Goal: Task Accomplishment & Management: Complete application form

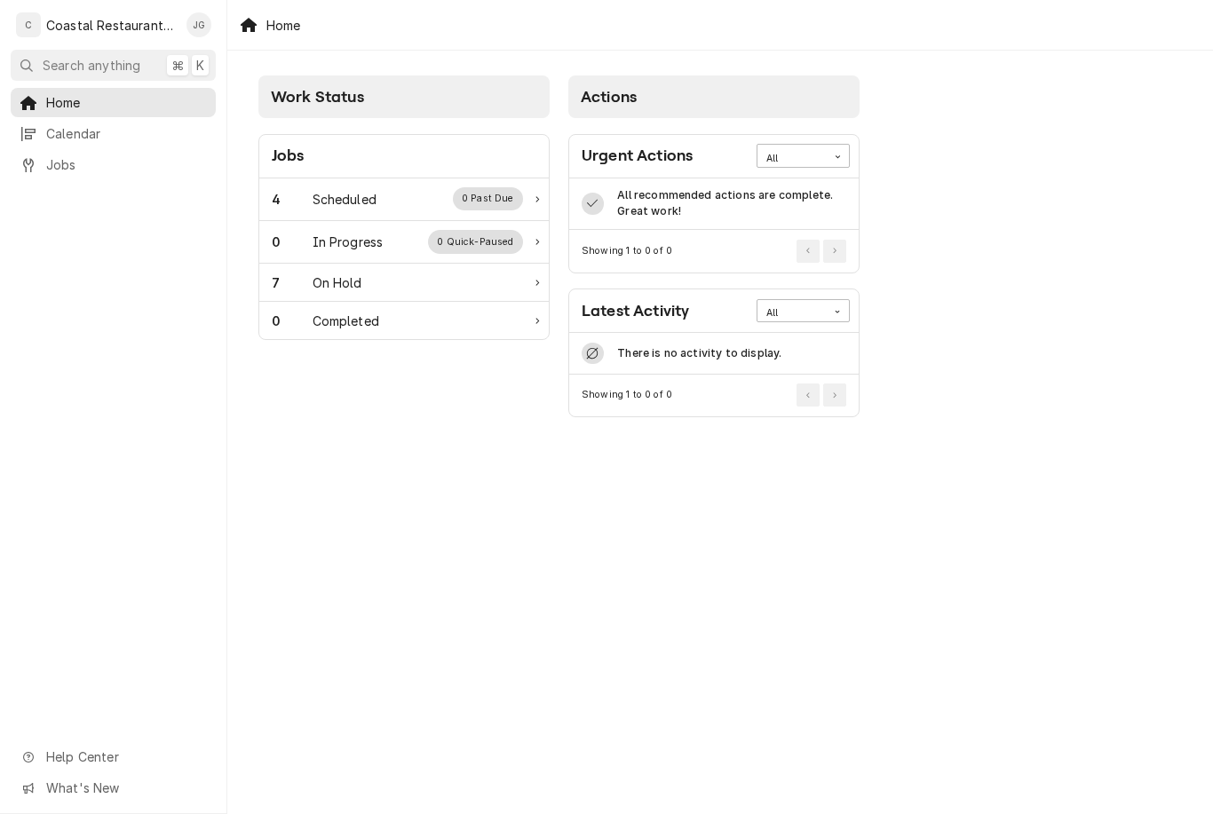
click at [368, 200] on div "Scheduled" at bounding box center [345, 199] width 64 height 19
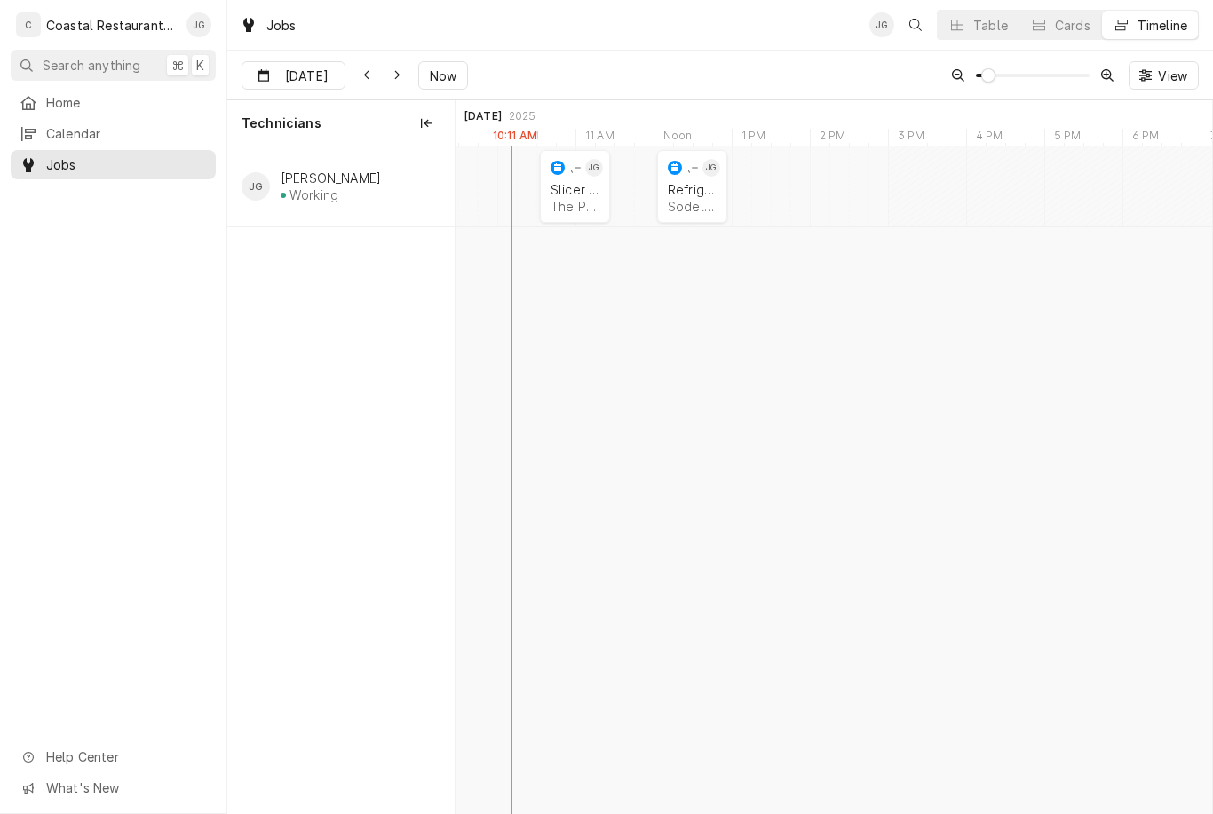
click at [710, 199] on div "Sodel Concepts | Selbyville, 19975" at bounding box center [692, 206] width 49 height 15
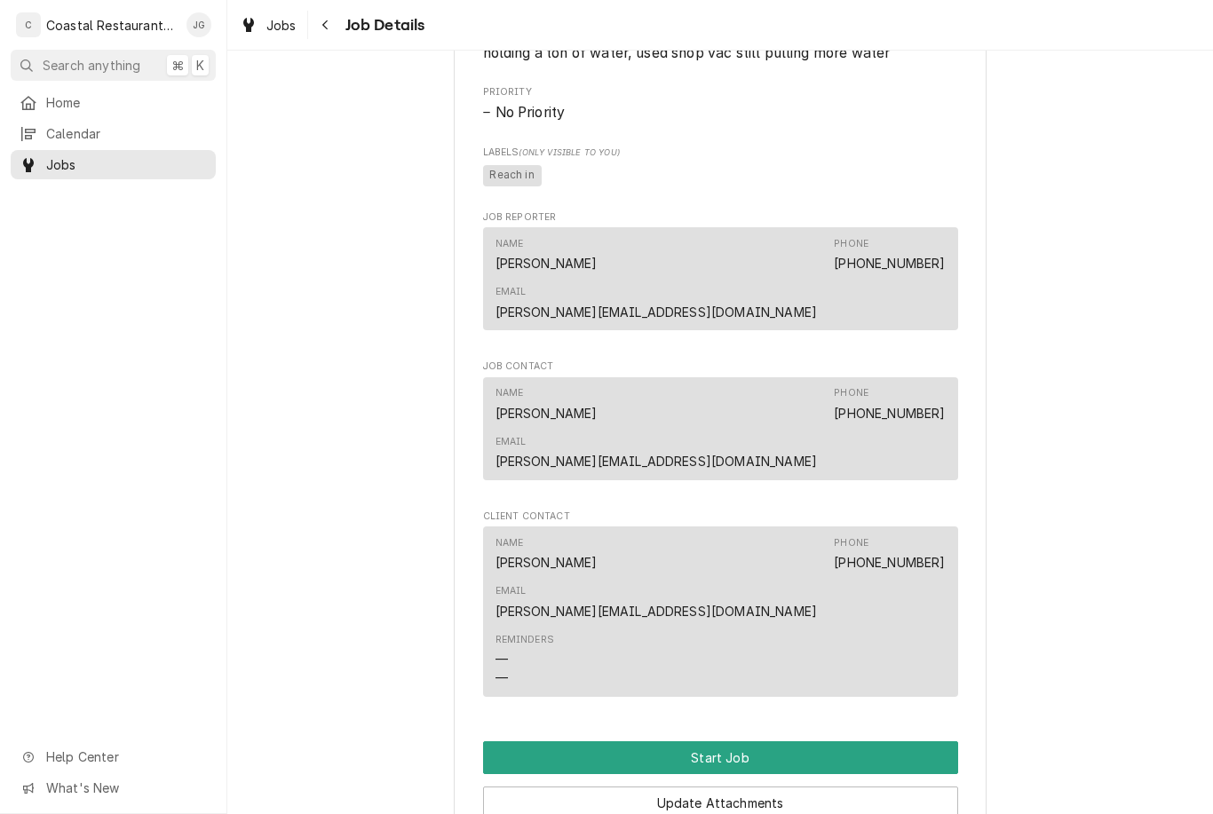
scroll to position [915, 0]
click at [767, 742] on button "Start Job" at bounding box center [720, 758] width 475 height 33
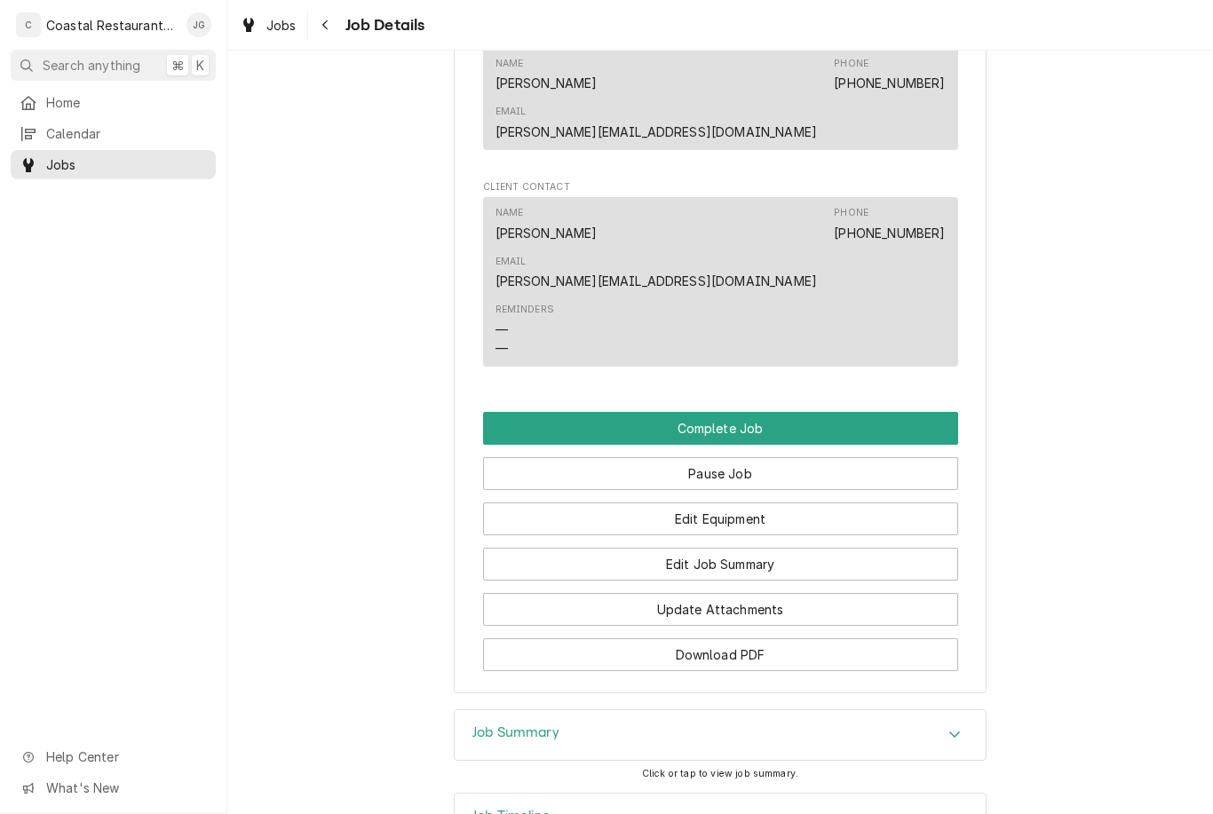
scroll to position [1305, 0]
click at [746, 549] on button "Edit Job Summary" at bounding box center [720, 565] width 475 height 33
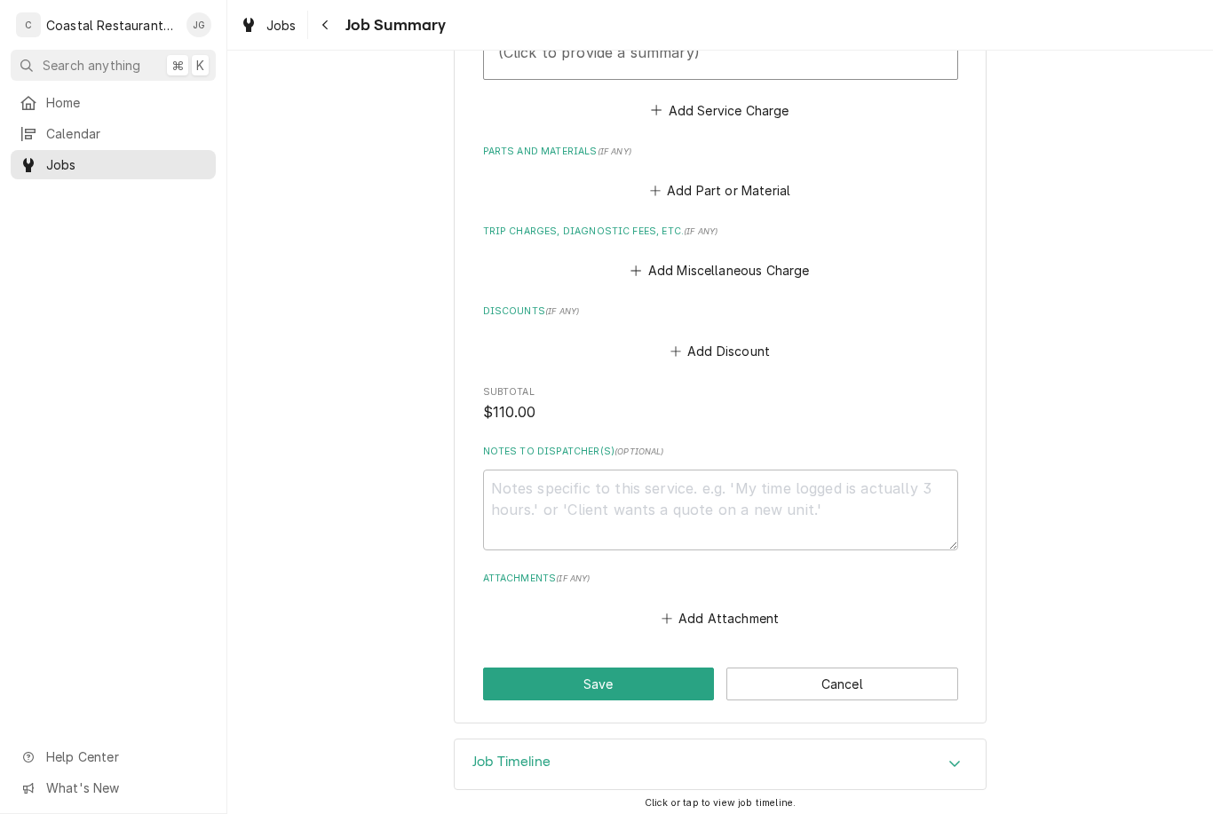
scroll to position [667, 0]
click at [643, 261] on button "Add Miscellaneous Charge" at bounding box center [720, 272] width 185 height 25
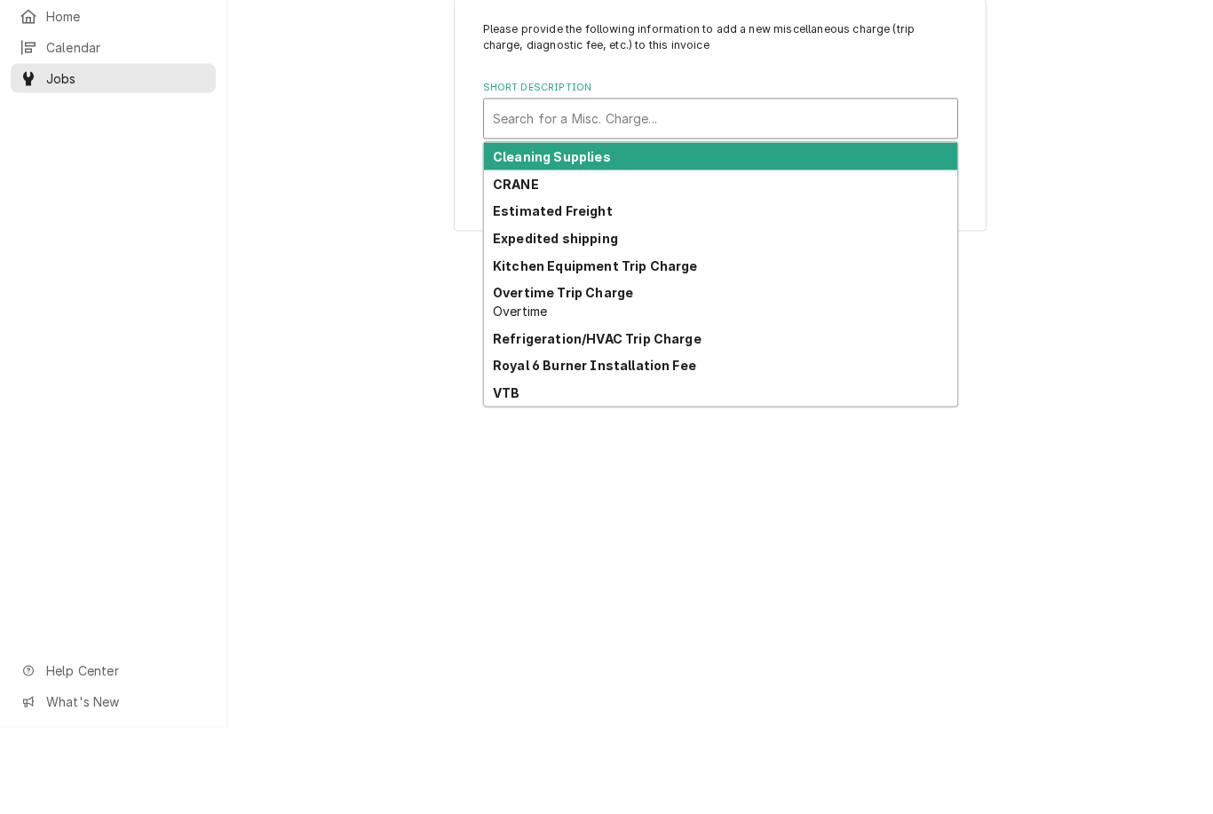
click at [670, 417] on strong "Refrigeration/HVAC Trip Charge" at bounding box center [597, 424] width 209 height 15
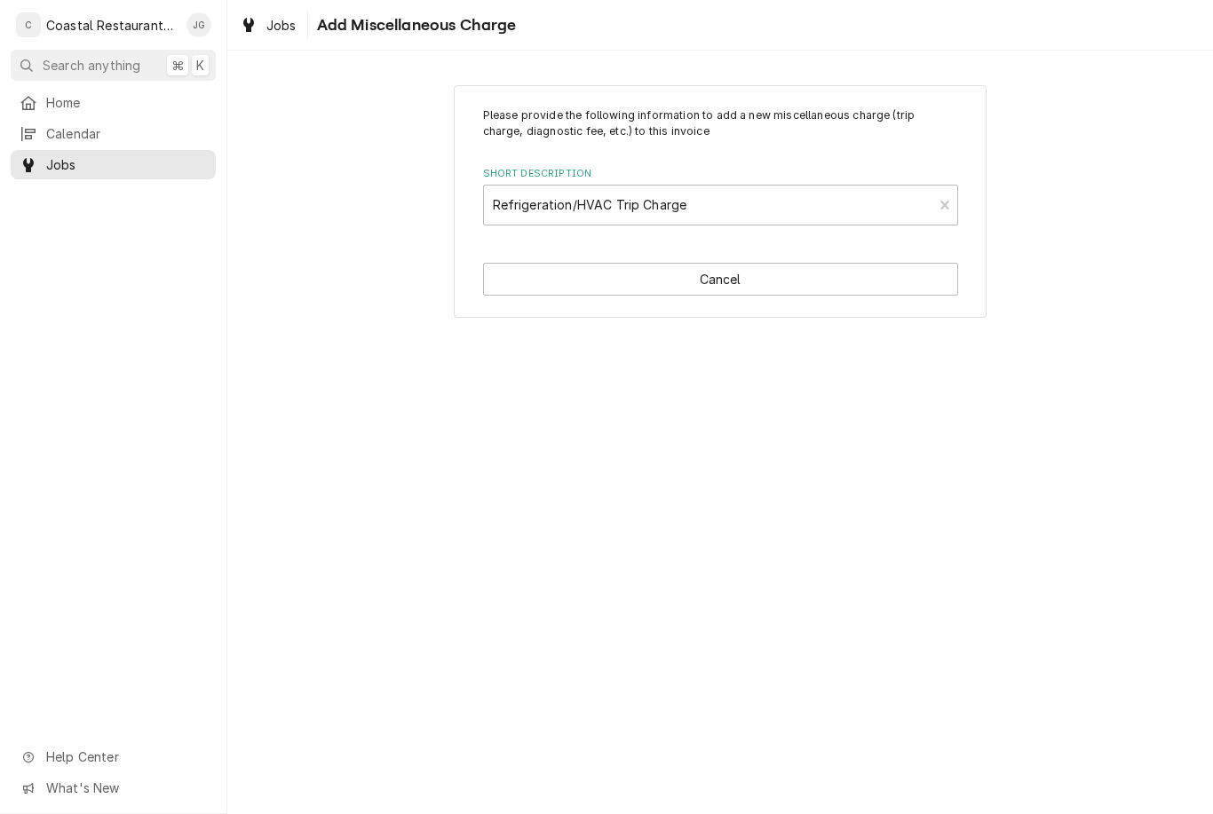
type textarea "x"
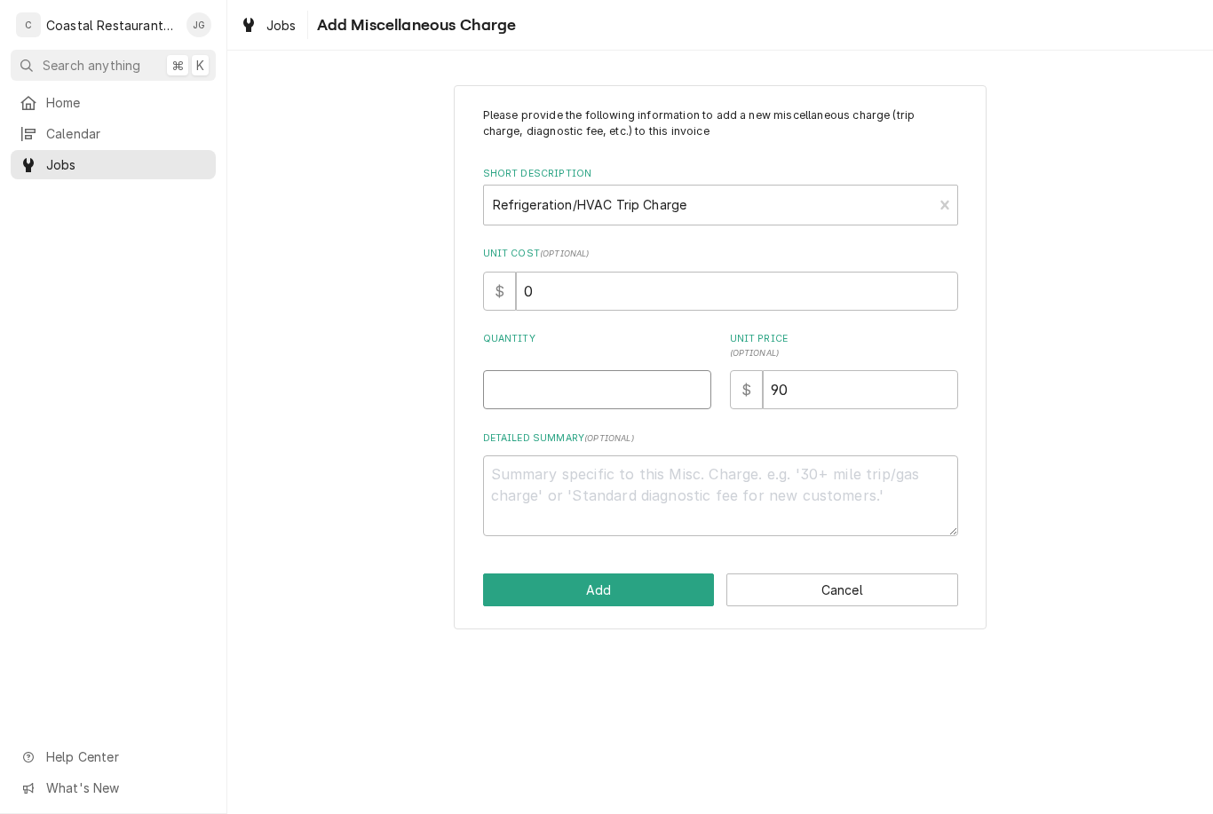
click at [607, 393] on input "Quantity" at bounding box center [597, 389] width 228 height 39
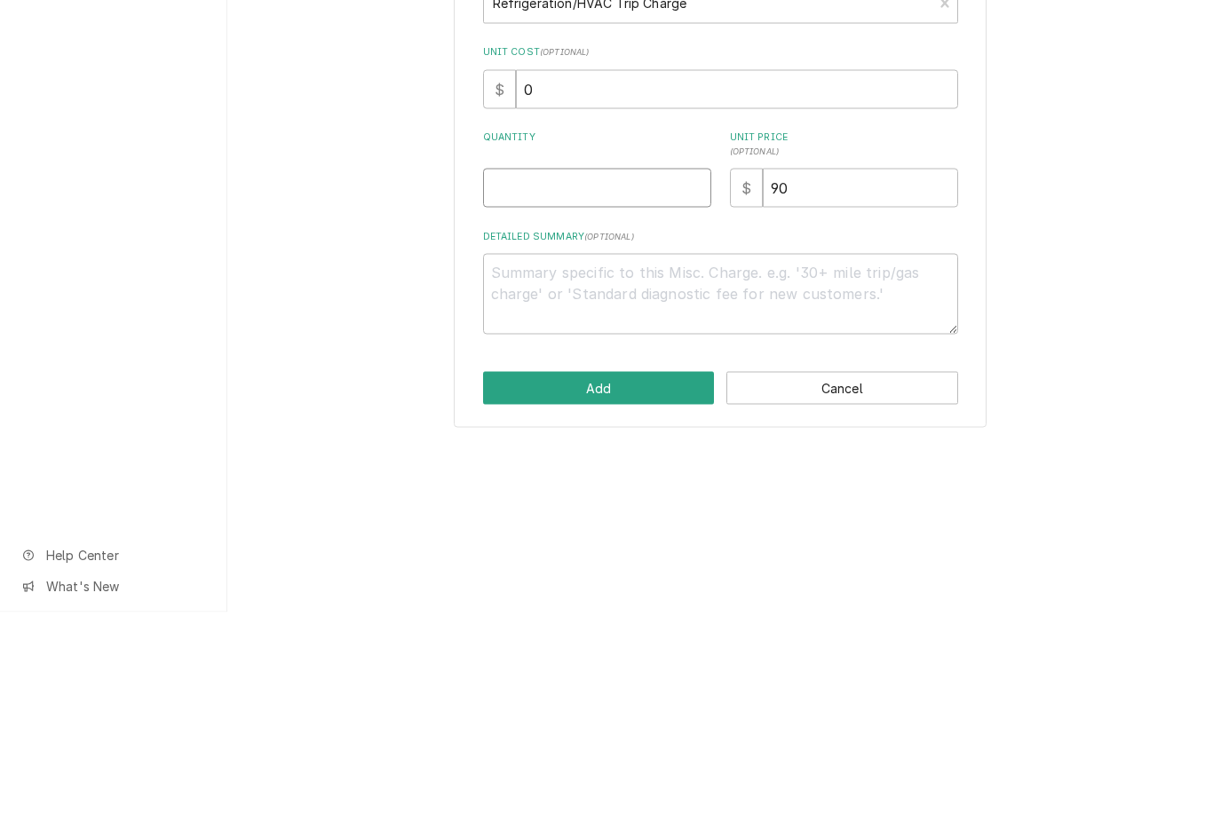
type input "1"
type textarea "x"
type input "1"
click at [1069, 219] on div "Please provide the following information to add a new miscellaneous charge (tri…" at bounding box center [720, 357] width 986 height 576
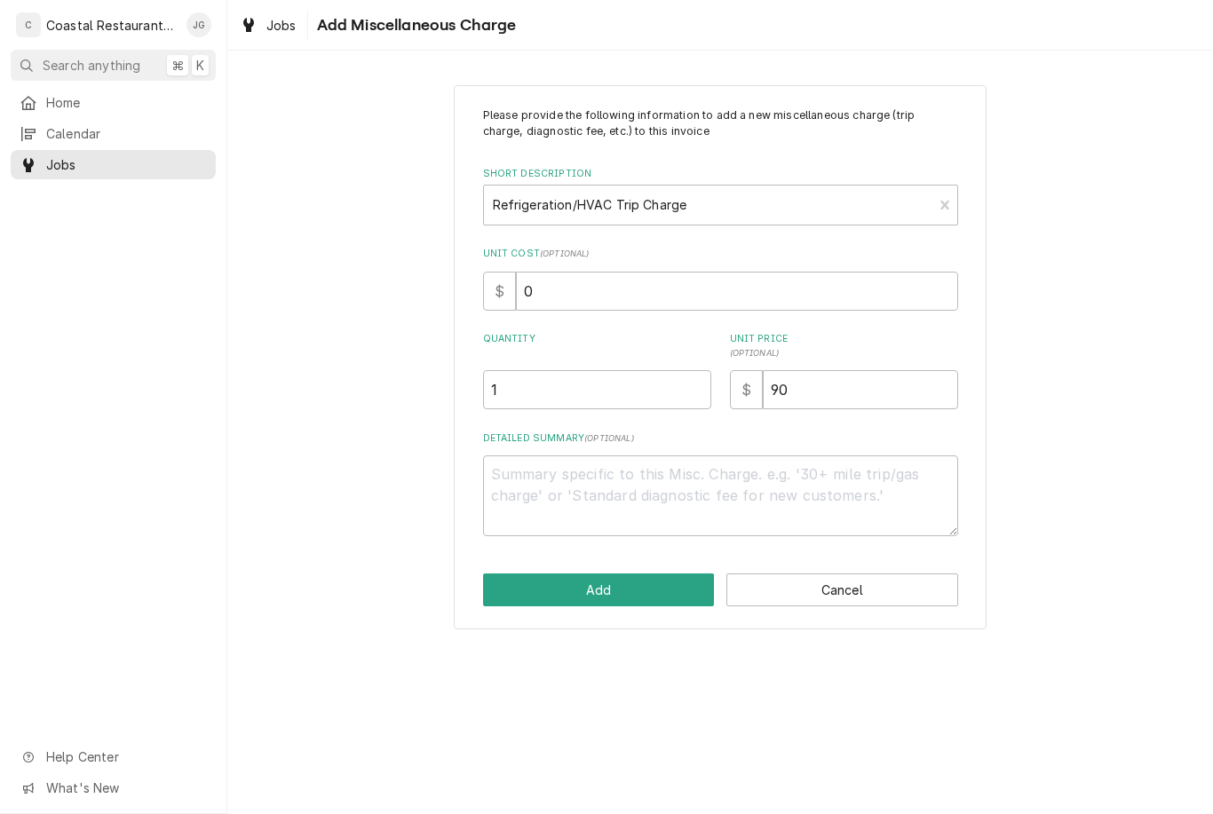
click at [660, 582] on button "Add" at bounding box center [599, 590] width 232 height 33
type textarea "x"
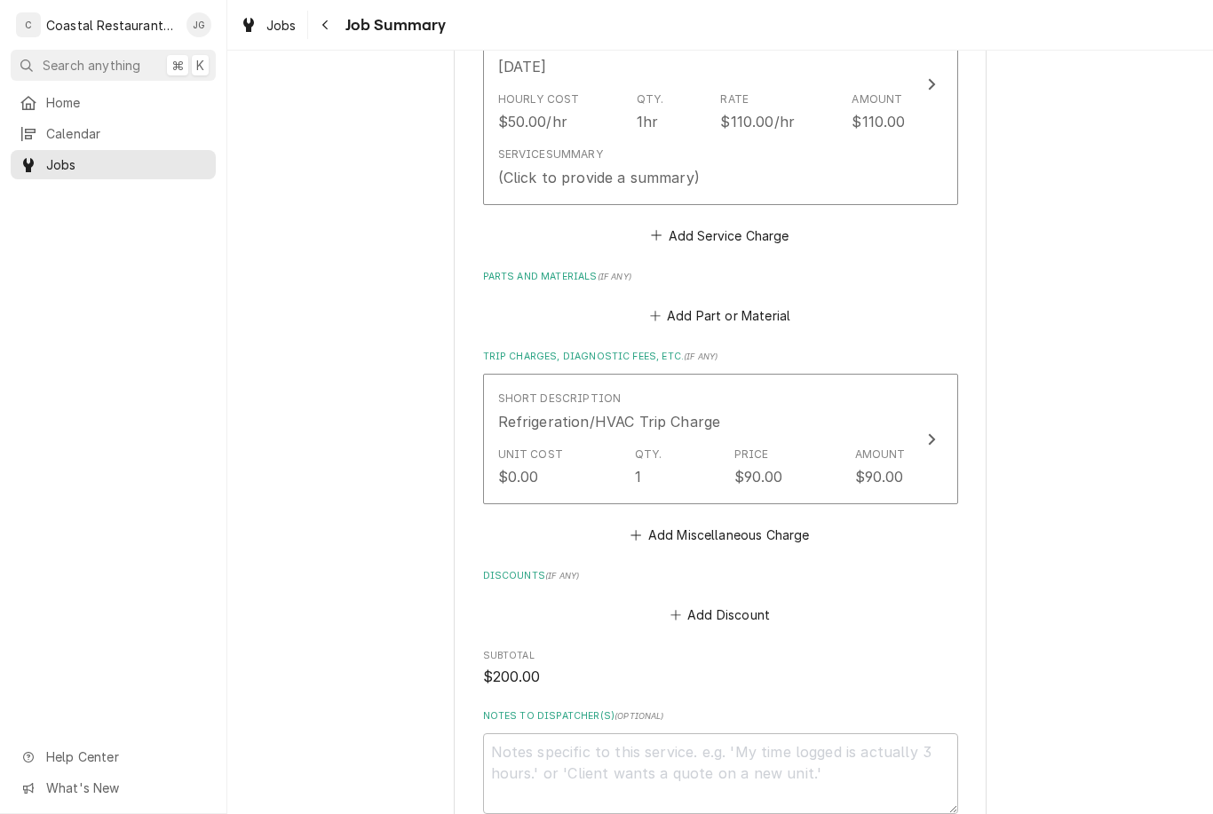
scroll to position [538, 0]
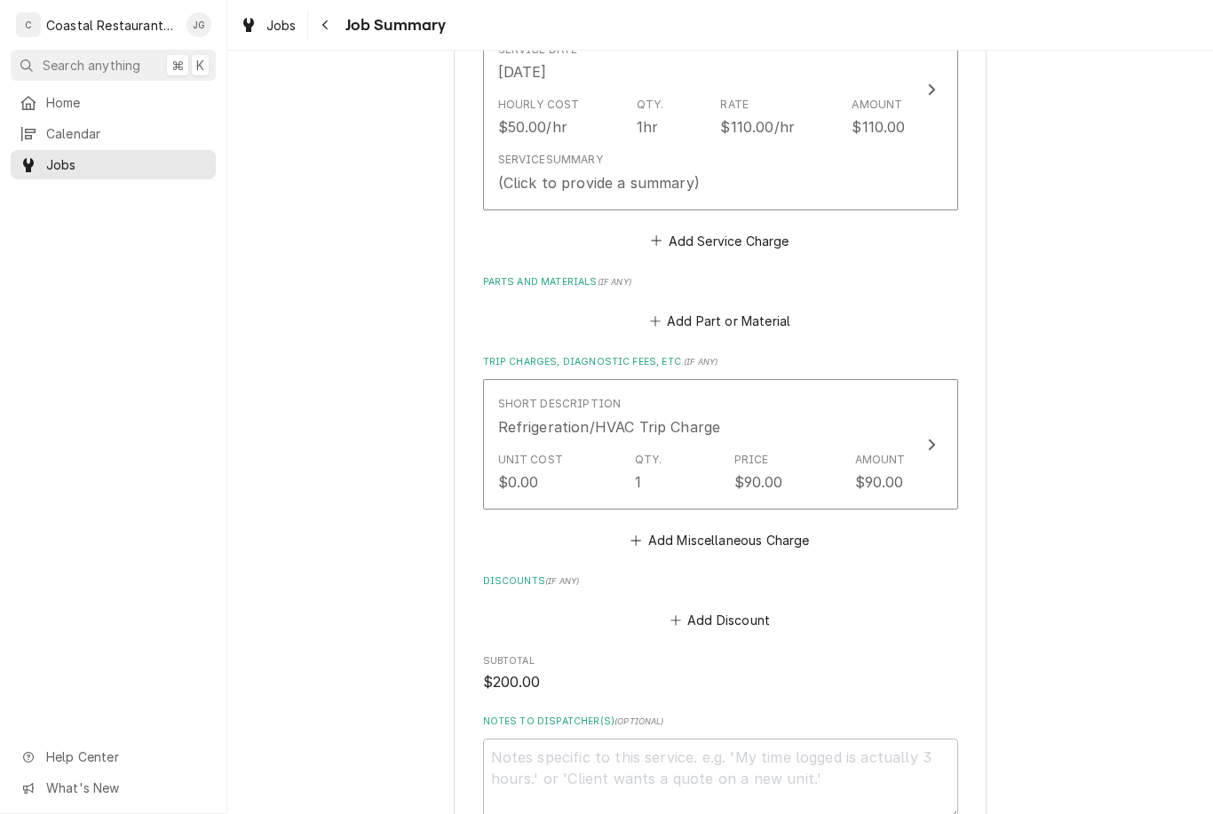
click at [666, 309] on button "Add Part or Material" at bounding box center [720, 321] width 147 height 25
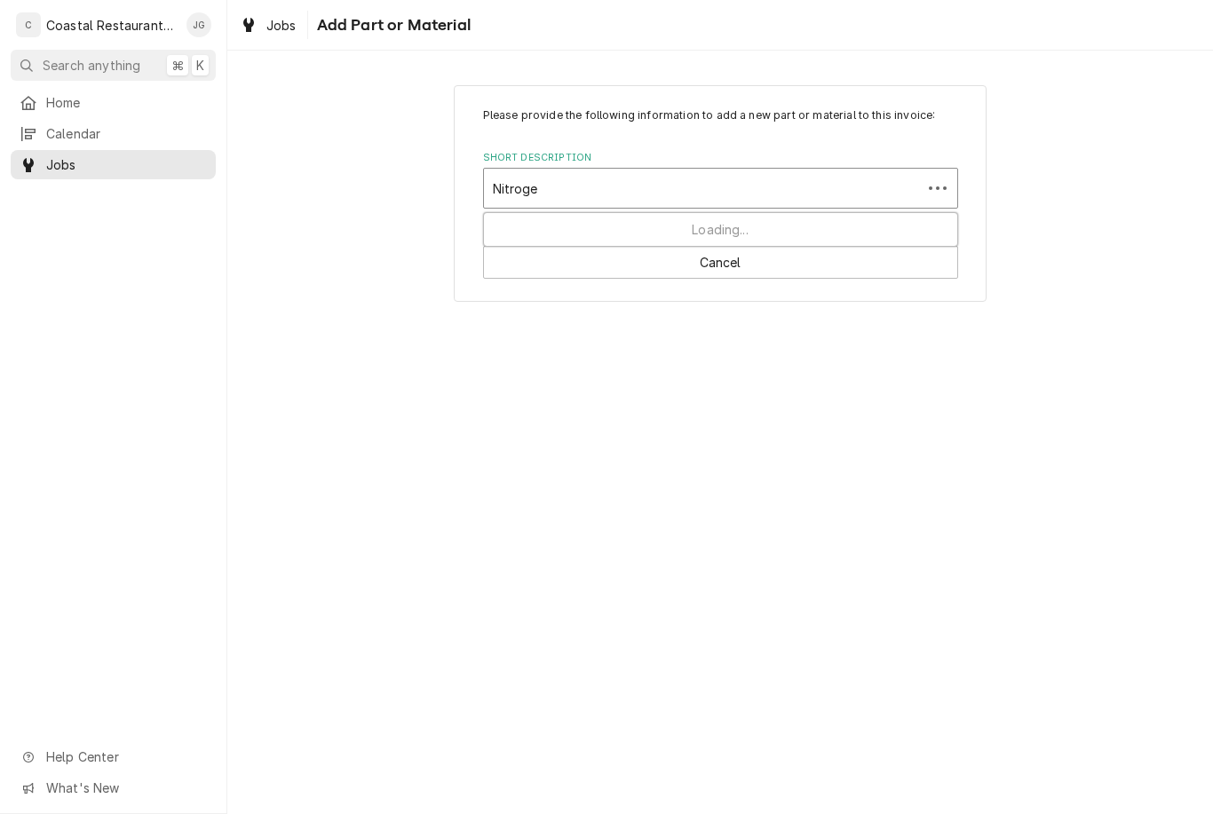
type input "Nitrogen"
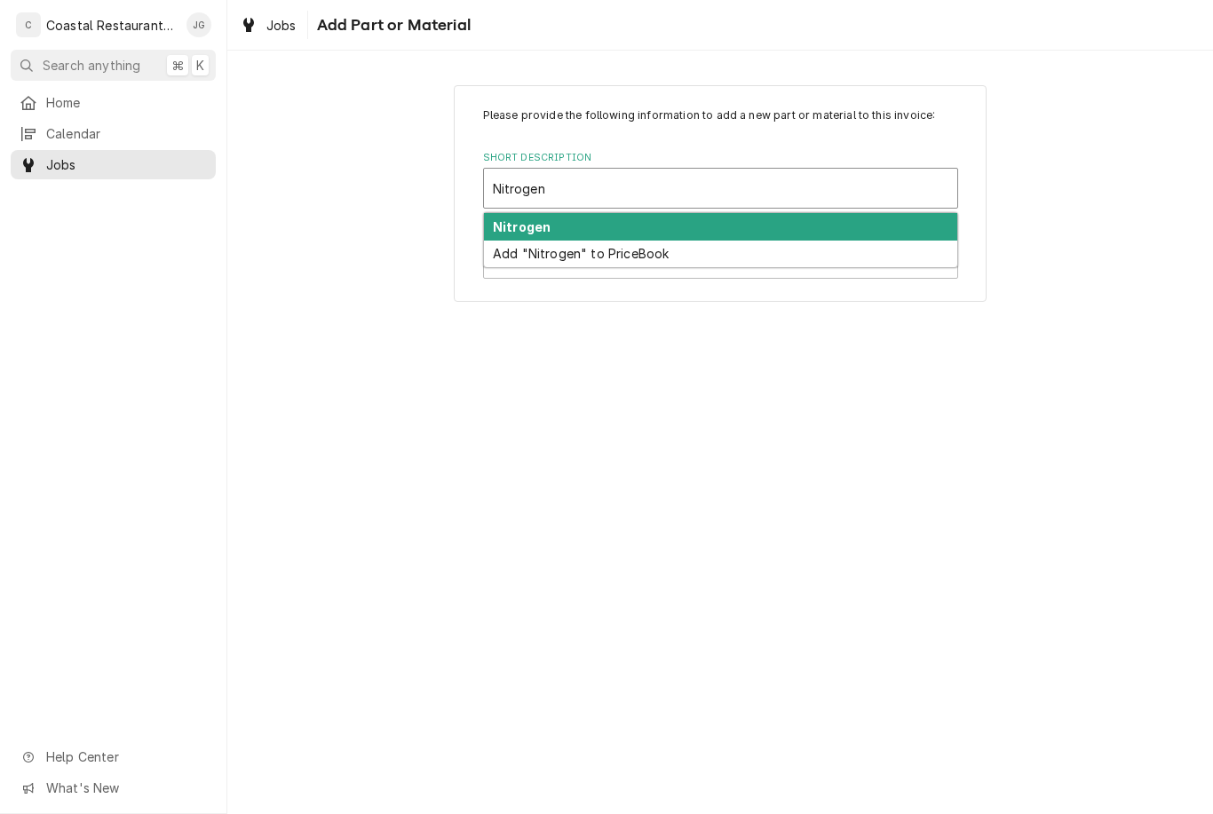
click at [649, 260] on div "Add "Nitrogen" to PriceBook" at bounding box center [720, 255] width 473 height 28
type textarea "x"
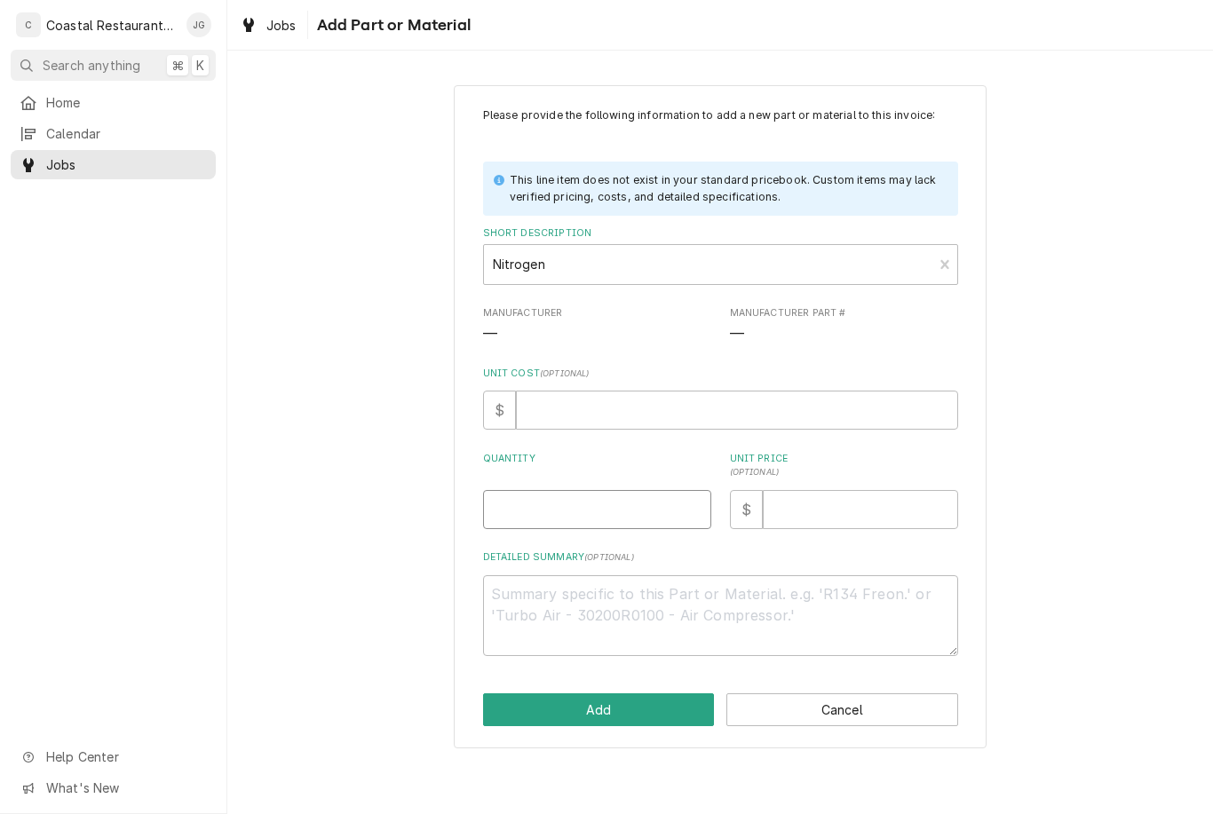
click at [620, 507] on input "Quantity" at bounding box center [597, 509] width 228 height 39
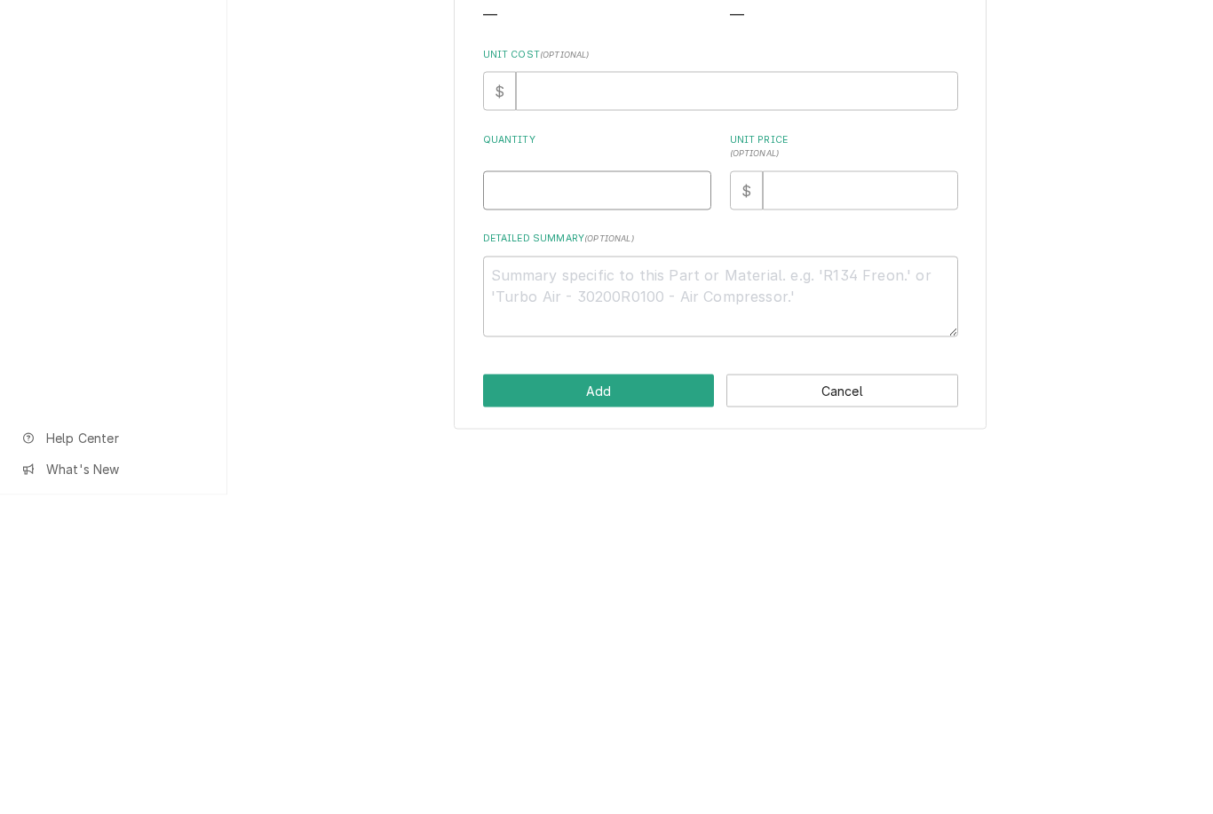
type input "1"
type textarea "x"
type input "1"
click at [1091, 201] on div "Please provide the following information to add a new part or material to this …" at bounding box center [720, 416] width 986 height 695
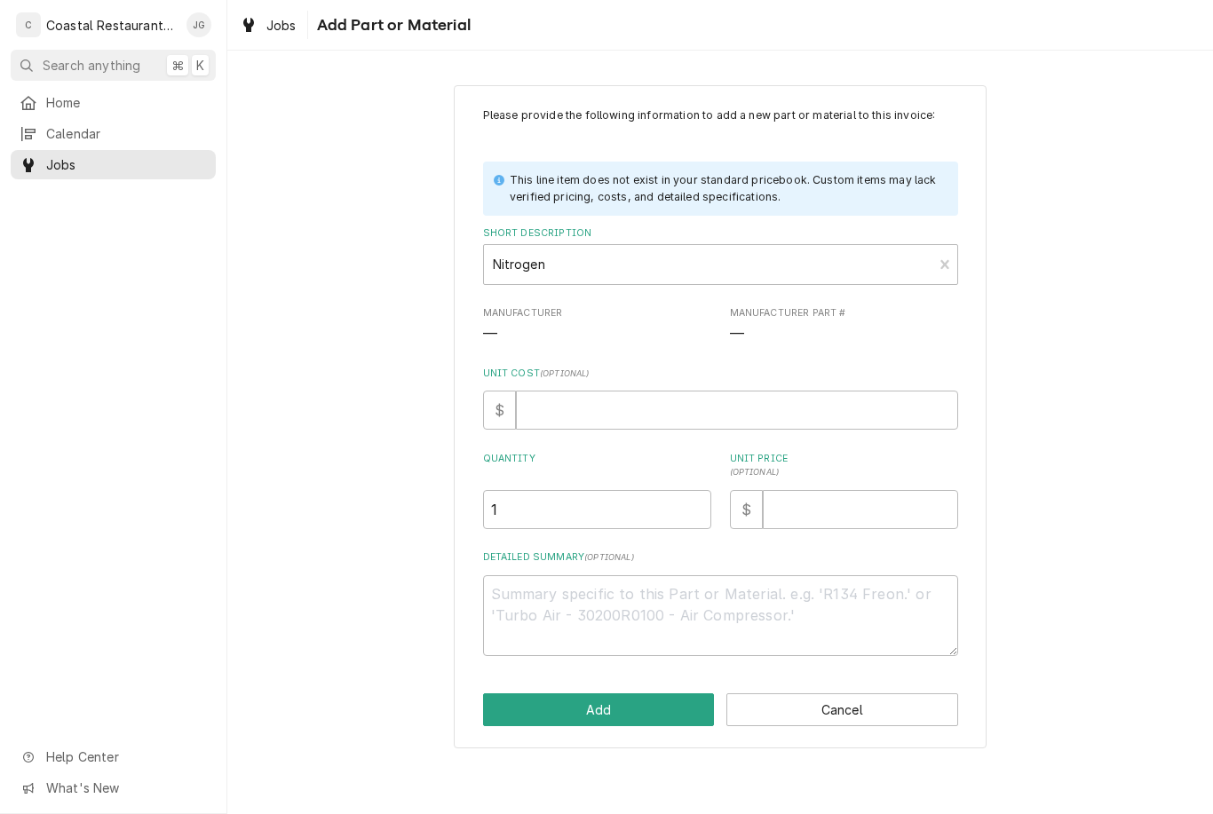
click at [653, 698] on button "Add" at bounding box center [599, 710] width 232 height 33
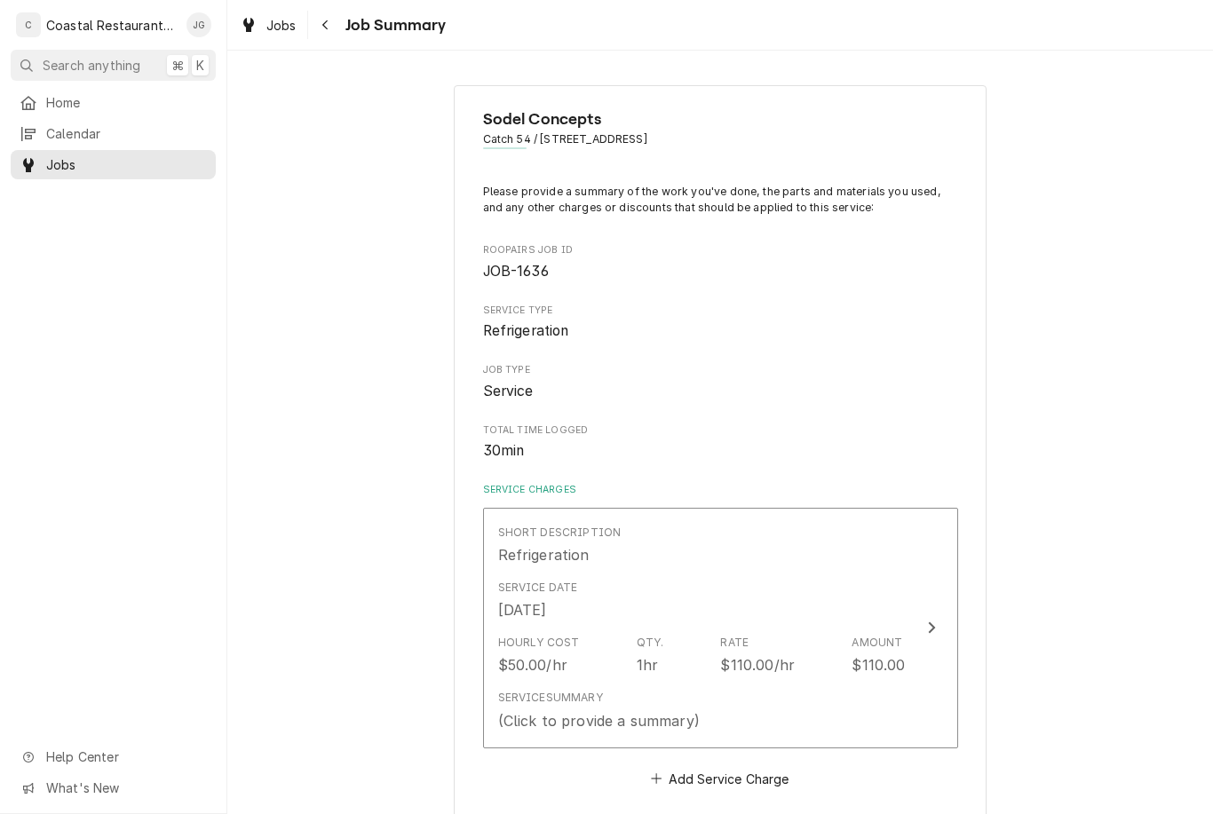
scroll to position [538, 0]
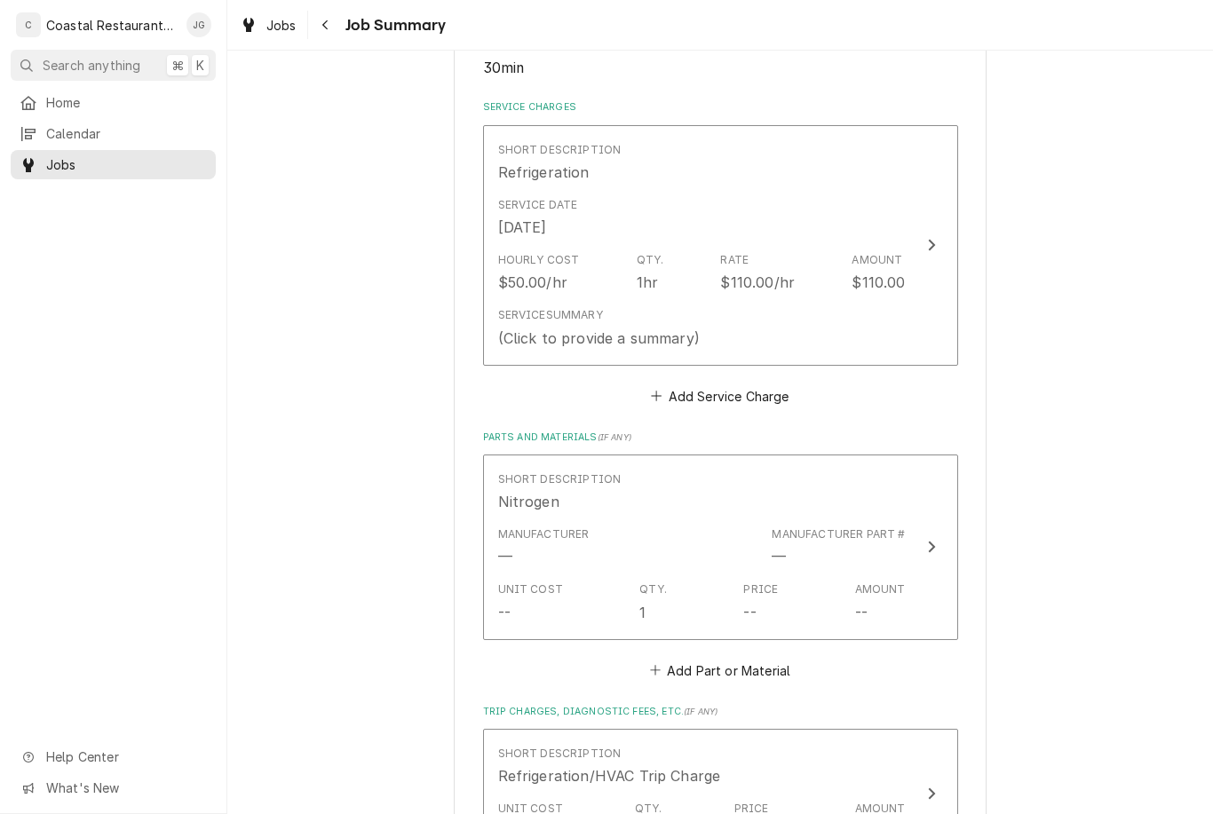
click at [756, 290] on div "Hourly Cost $50.00/hr Qty. 1hr Rate $110.00/hr Amount $110.00" at bounding box center [702, 272] width 408 height 55
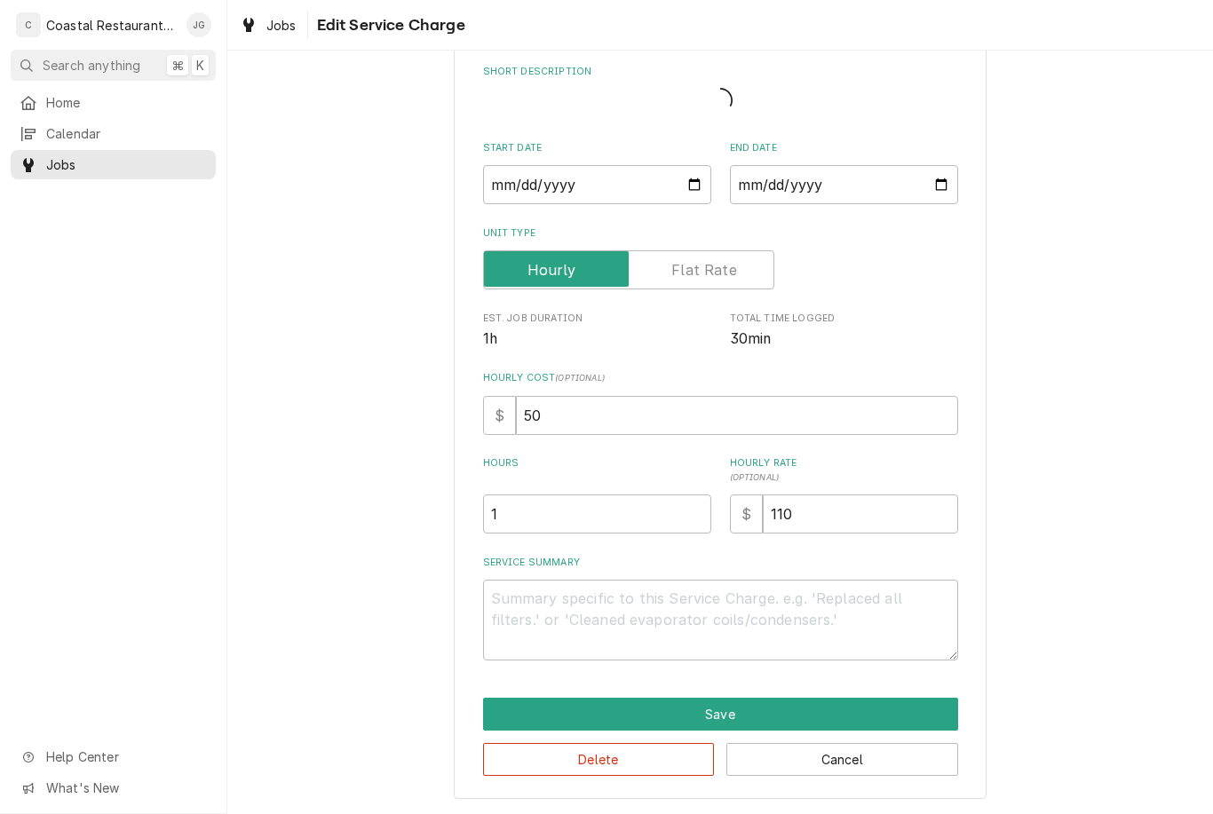
scroll to position [63, 0]
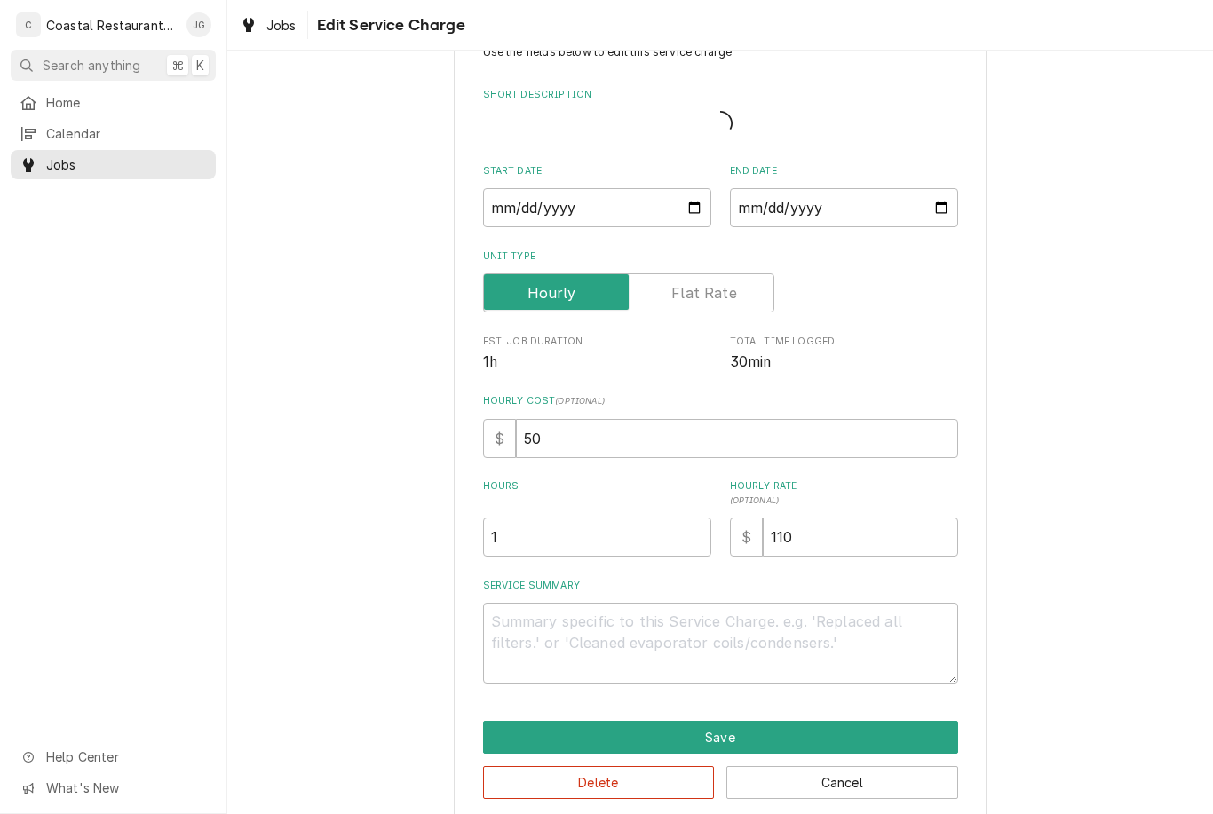
type textarea "x"
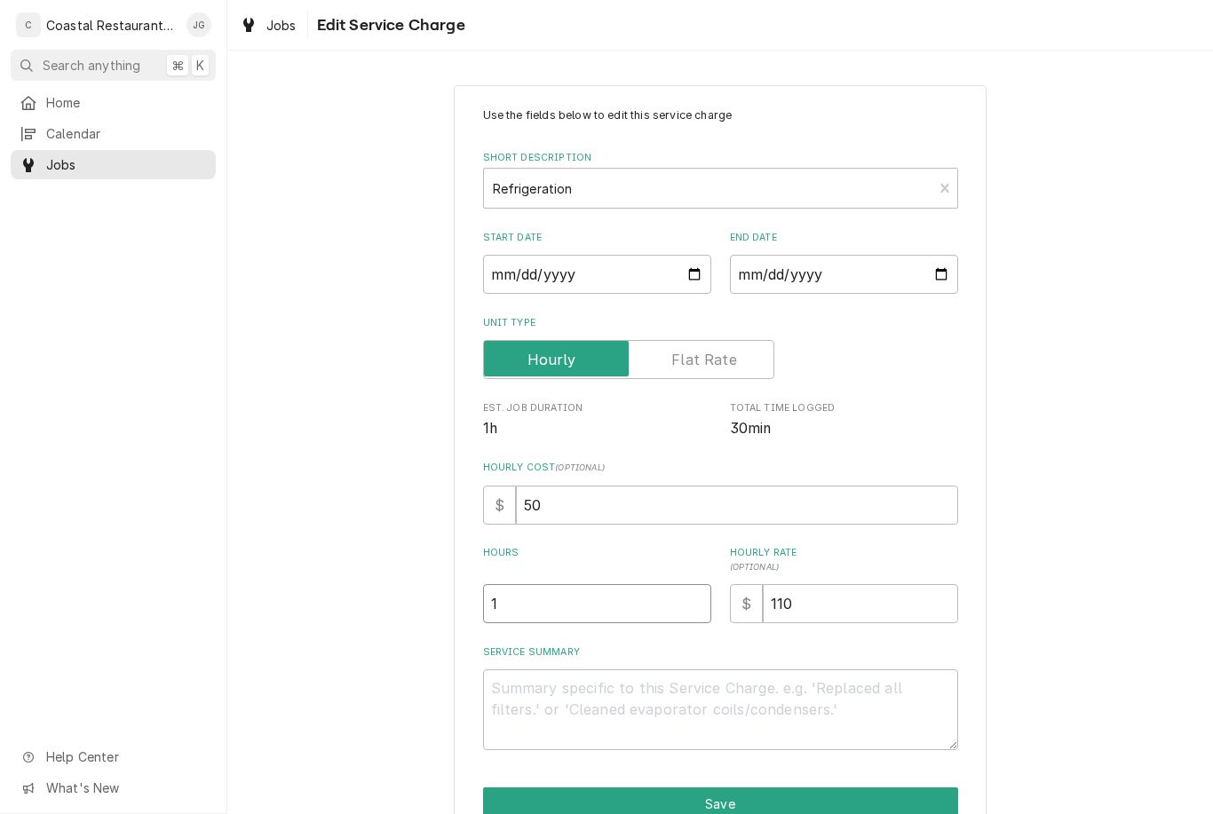
click at [644, 594] on input "1" at bounding box center [597, 603] width 228 height 39
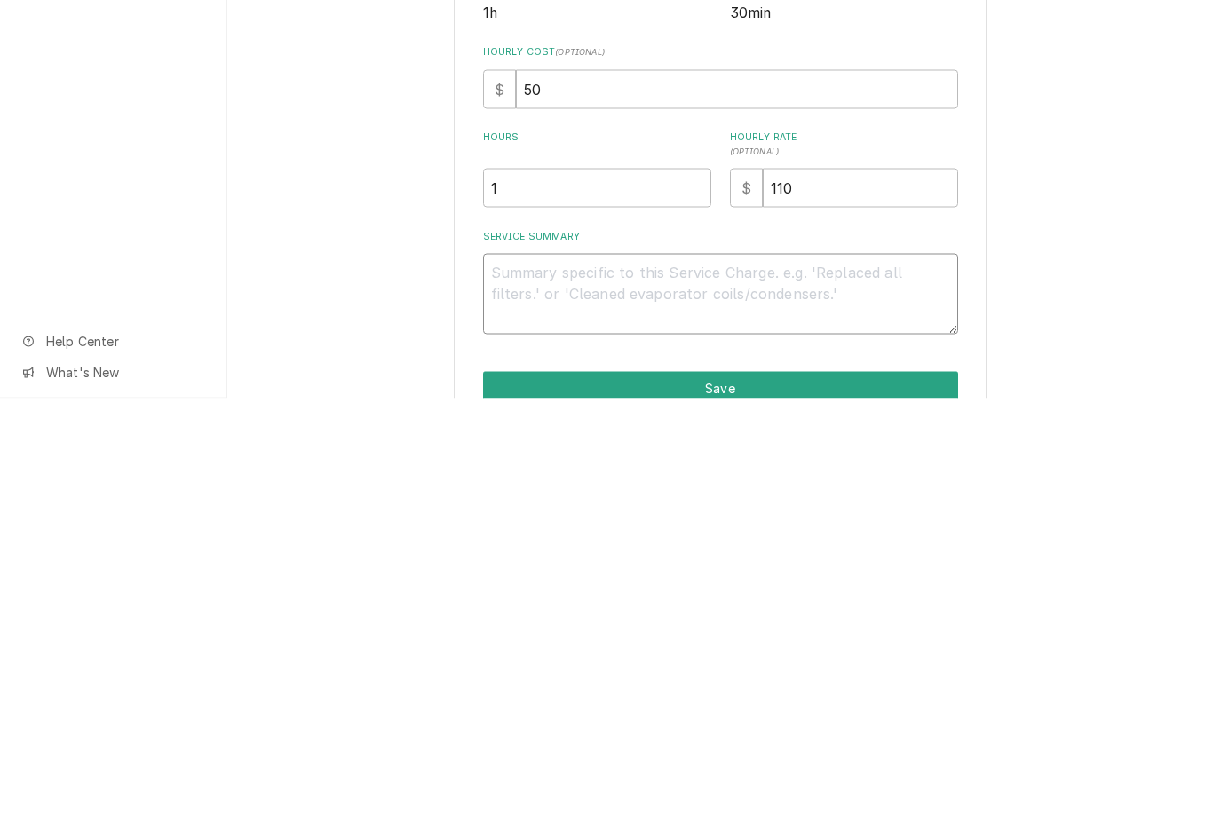
click at [643, 670] on textarea "Service Summary" at bounding box center [720, 710] width 475 height 81
click at [581, 584] on input "1" at bounding box center [597, 603] width 228 height 39
click at [604, 670] on textarea "Service Summary" at bounding box center [720, 710] width 475 height 81
click at [613, 486] on input "50" at bounding box center [737, 505] width 442 height 39
type input "5"
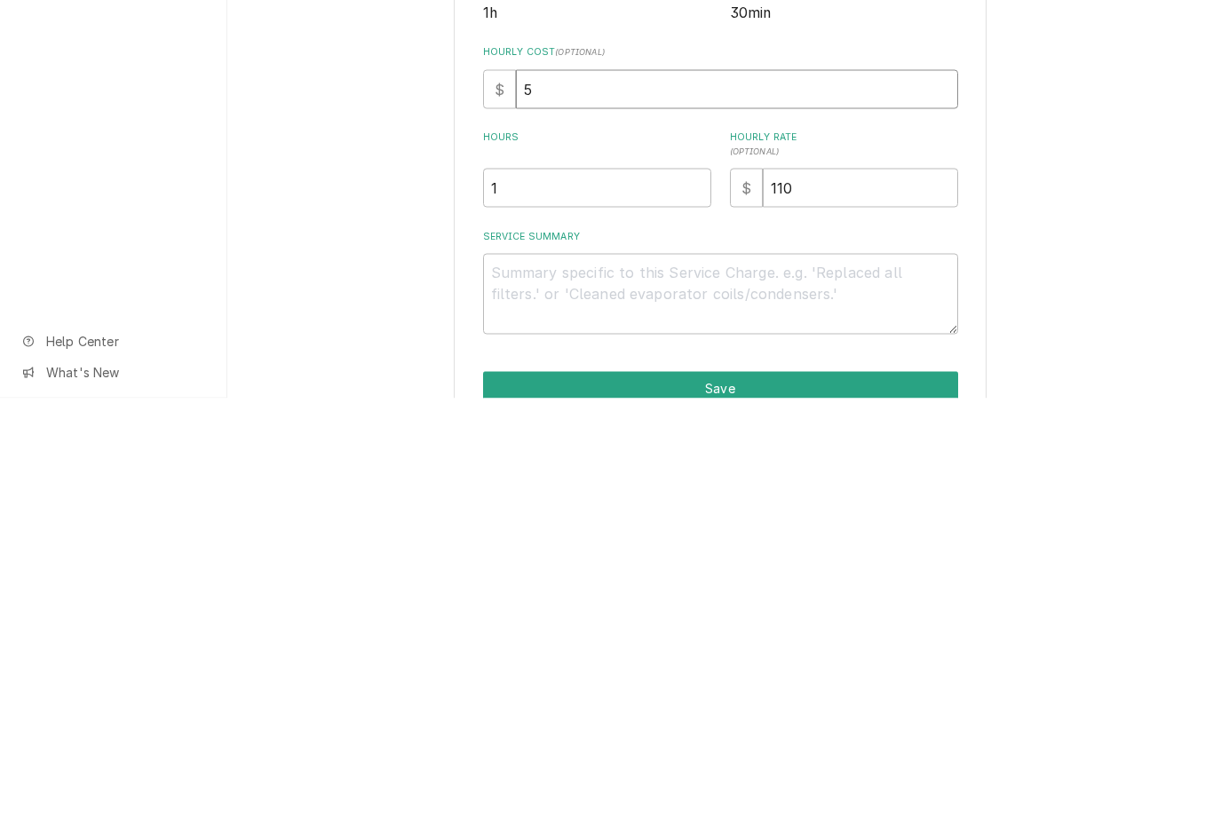
type textarea "x"
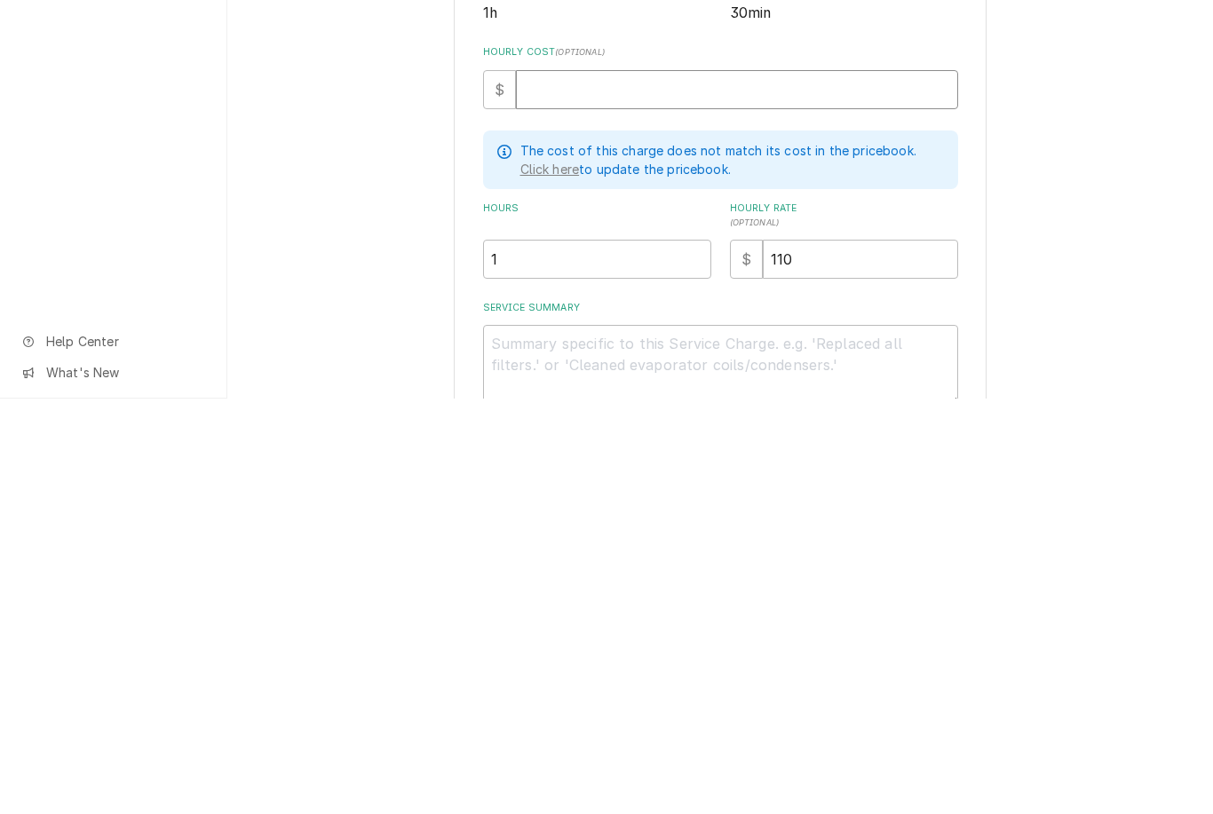
type textarea "x"
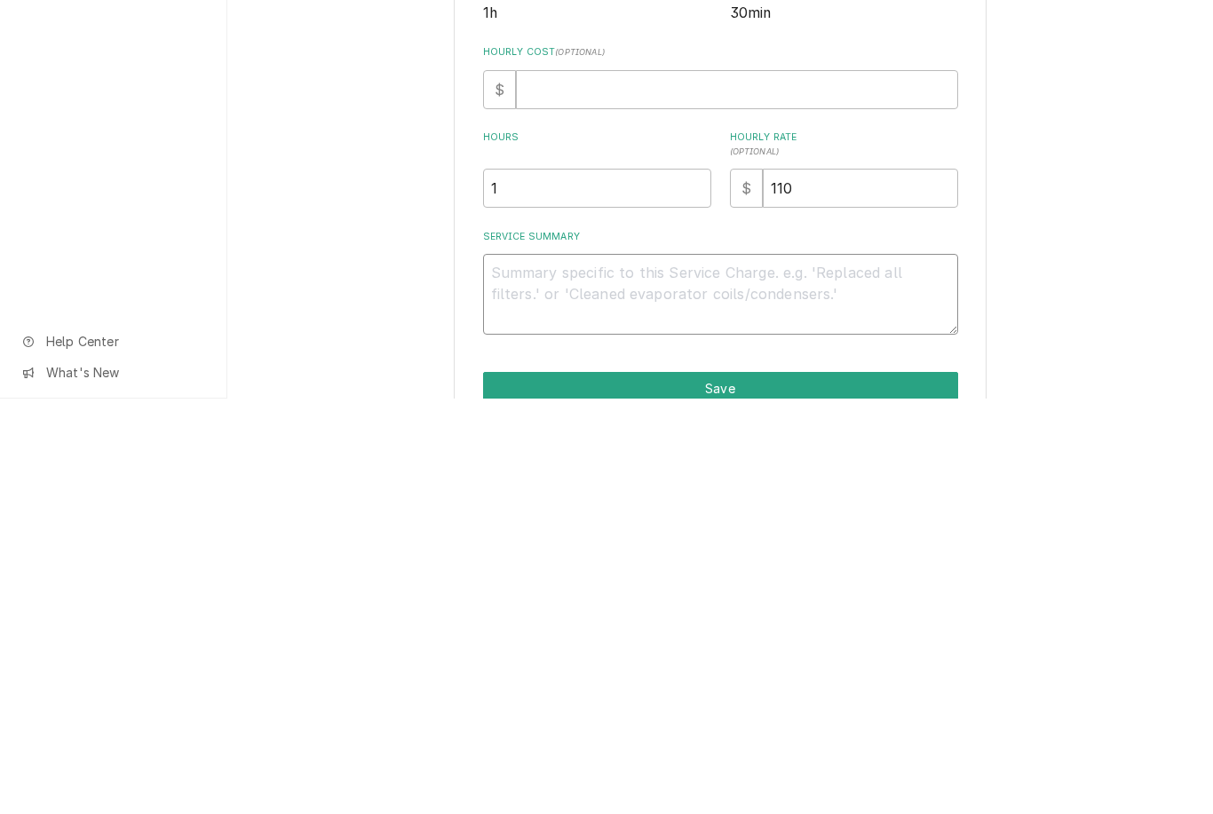
click at [575, 670] on textarea "Service Summary" at bounding box center [720, 710] width 475 height 81
type textarea "x"
type textarea "Arr"
type textarea "x"
type textarea "Arriv"
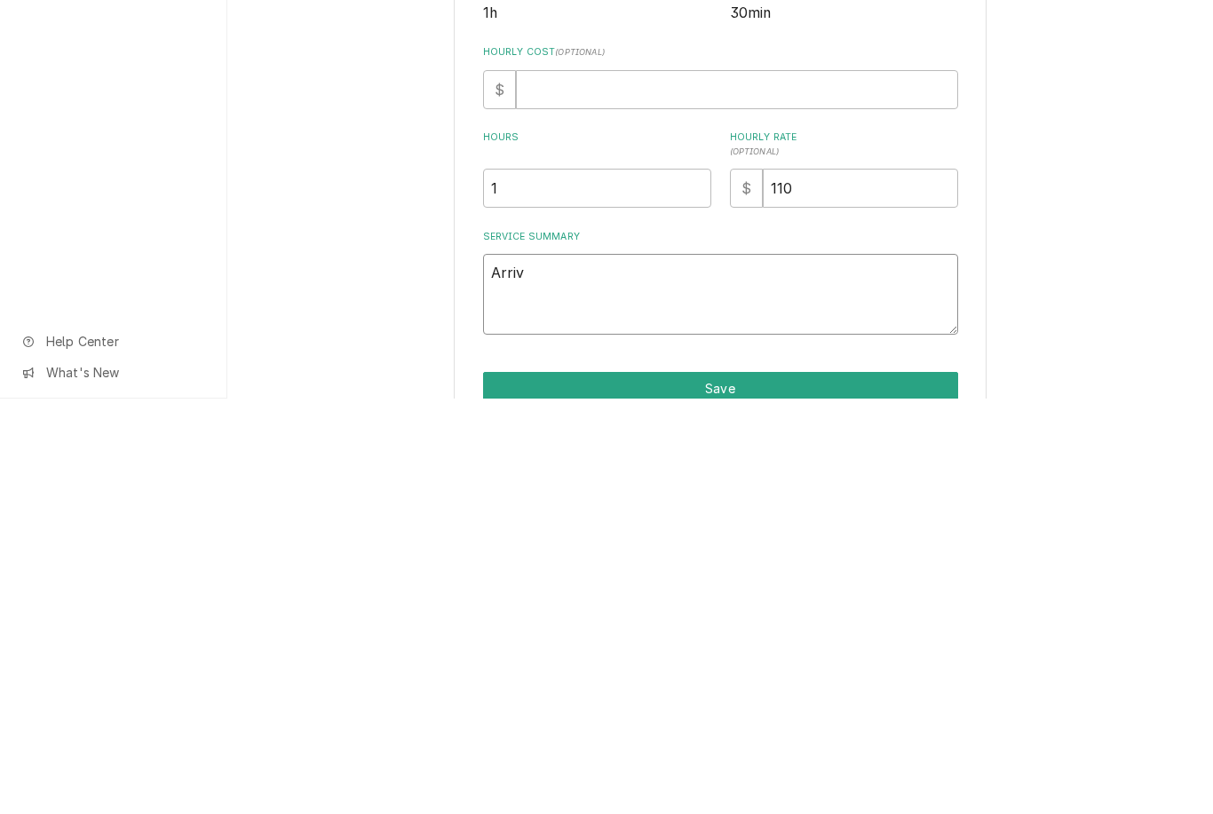
type textarea "x"
type textarea "Arrived"
type textarea "x"
type textarea "Arrived on"
type textarea "x"
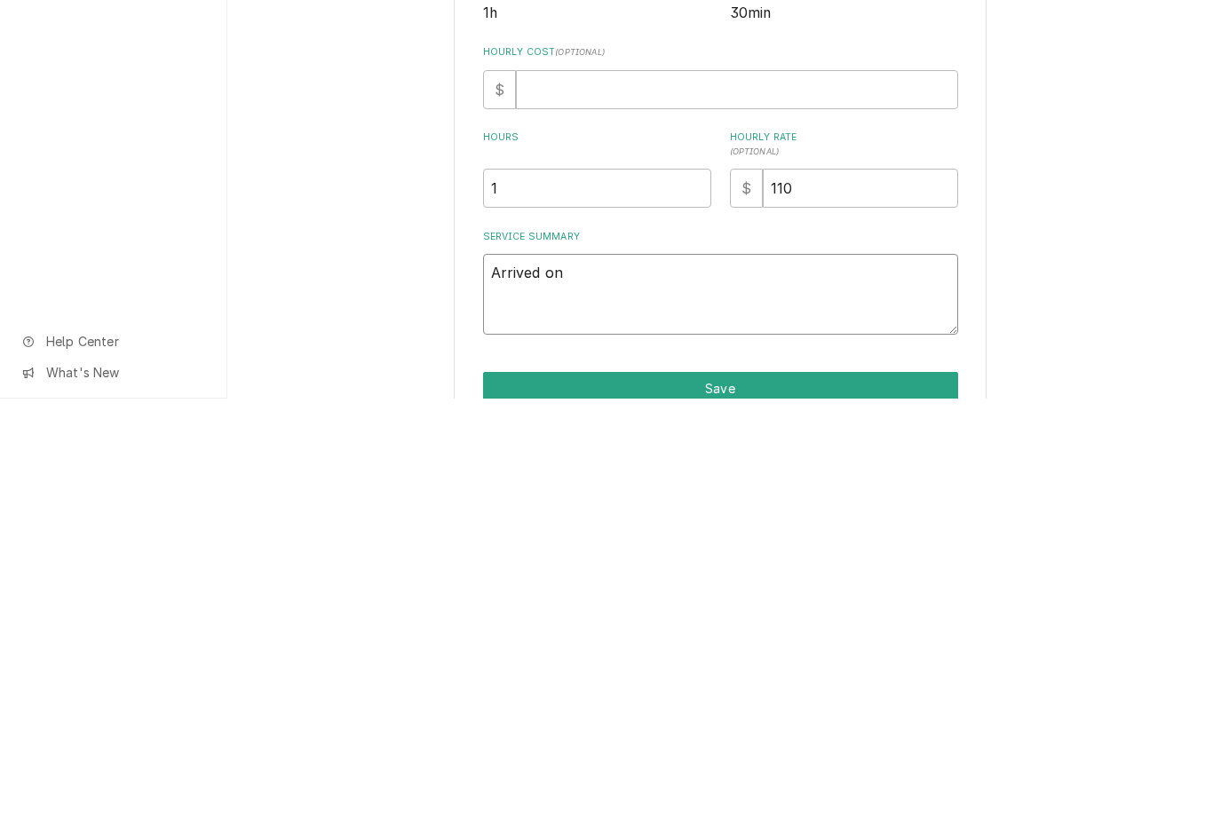
type textarea "Arrived on site"
type textarea "x"
type textarea "Arrived on site found"
type textarea "x"
type textarea "Arrived on site found unit"
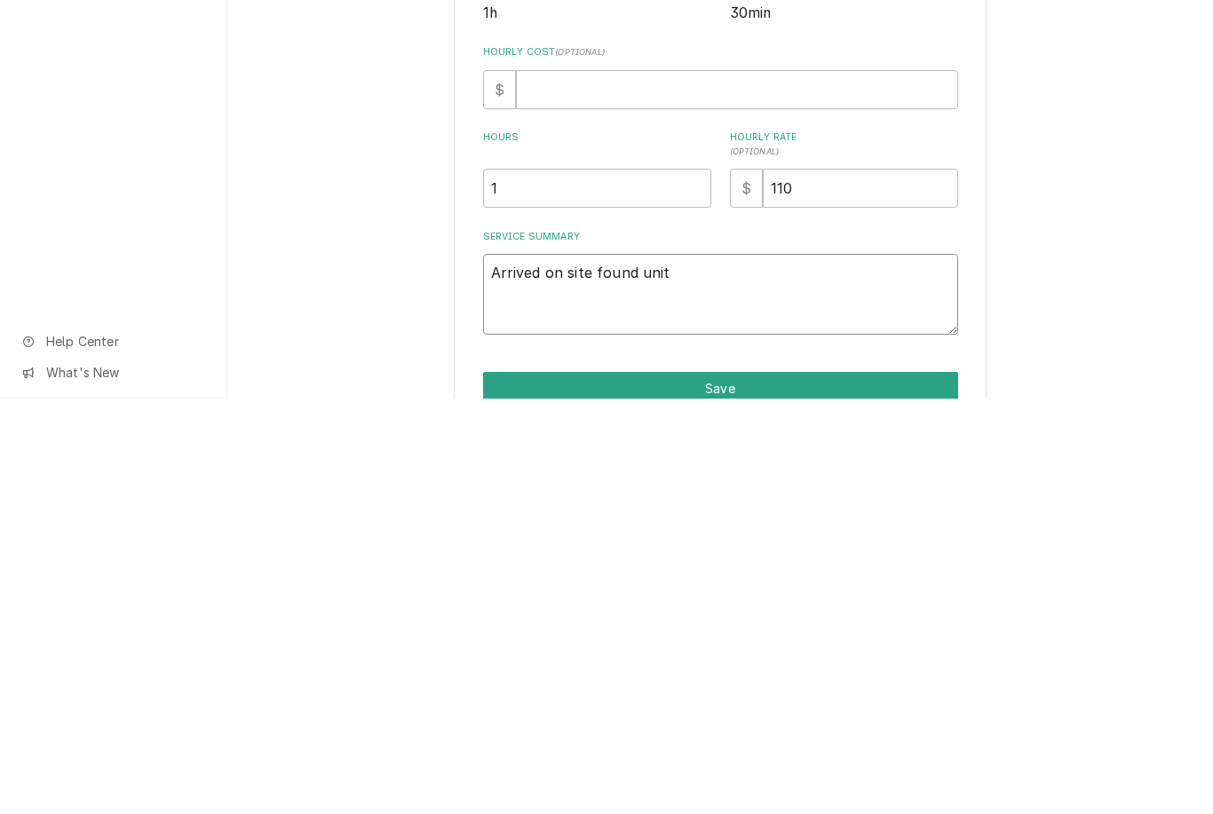
type textarea "x"
type textarea "Arrived on site found unit holding"
type textarea "x"
type textarea "Arrived on site found unit holding water"
type textarea "x"
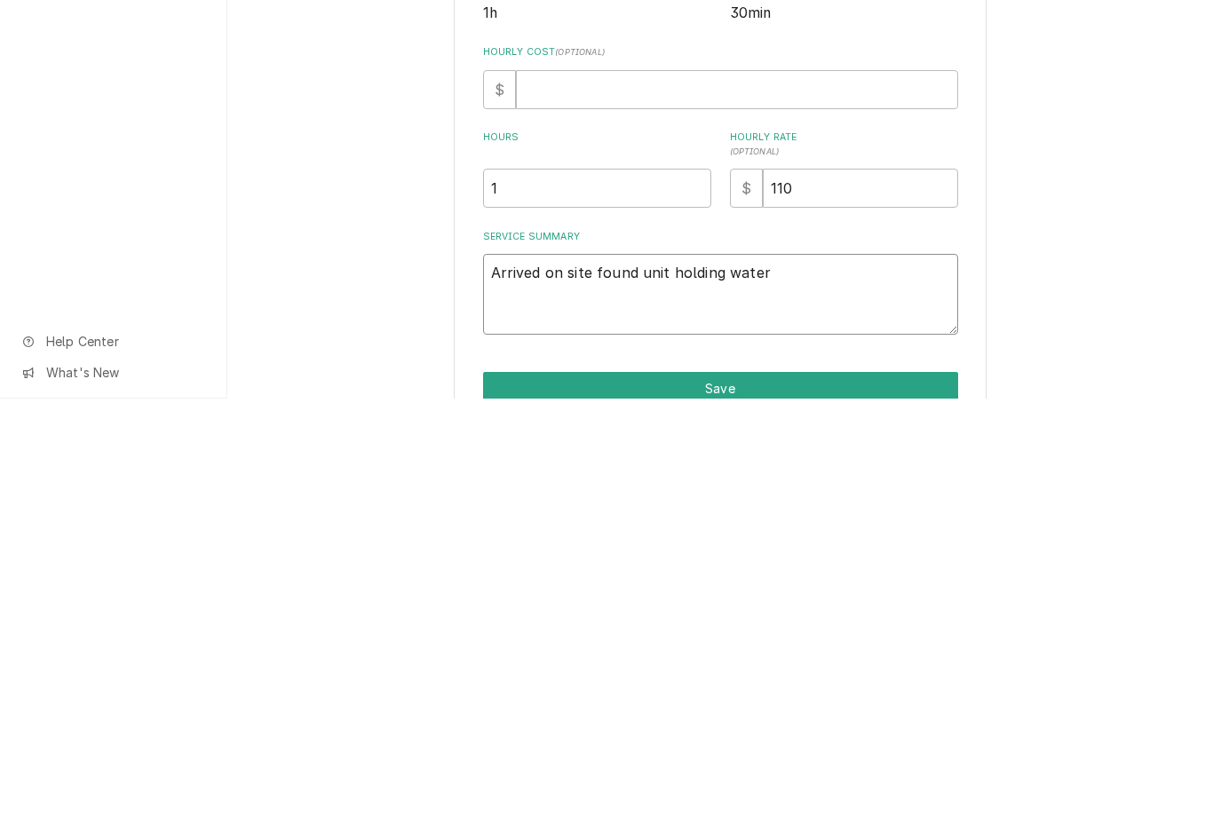
type textarea "Arrived on site found unit holding water got water"
type textarea "x"
type textarea "Arrived on site found unit holding water got water out"
type textarea "x"
type textarea "Arrived on site found unit holding water got water out with"
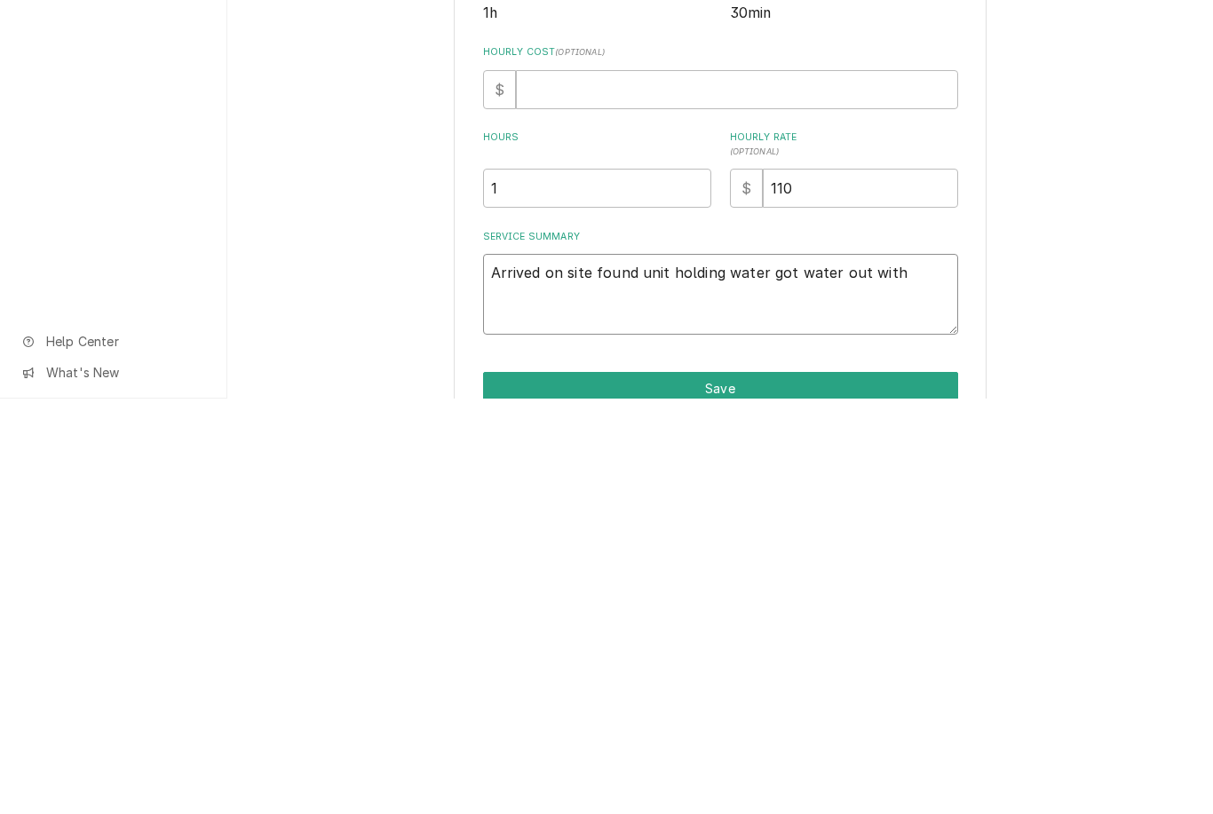
type textarea "x"
type textarea "Arrived on site found unit holding water got water out with shot"
type textarea "x"
type textarea "Arrived on site found unit holding water got water out with shop vac"
type textarea "x"
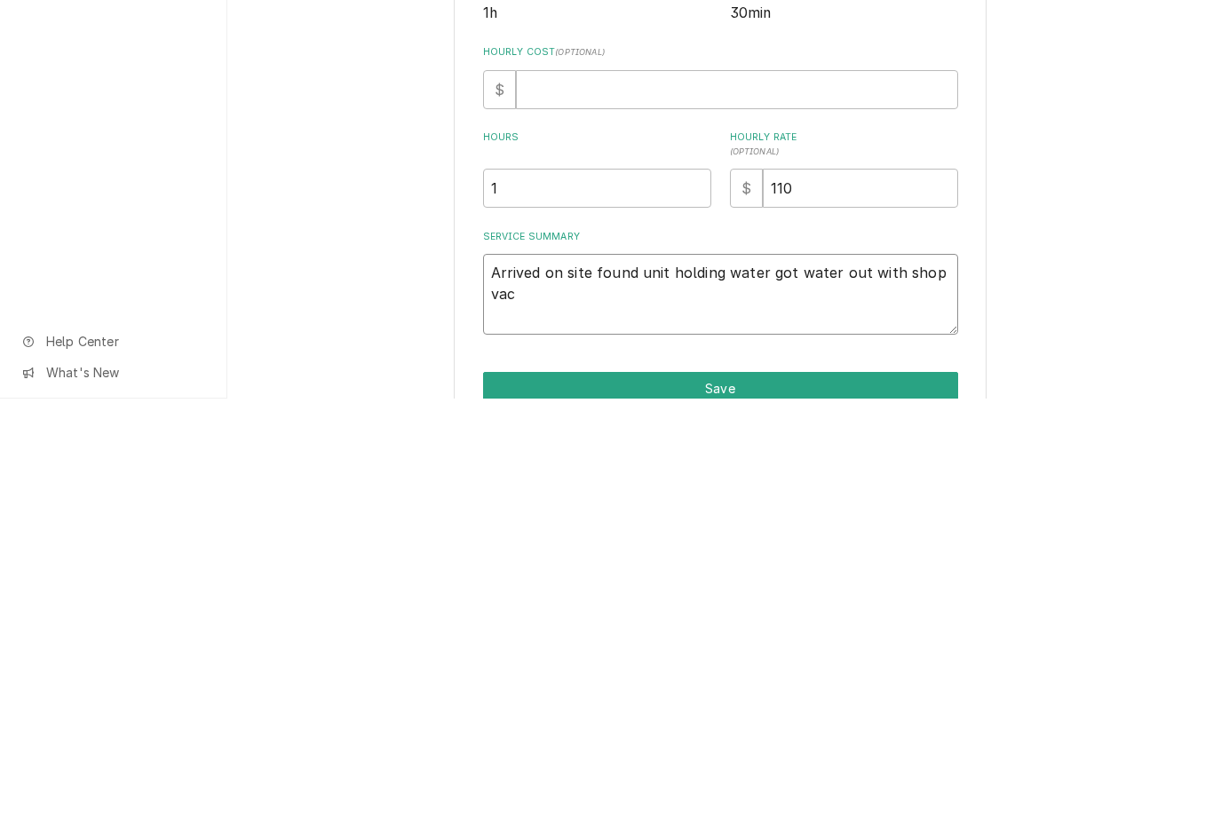
type textarea "Arrived on site found unit holding water got water out with shop vac found"
type textarea "x"
type textarea "Arrived on site found unit holding water. Got water out with shop vac found dra…"
type textarea "x"
type textarea "Arrived on site found unit holding water. Got water out with shop vac found dra…"
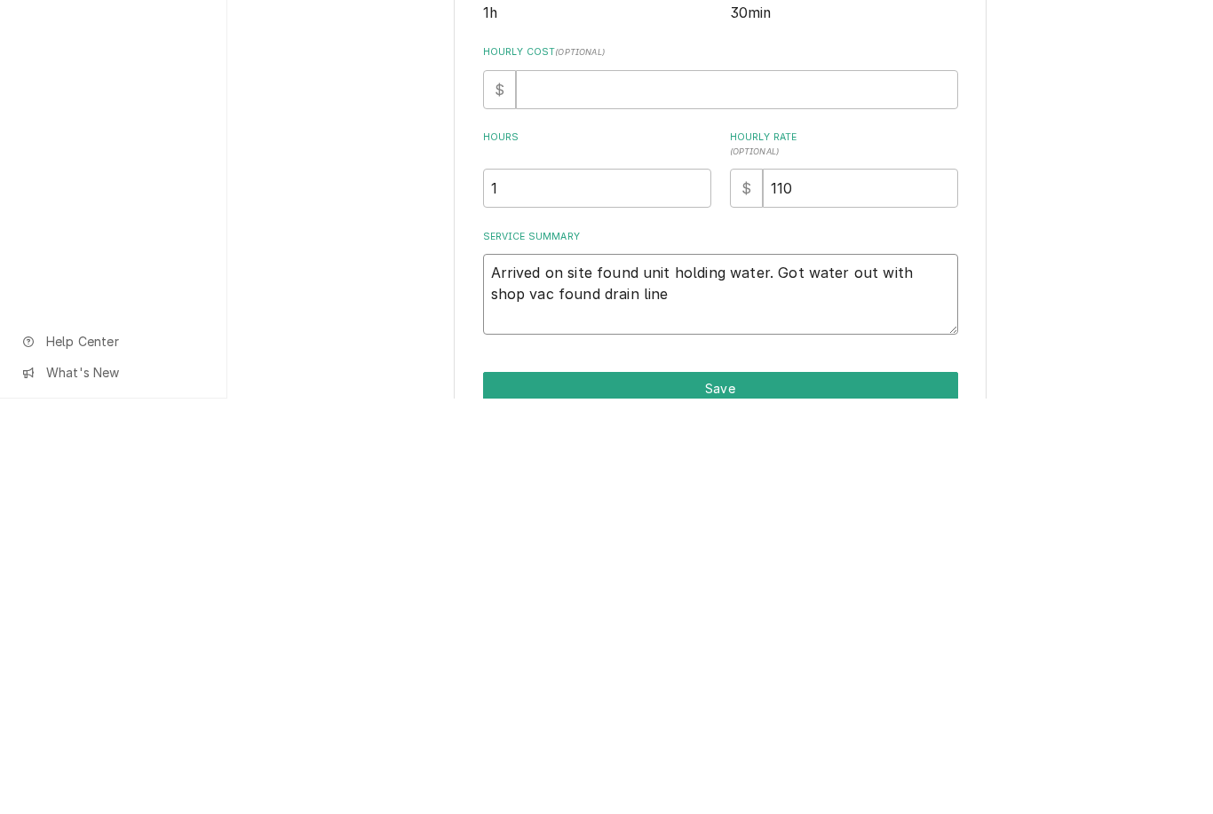
type textarea "x"
type textarea "Arrived on site found unit holding water. Got water out with shop vac found dra…"
type textarea "x"
type textarea "Arrived on site found unit holding water got water out with shop vac found drai…"
type textarea "x"
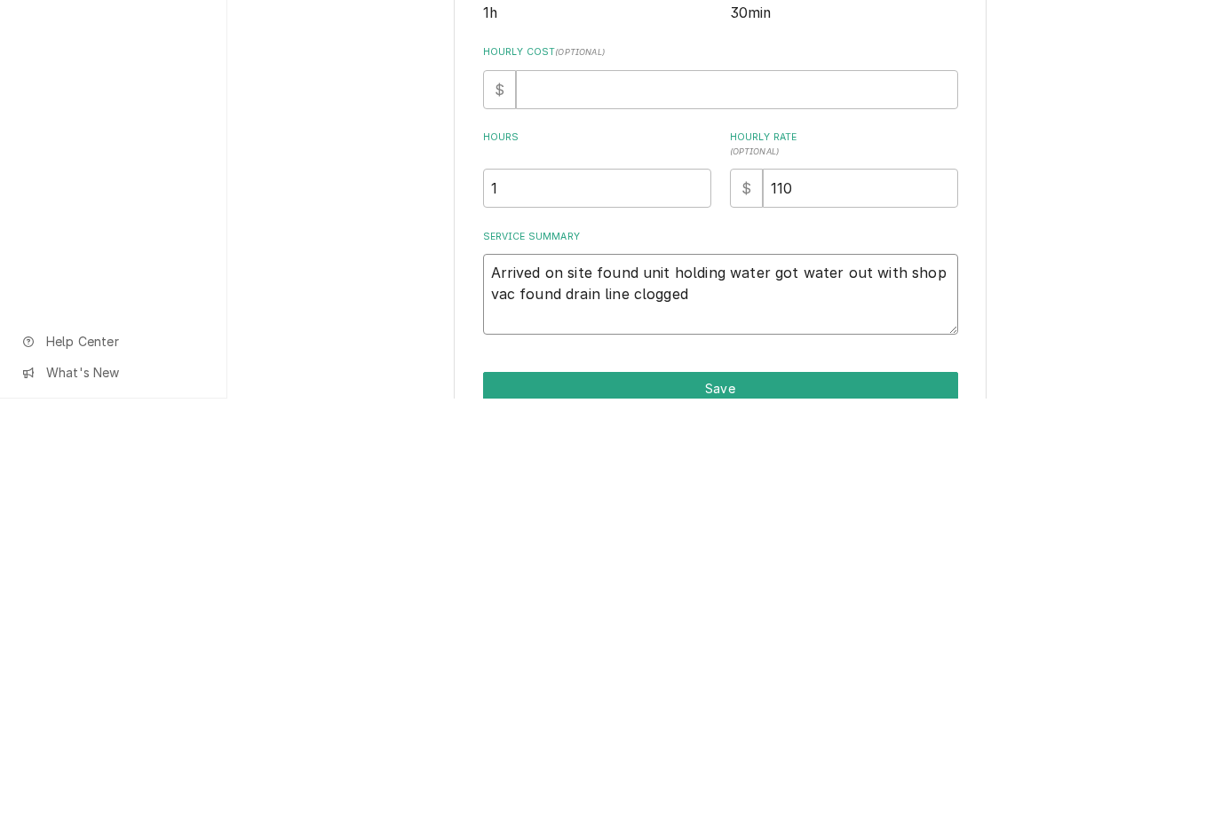
type textarea "Arrived on site found unit holding water got water out with shop vac found drai…"
type textarea "x"
type textarea "Arrived on site found unit holding water. Got water out with shop vac found dra…"
type textarea "x"
type textarea "Arrived on site found unit holding water. Got water out with shop vac found dra…"
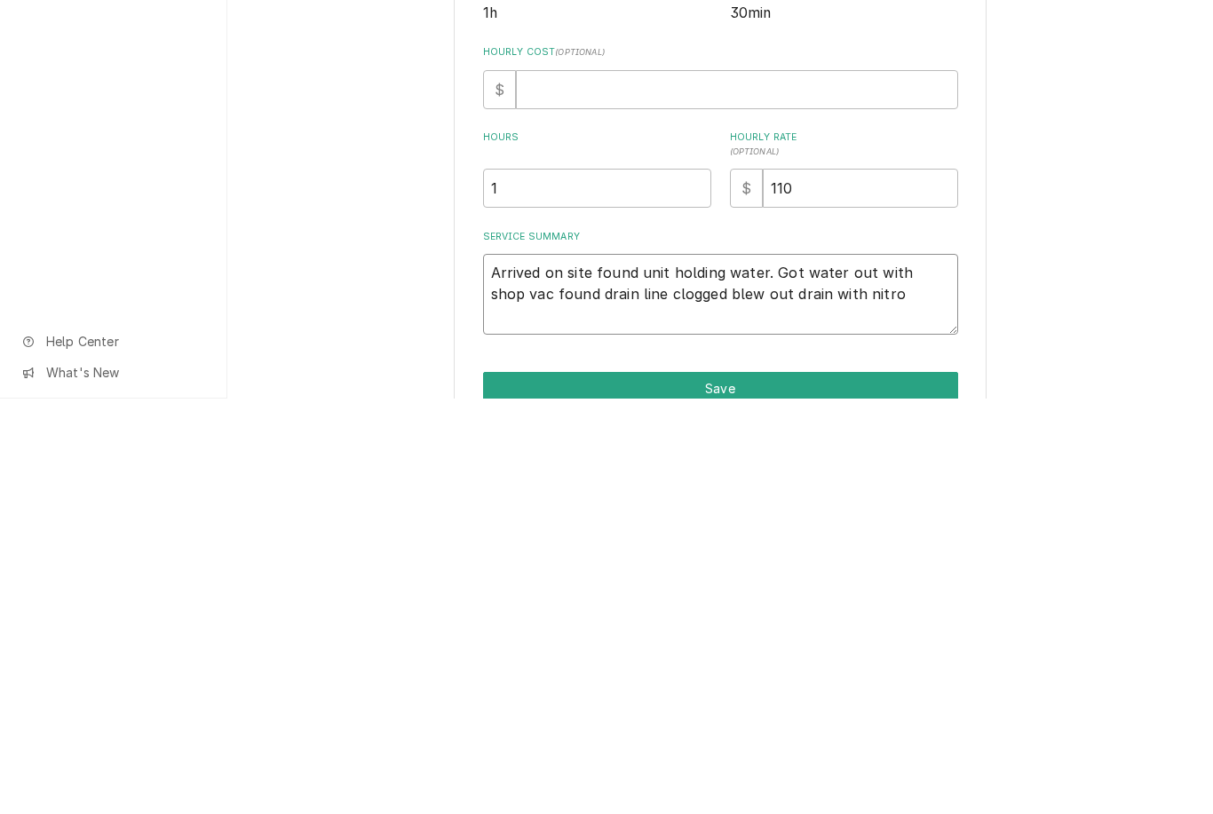
type textarea "x"
type textarea "Arrived on site found unit holding water got water out with shop vac found drai…"
type textarea "x"
type textarea "Arrived on site found unit holding water. Got water out with shop vac found dra…"
type textarea "x"
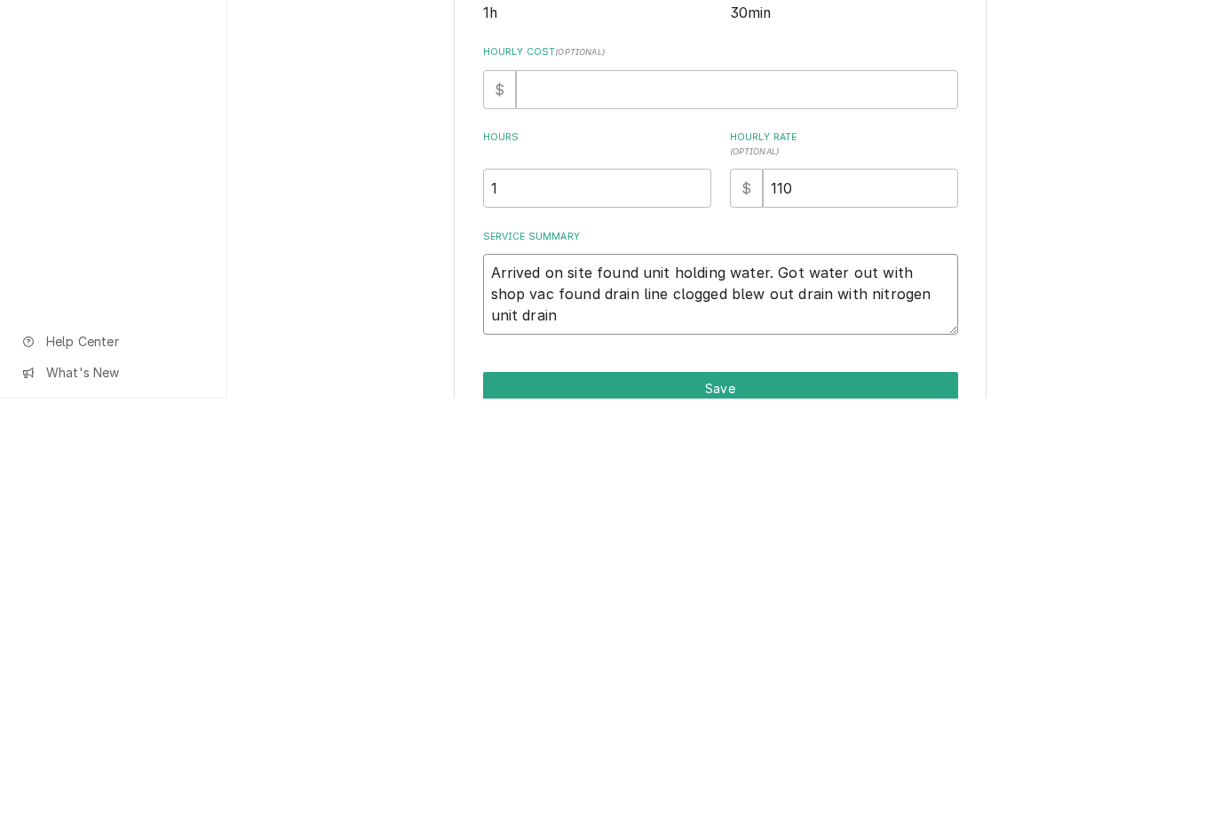
type textarea "Arrived on site found unit holding water. Got water out with shop vac found dra…"
type textarea "x"
type textarea "Arrived on site found unit holding water. Got water out with shop vac found dra…"
click at [1133, 218] on div "Use the fields below to edit this service charge Short Description Refrigeratio…" at bounding box center [720, 486] width 986 height 835
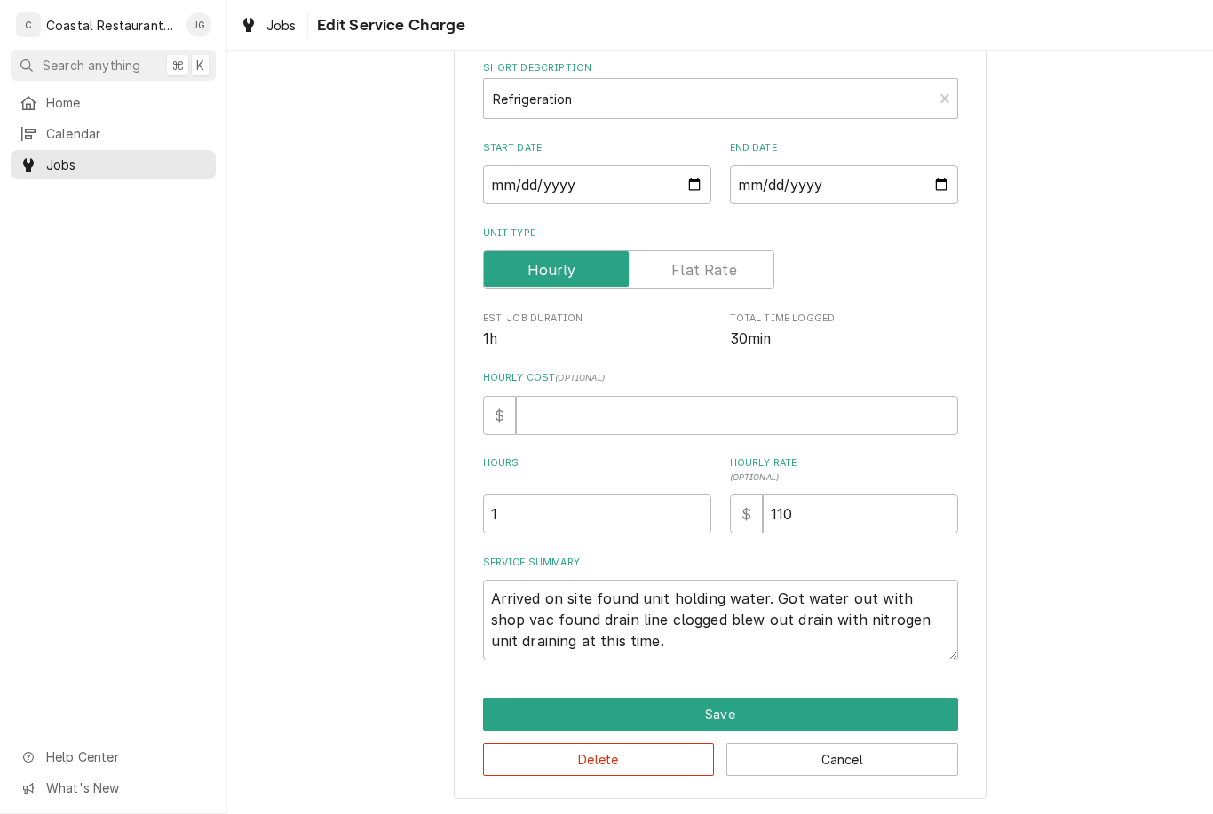
scroll to position [89, 0]
click at [663, 647] on textarea "Arrived on site found unit holding water. Got water out with shop vac found dra…" at bounding box center [720, 621] width 475 height 81
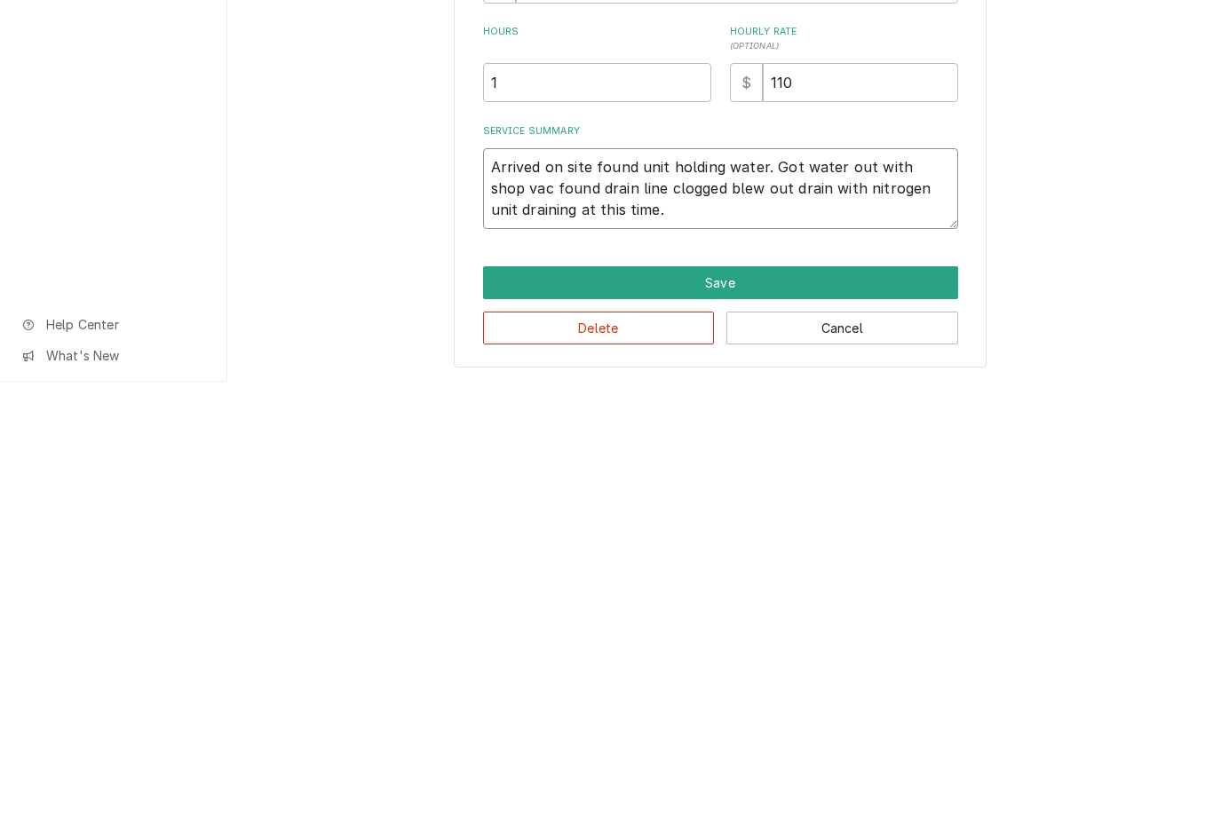
type textarea "x"
type textarea "Arrived on site found unit holding water. Got water out with shop vac found dra…"
type textarea "x"
type textarea "Arrived on site found unit holding water. Got water out with shop vac found dra…"
type textarea "x"
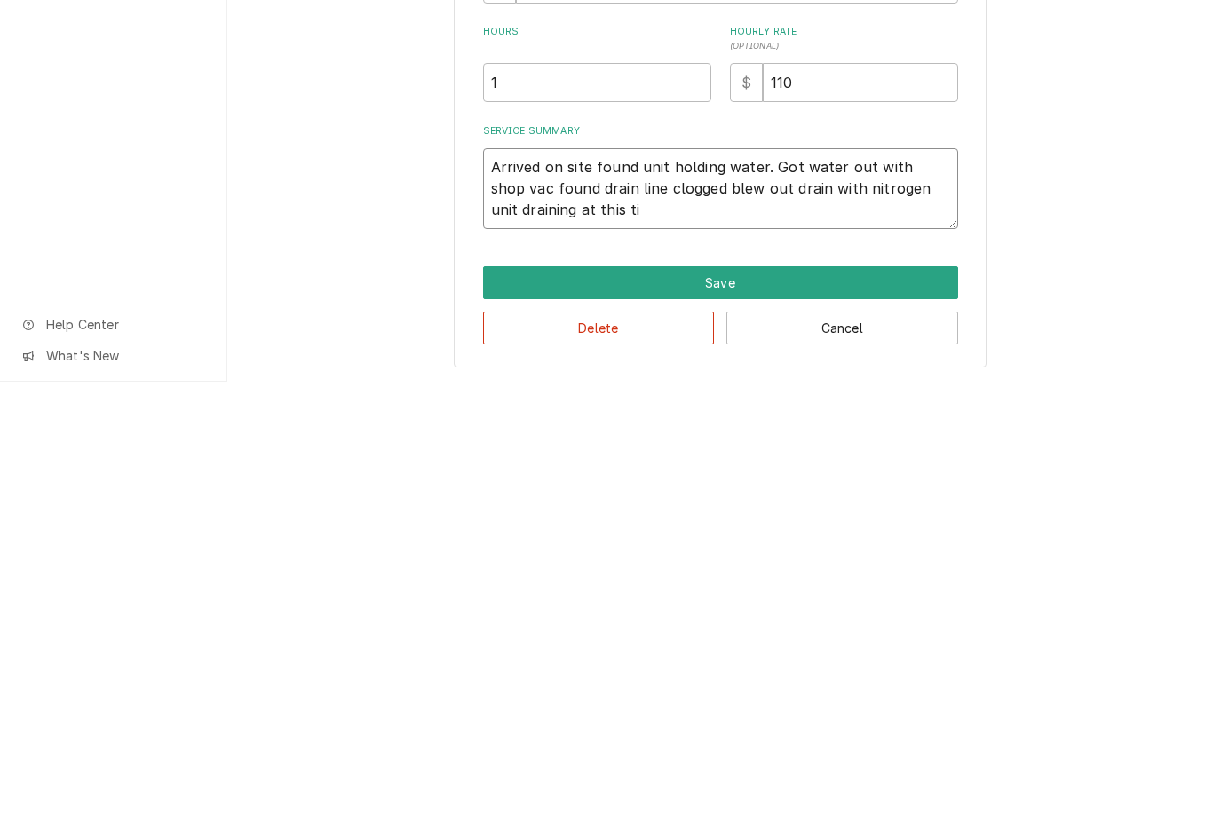
type textarea "Arrived on site found unit holding water. Got water out with shop vac found dra…"
type textarea "x"
type textarea "Arrived on site found unit holding water. Got water out with shop vac found dra…"
type textarea "x"
type textarea "Arrived on site found unit holding water. Got water out with shop vac found dra…"
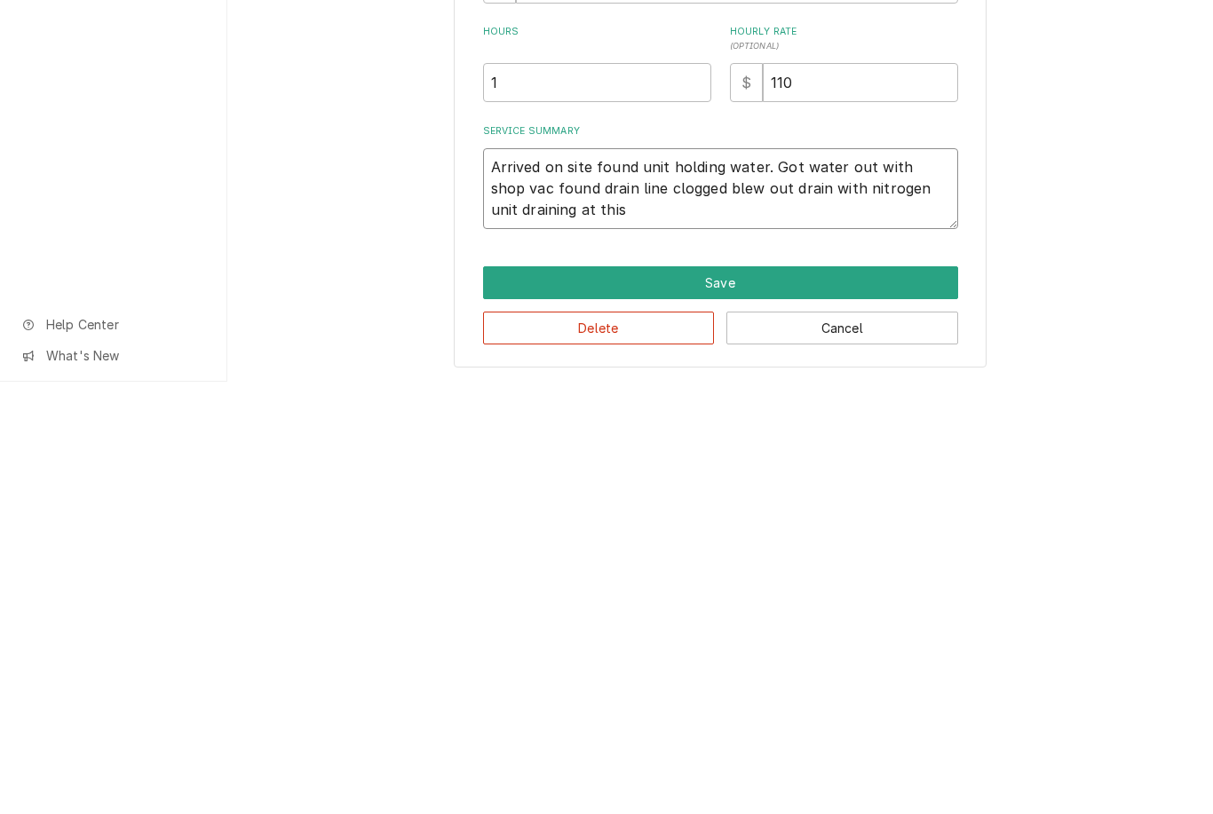
type textarea "x"
type textarea "Arrived on site found unit holding water. Got water out with shop vac found dra…"
type textarea "x"
type textarea "Arrived on site found unit holding water. Got water out with shop vac found dra…"
type textarea "x"
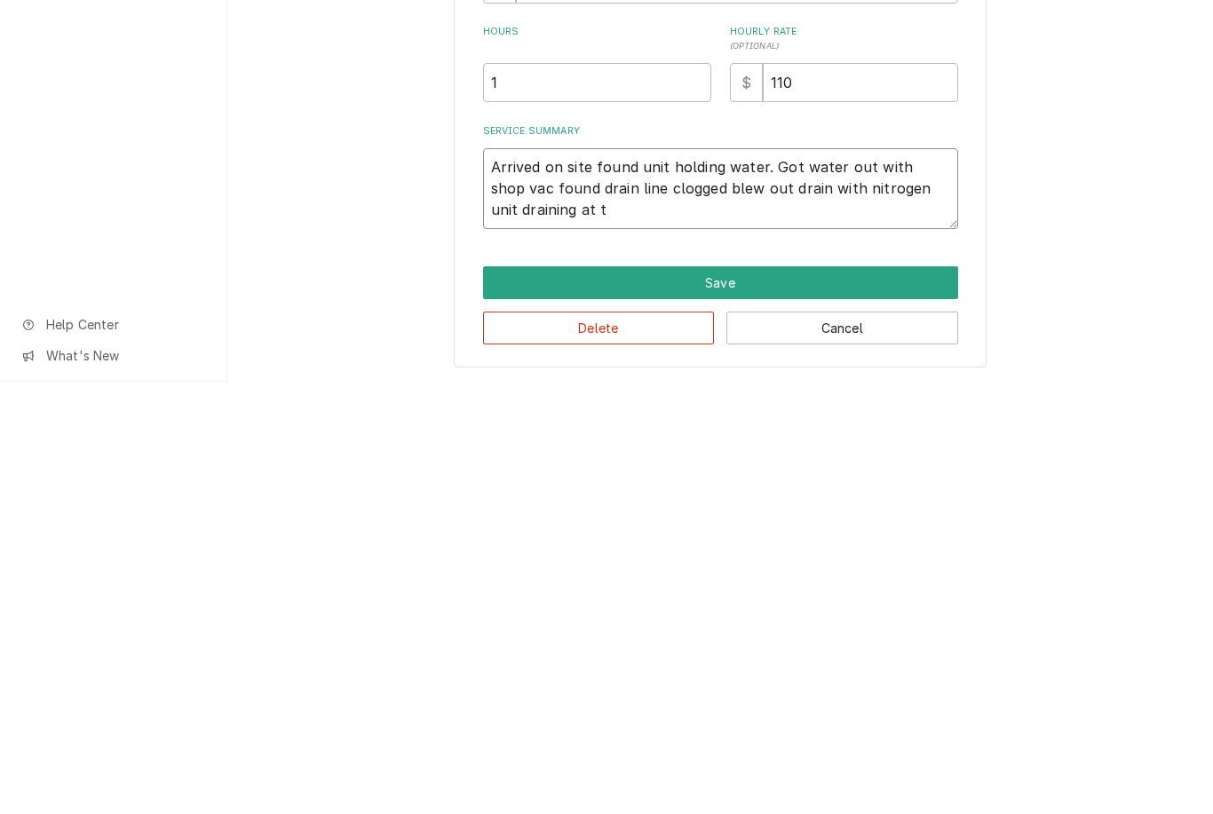
type textarea "Arrived on site found unit holding water. Got water out with shop vac found dra…"
type textarea "x"
type textarea "Arrived on site found unit holding water. Got water out with shop vac found dra…"
type textarea "x"
type textarea "Arrived on site found unit holding water. Got water out with shop vac found dra…"
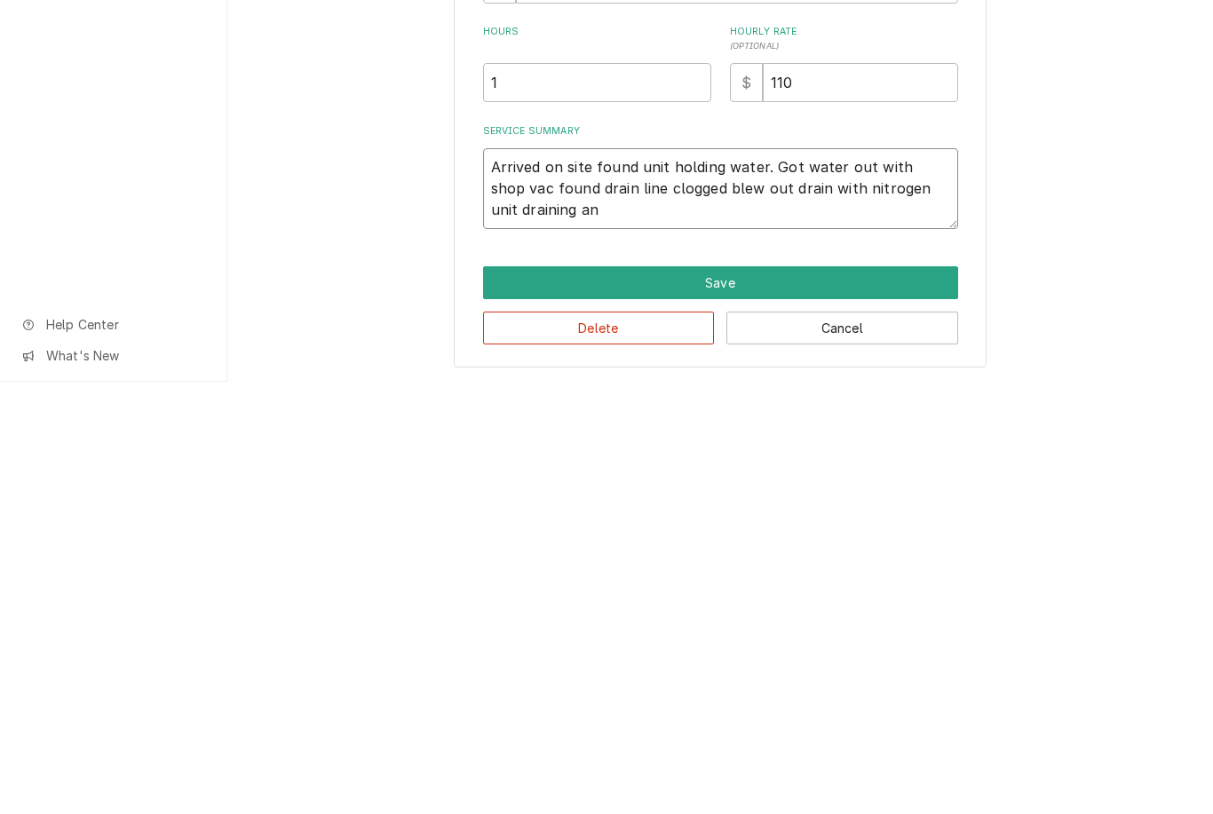
type textarea "x"
type textarea "Arrived on site found unit holding water. Got water out with shop vac found dra…"
type textarea "x"
type textarea "Arrived on site found unit holding water. Got water out with shop vac found dra…"
type textarea "x"
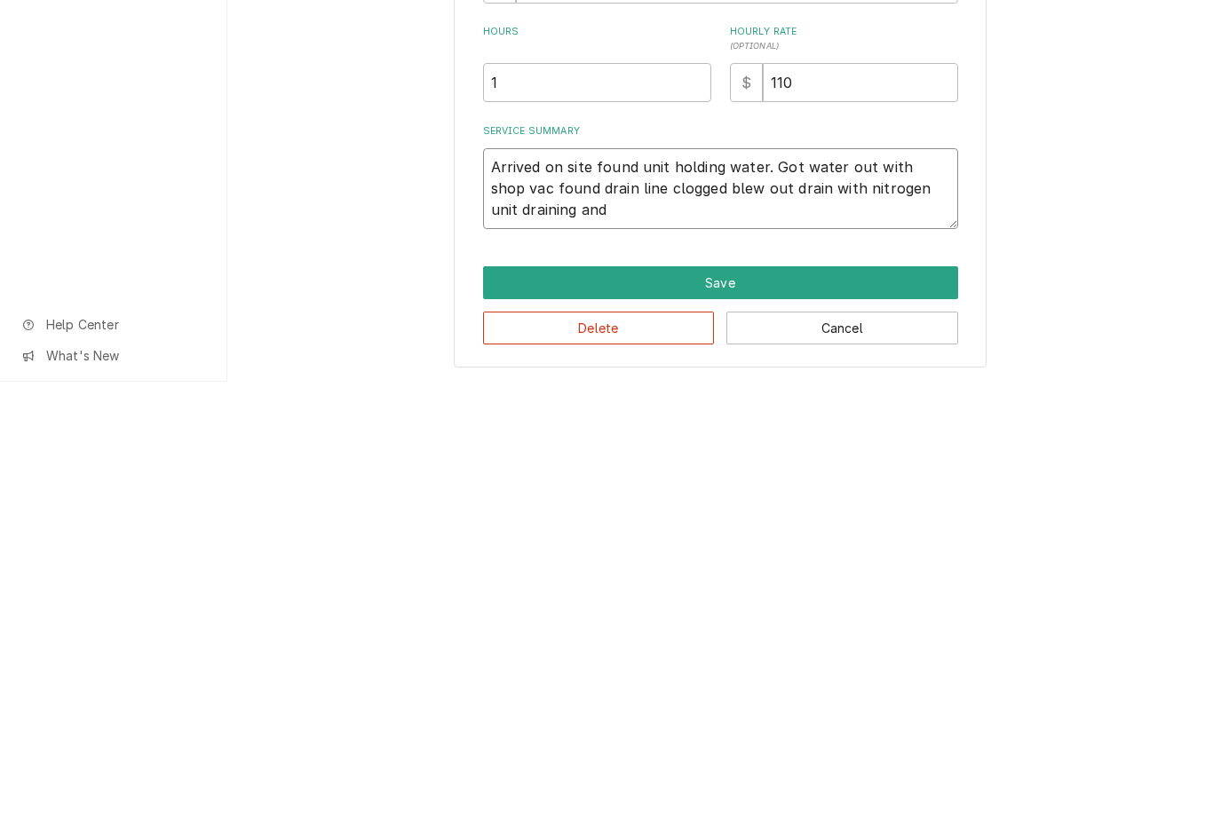
type textarea "Arrived on site found unit holding water. Got water out with shop vac found dra…"
type textarea "x"
type textarea "Arrived on site found unit holding water. Got water out with shop vac found dra…"
type textarea "x"
type textarea "Arrived on site found unit holding water. Got water out with shop vac found dra…"
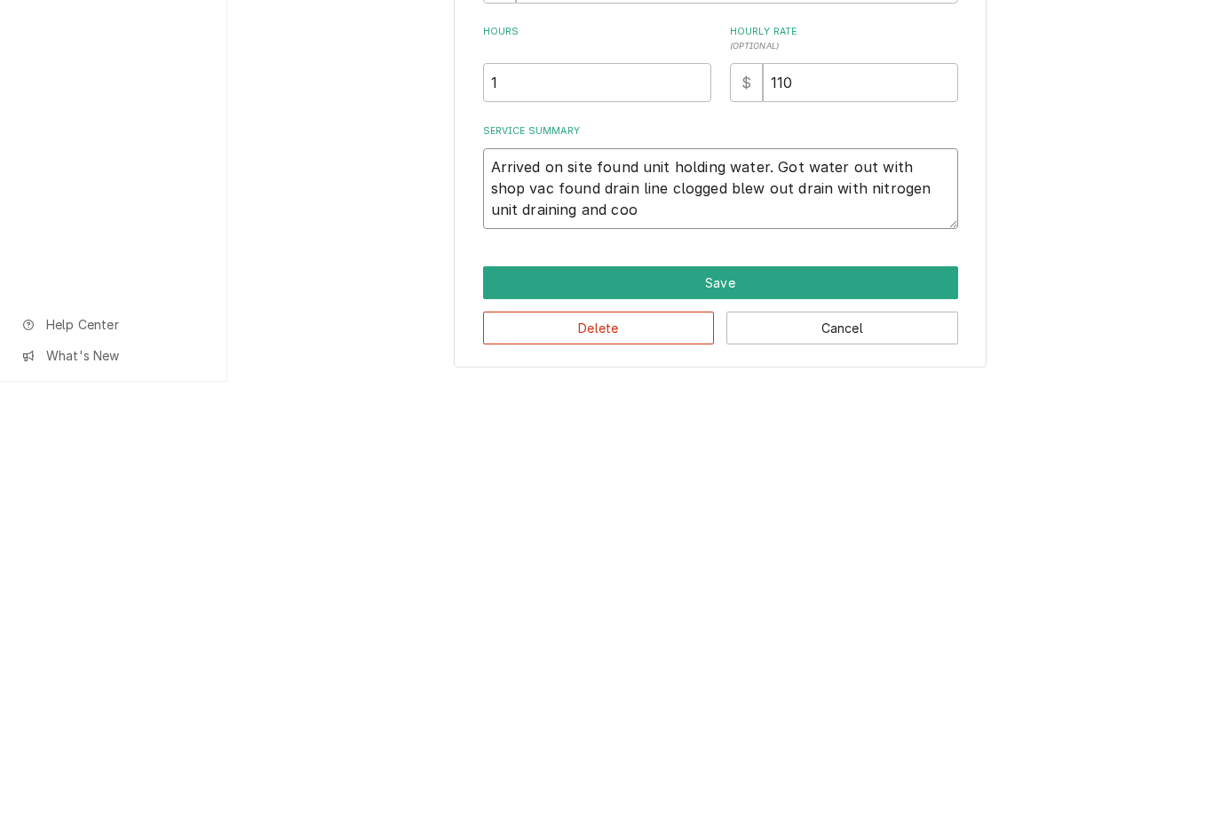
type textarea "x"
type textarea "Arrived on site found unit holding water. Got water out with shop vac found dra…"
type textarea "x"
type textarea "Arrived on site found unit holding water. Got water out with shop vac found dra…"
type textarea "x"
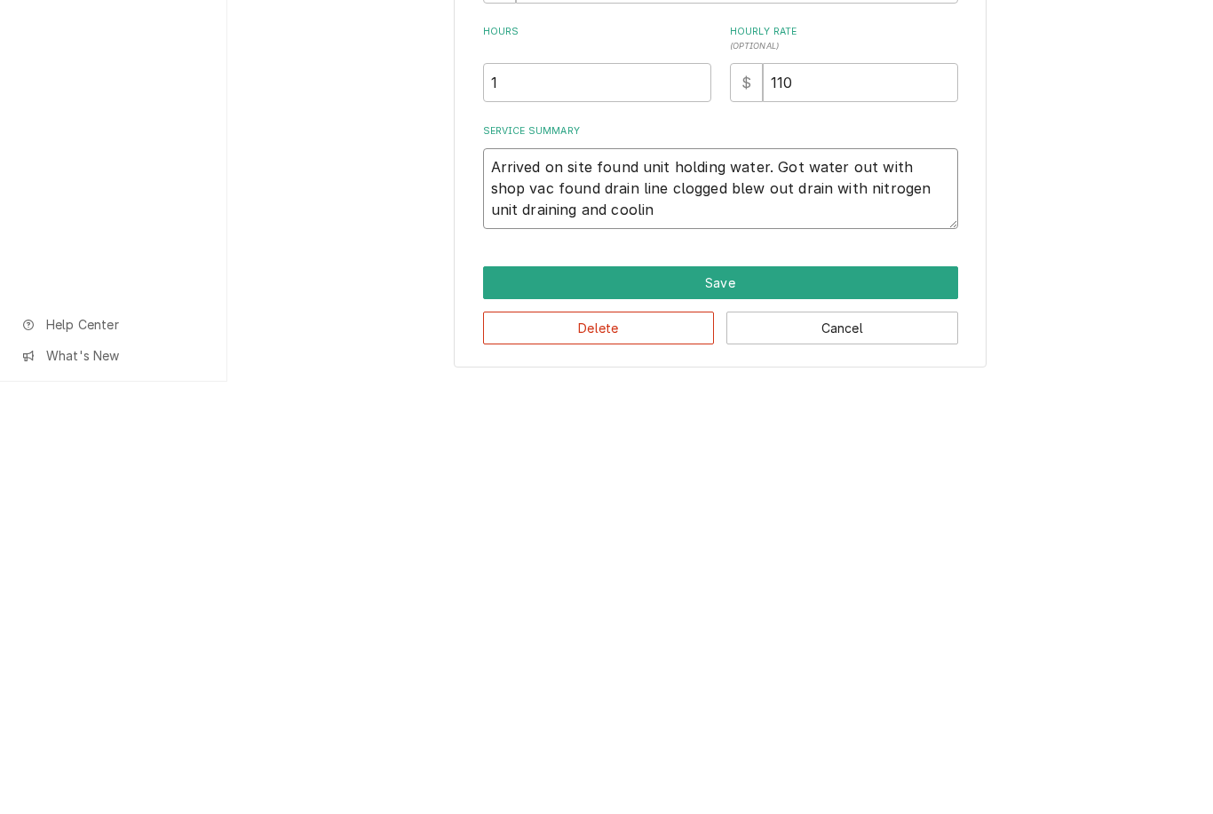
type textarea "Arrived on site found unit holding water. Got water out with shop vac found dra…"
type textarea "x"
type textarea "Arrived on site found unit holding water. Got water out with shop vac found dra…"
type textarea "x"
type textarea "Arrived on site found unit holding water. Got water out with shop vac found dra…"
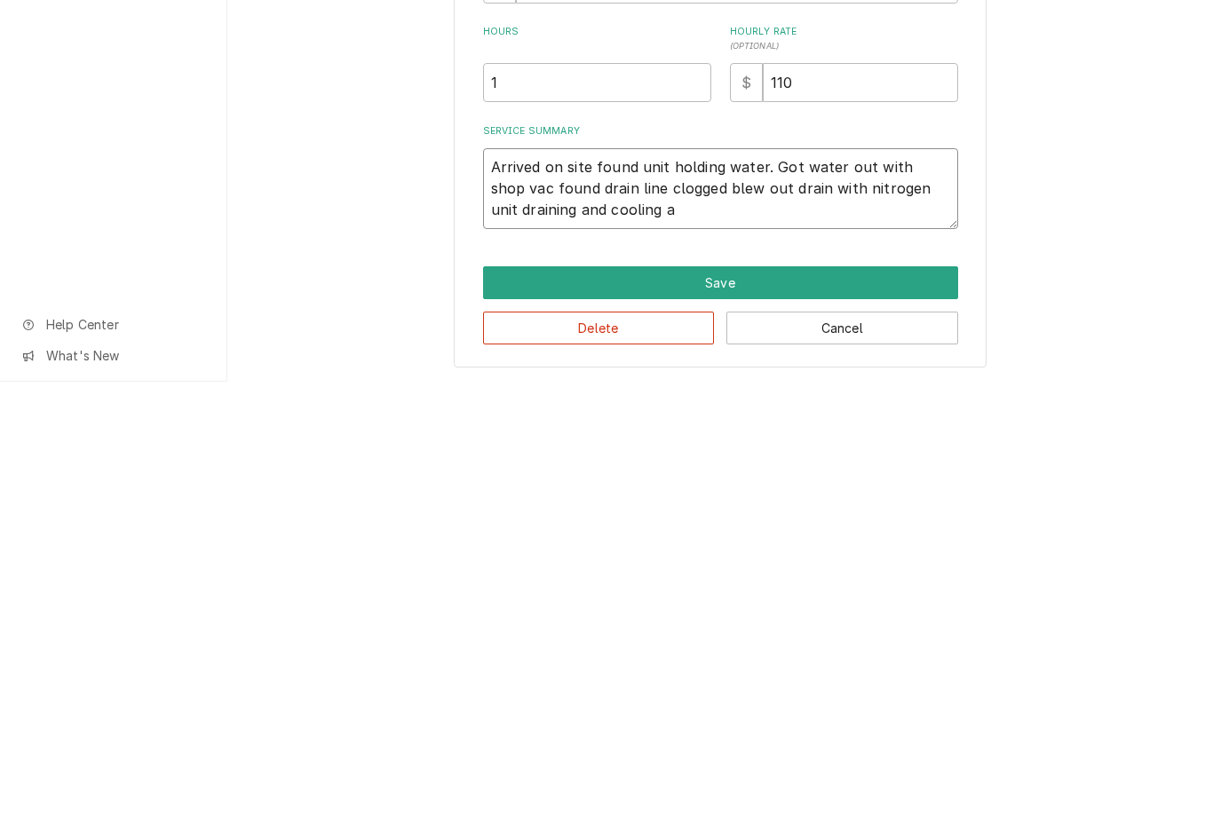
type textarea "x"
type textarea "Arrived on site found unit holding water. Got water out with shop vac found dra…"
type textarea "x"
type textarea "Arrived on site found unit holding water. Got water out with shop vac found dra…"
type textarea "x"
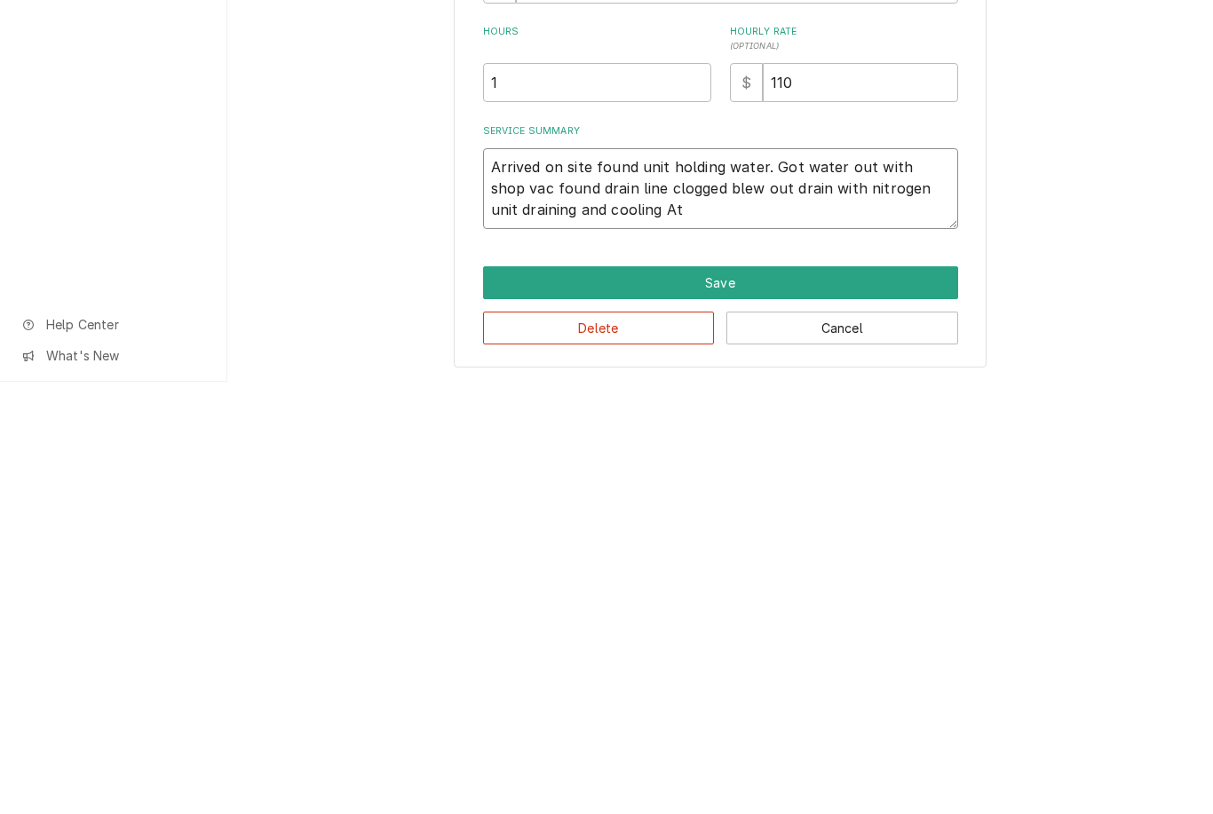
type textarea "Arrived on site found unit holding water. Got water out with shop vac found dra…"
type textarea "x"
type textarea "Arrived on site found unit holding water. Got water out with shop vac found dra…"
type textarea "x"
type textarea "Arrived on site found unit holding water. Got water out with shop vac found dra…"
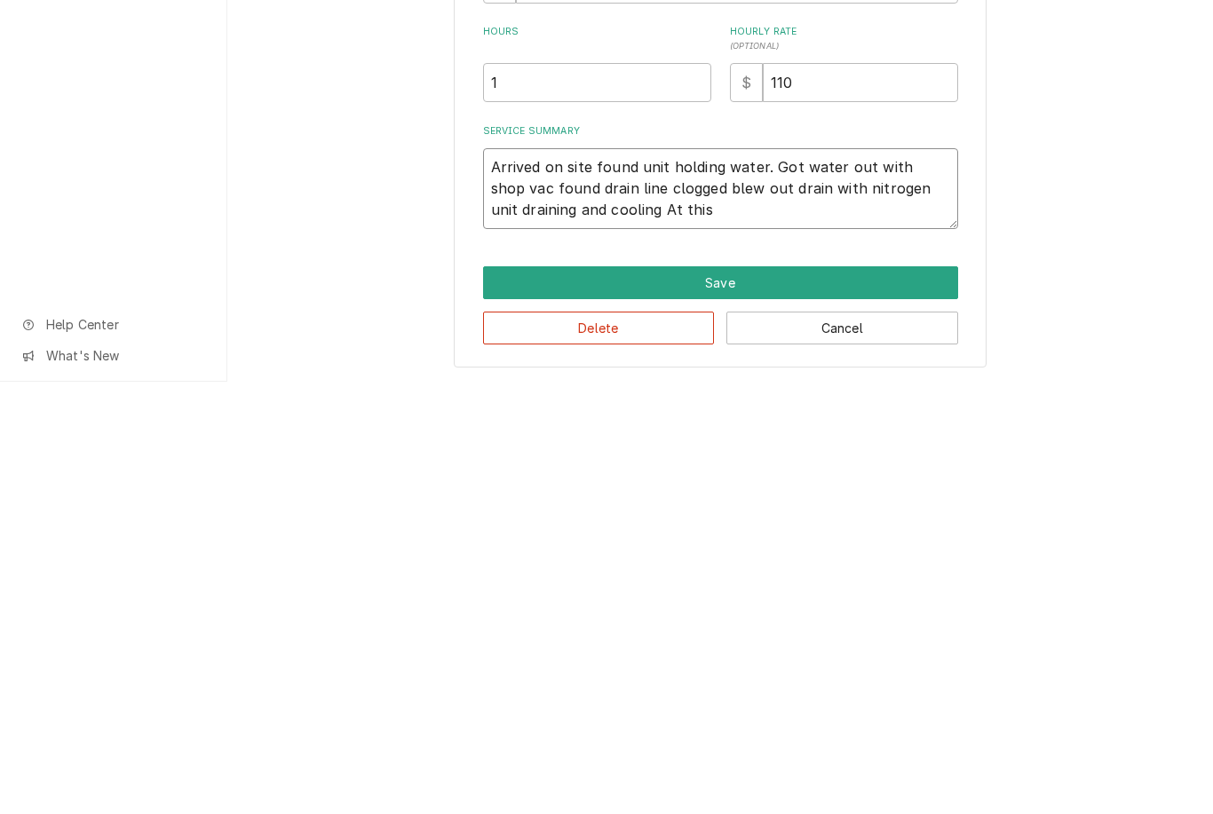
type textarea "x"
type textarea "Arrived on site found unit holding water. Got water out with shop vac found dra…"
type textarea "x"
type textarea "Arrived on site found unit holding water. Got water out with shop vac found dra…"
type textarea "x"
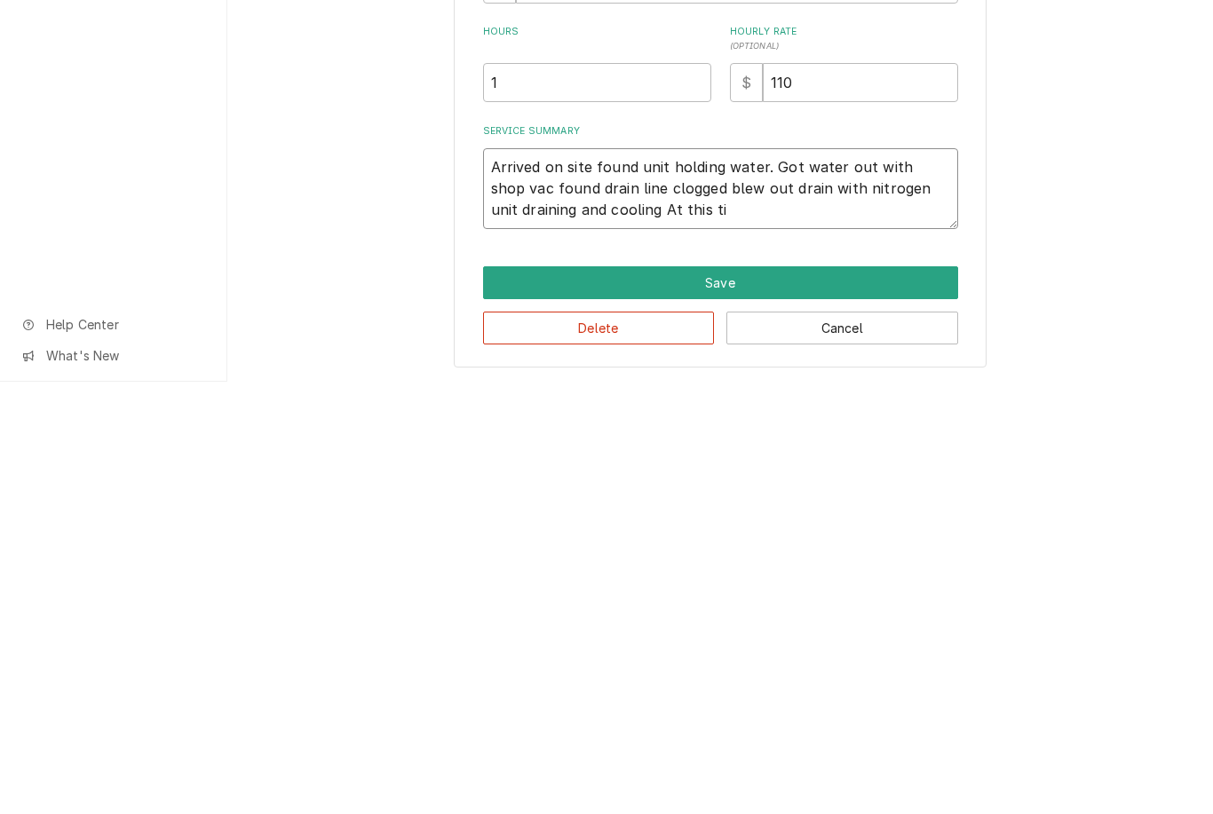
type textarea "Arrived on site found unit holding water. Got water out with shop vac found dra…"
type textarea "x"
type textarea "Arrived on site found unit holding water. Got water out with shop vac found dra…"
type textarea "x"
type textarea "Arrived on site found unit holding water. Got water out with shop vac found dra…"
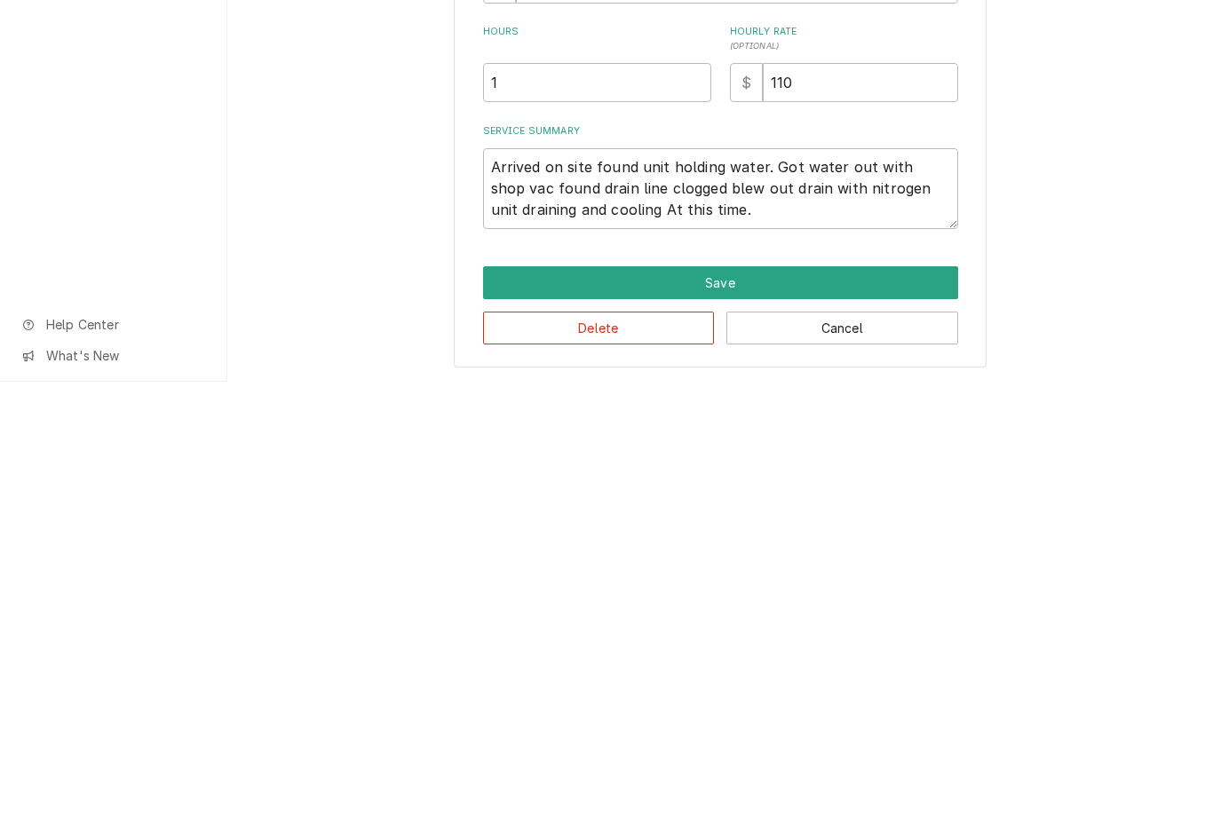
click at [758, 699] on button "Save" at bounding box center [720, 715] width 475 height 33
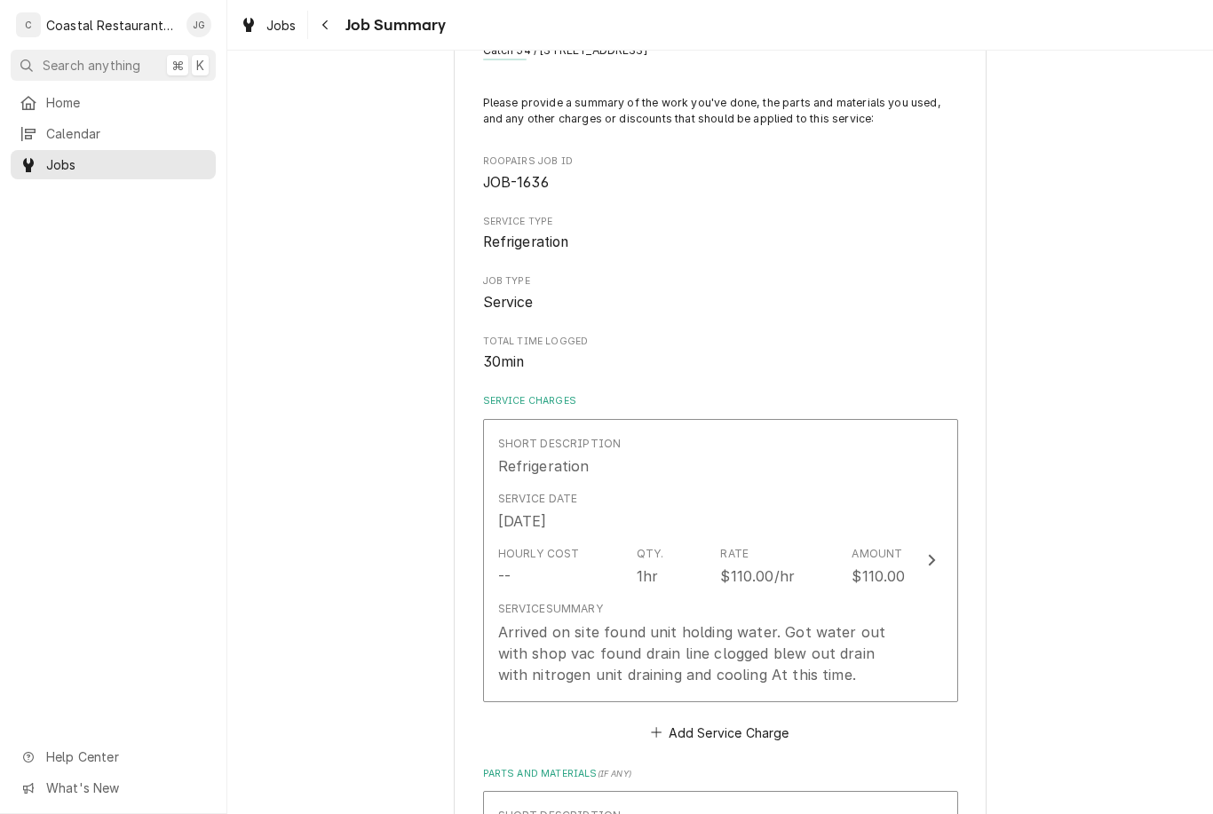
scroll to position [383, 0]
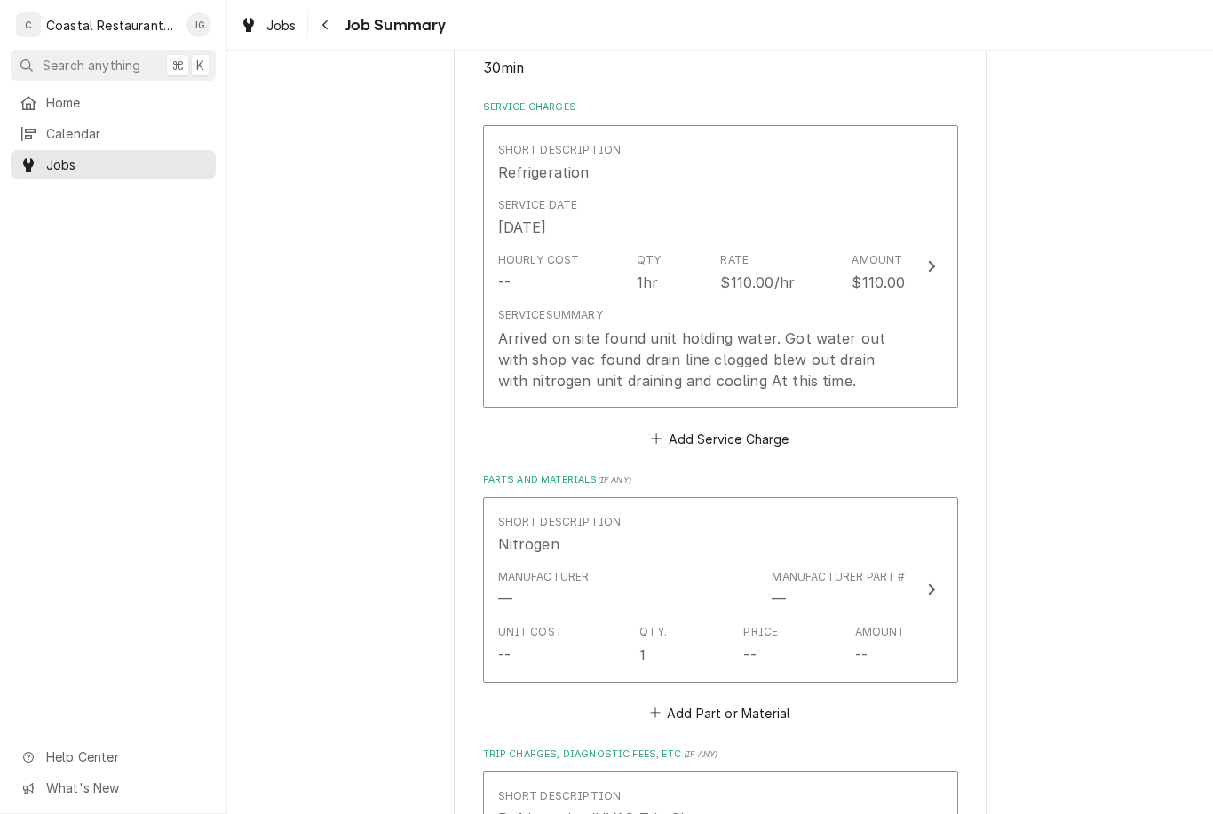
click at [1102, 391] on div "Sodel Concepts Catch 54 / 38931 Madison Ave, Selbyville, DE 19975 Please provid…" at bounding box center [720, 543] width 986 height 1714
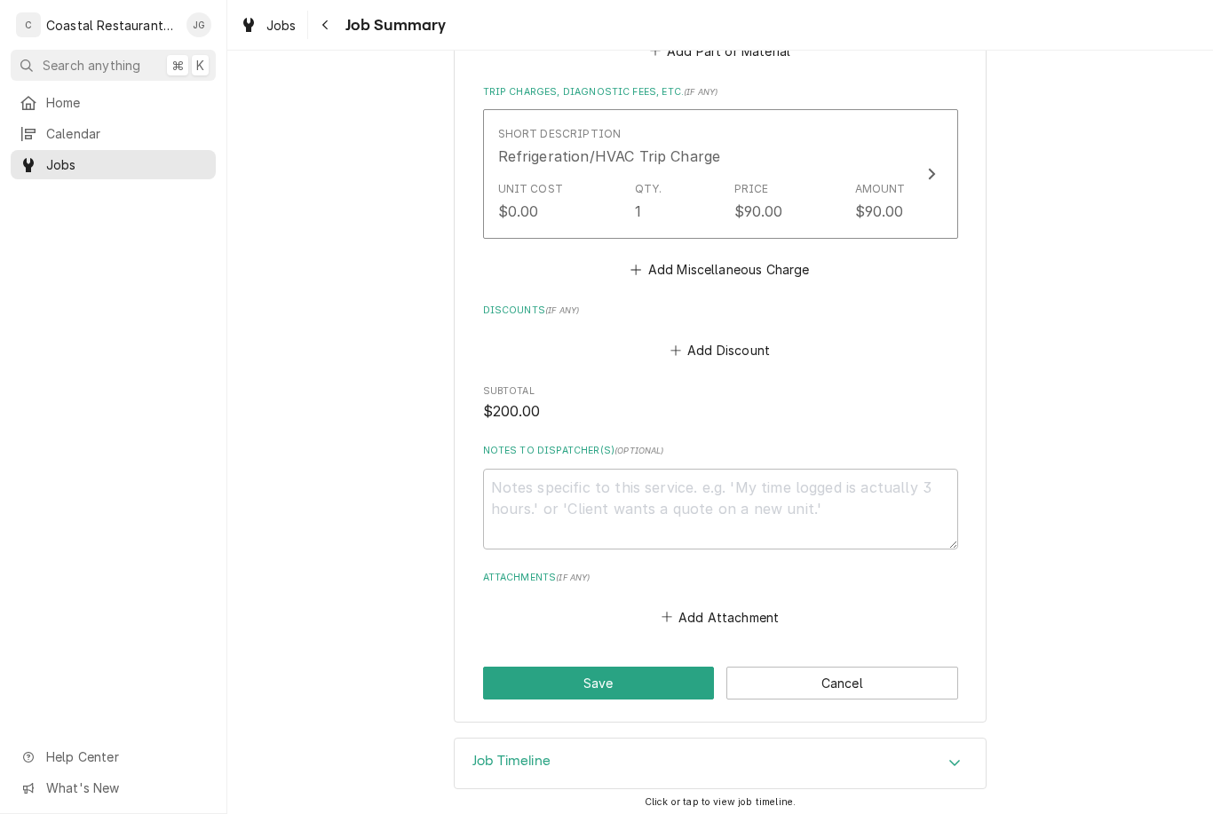
scroll to position [1044, 0]
click at [658, 671] on button "Save" at bounding box center [599, 684] width 232 height 33
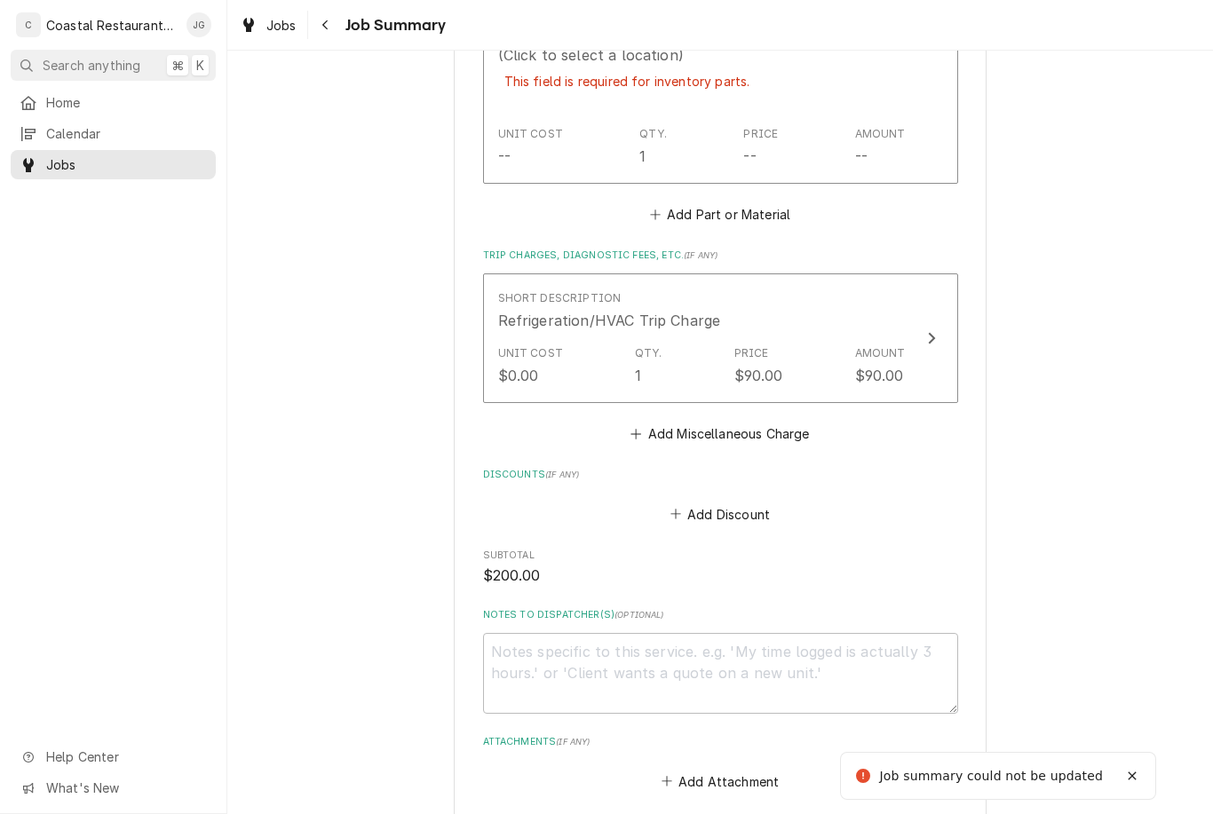
click at [816, 138] on div "Unit Cost -- Qty. 1 Price -- Amount --" at bounding box center [702, 146] width 408 height 55
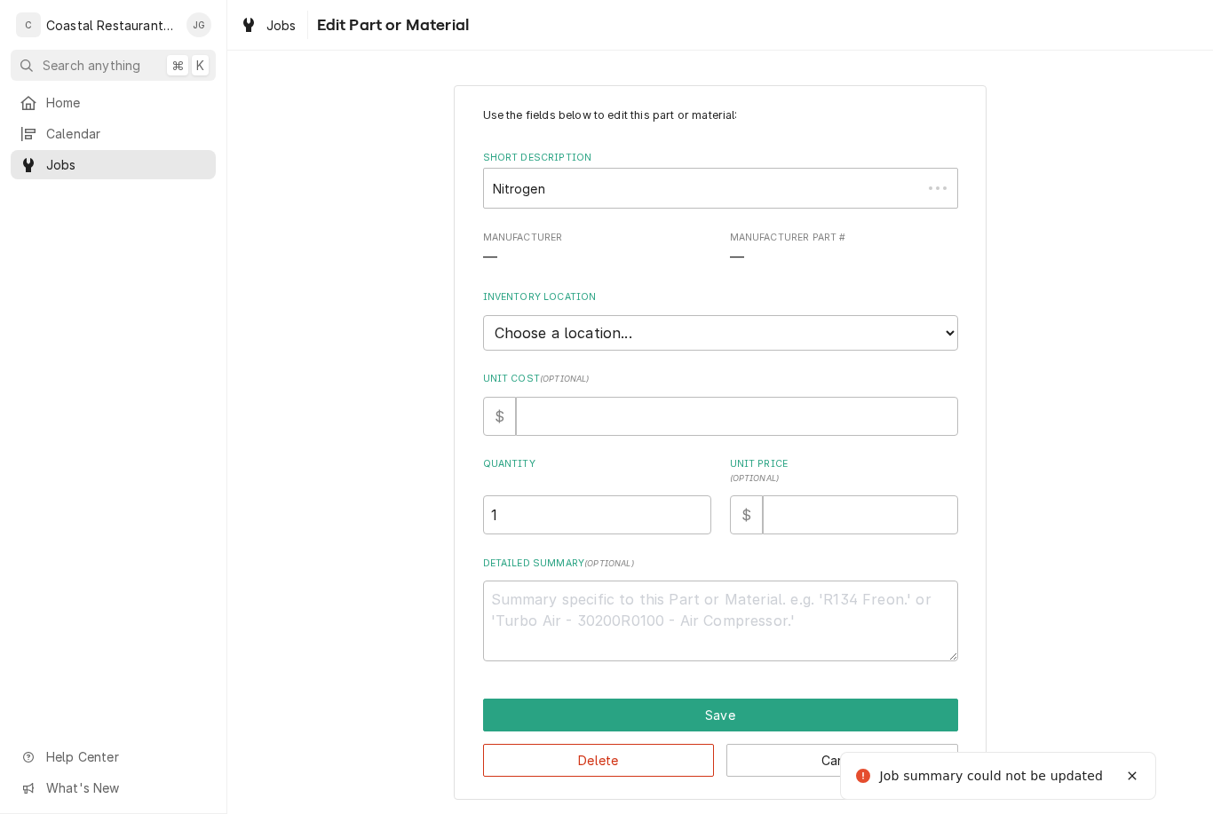
type textarea "x"
click at [887, 333] on select "Choose a location... Fenwick Warehouse James Gatton Truck Mike Lynch Truck Phil…" at bounding box center [720, 333] width 475 height 36
select select "325"
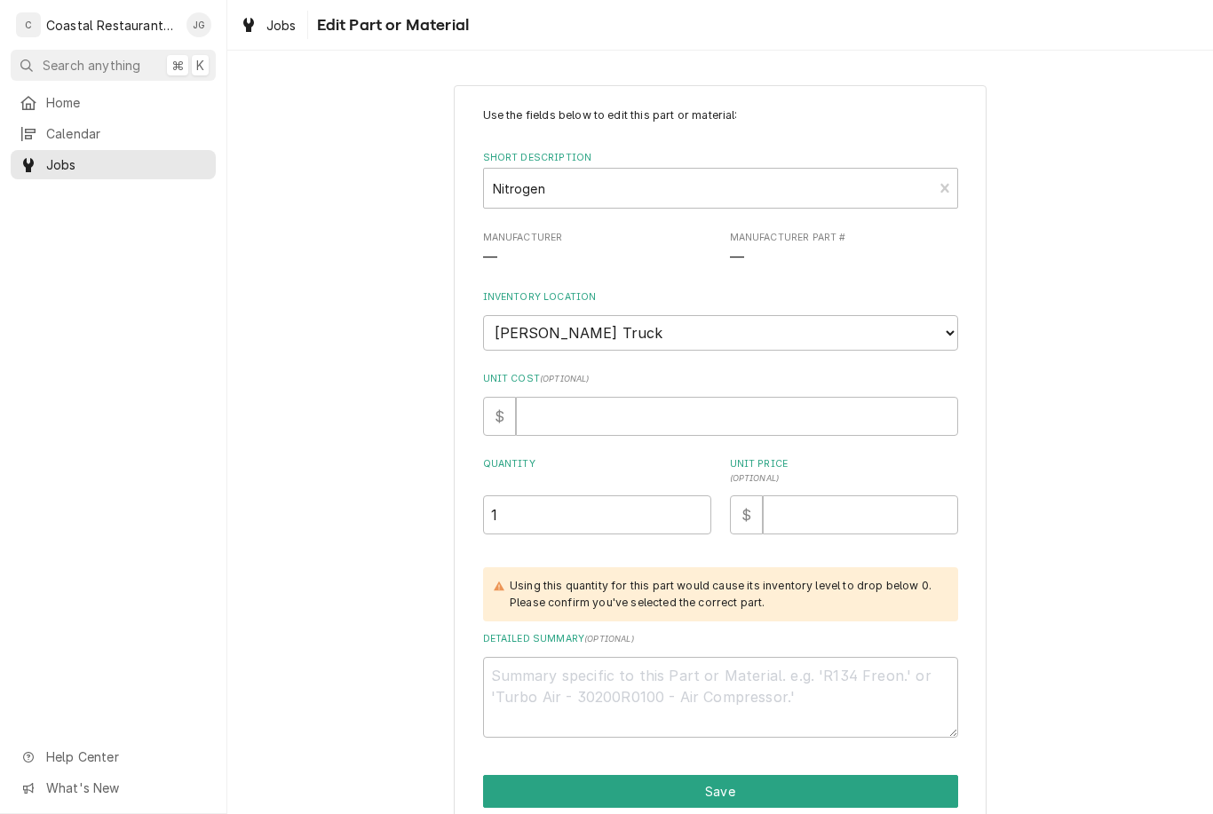
click at [742, 775] on button "Save" at bounding box center [720, 791] width 475 height 33
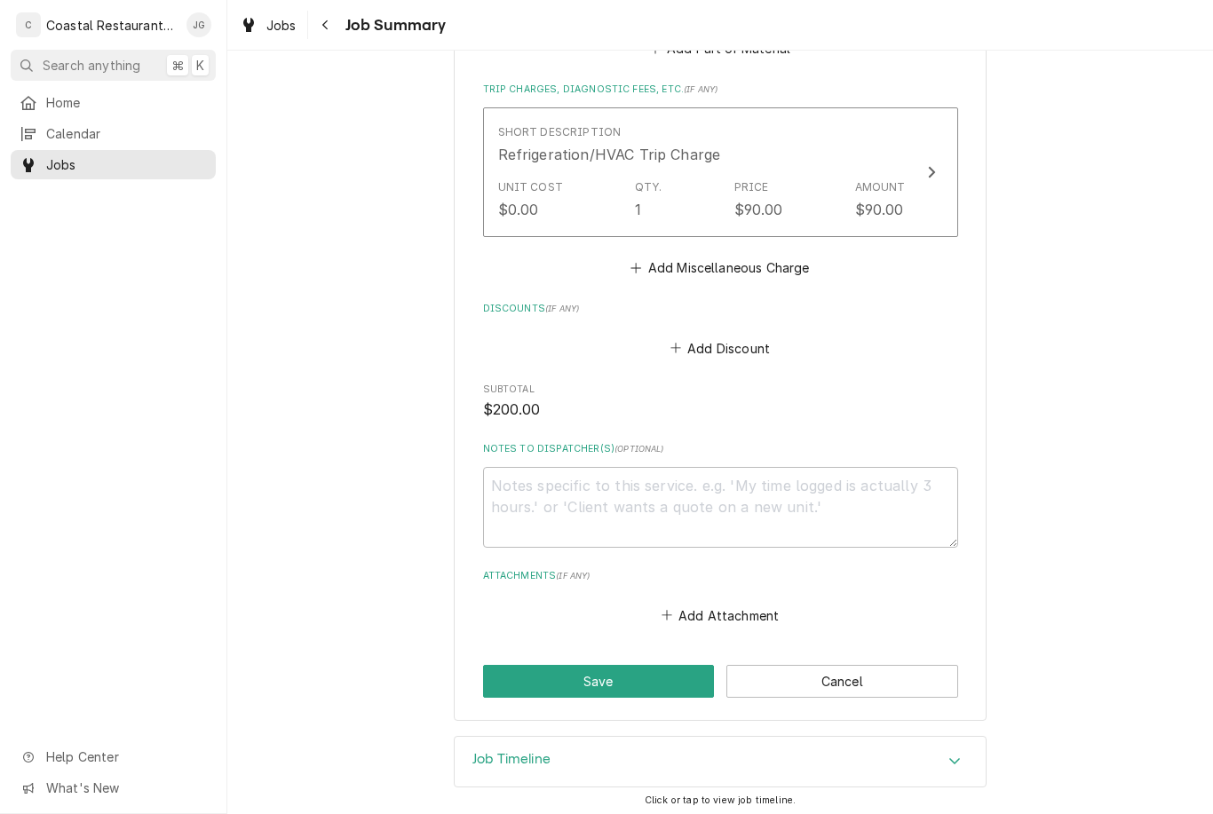
scroll to position [1207, 0]
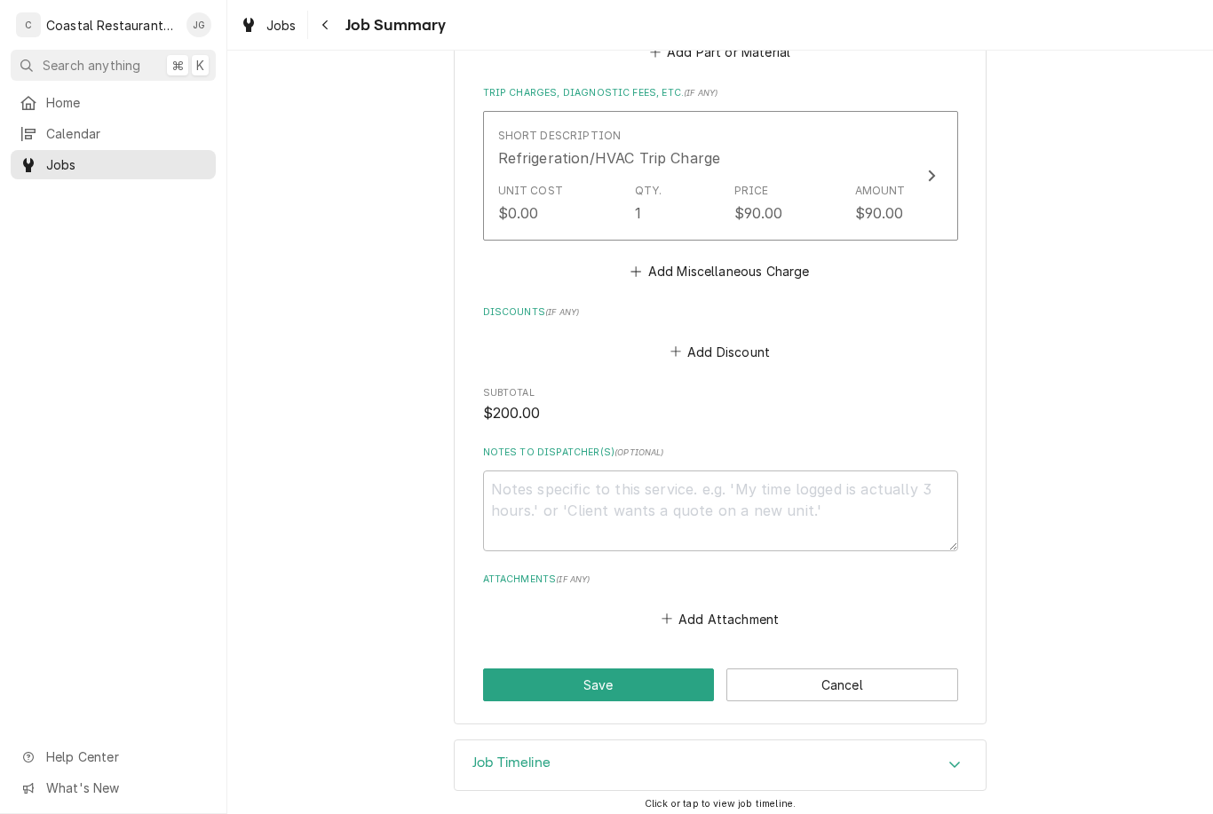
click at [650, 671] on button "Save" at bounding box center [599, 685] width 232 height 33
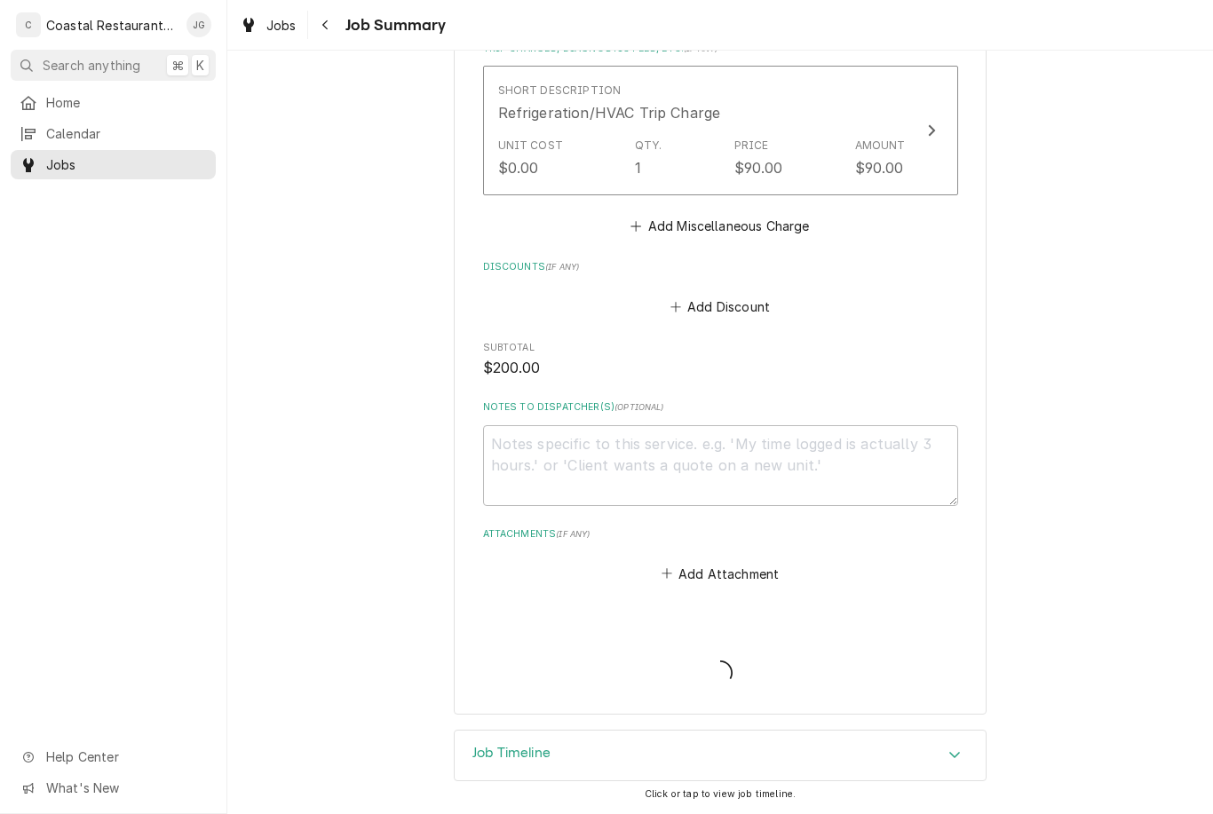
scroll to position [1180, 0]
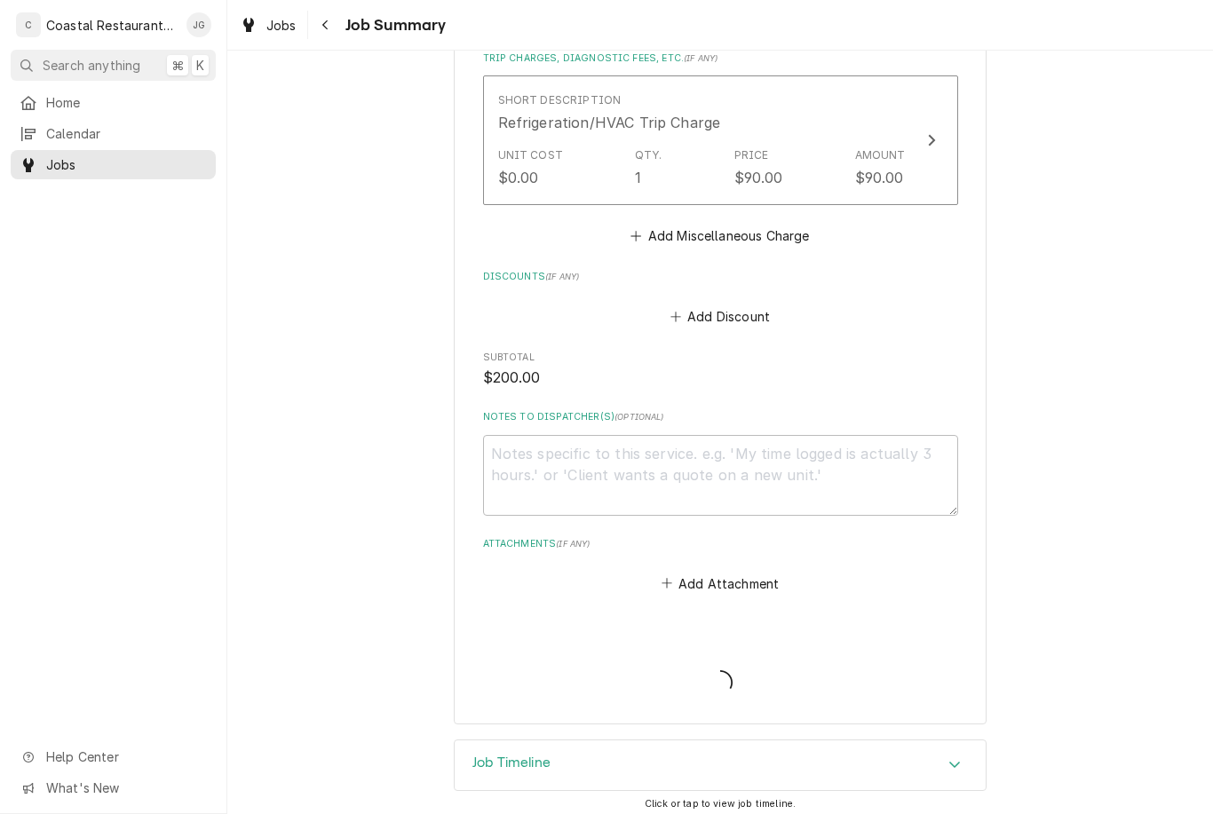
type textarea "x"
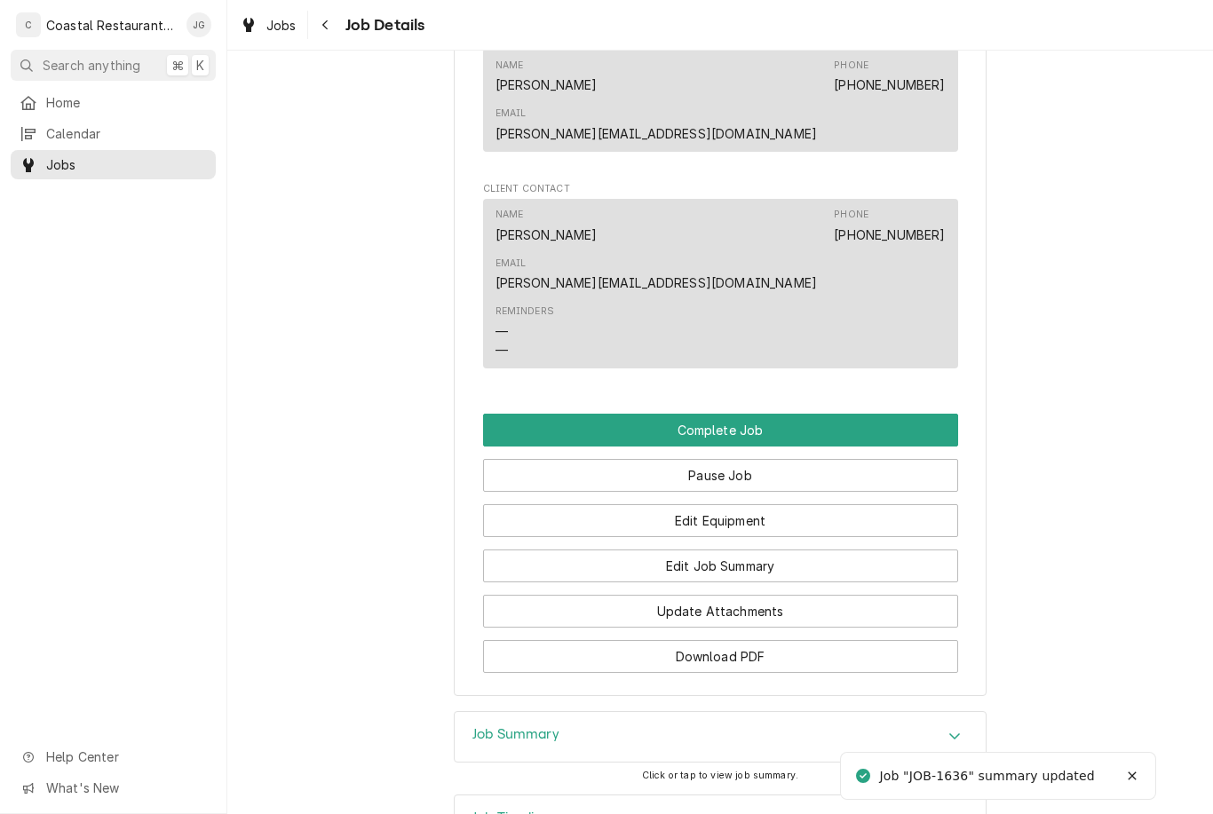
scroll to position [1499, 0]
click at [820, 415] on button "Complete Job" at bounding box center [720, 431] width 475 height 33
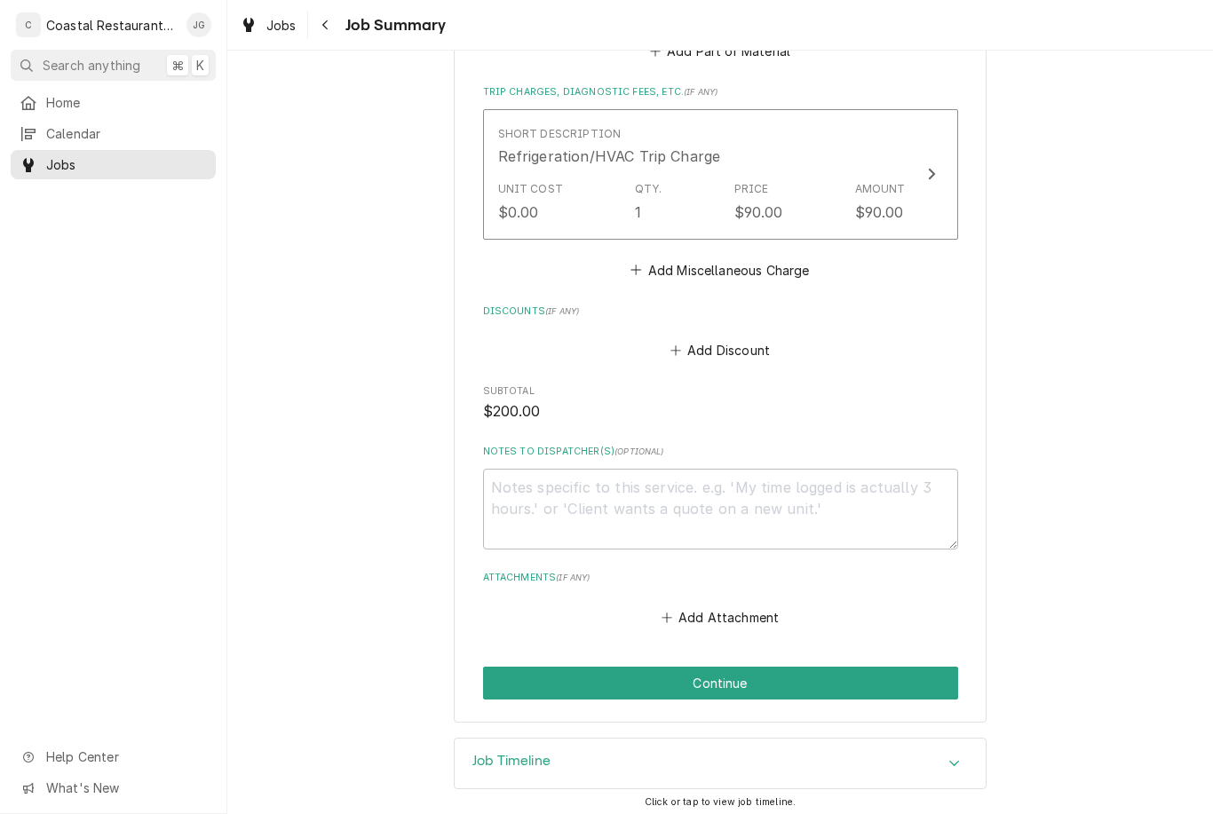
scroll to position [1100, 0]
click at [762, 679] on button "Continue" at bounding box center [720, 684] width 475 height 33
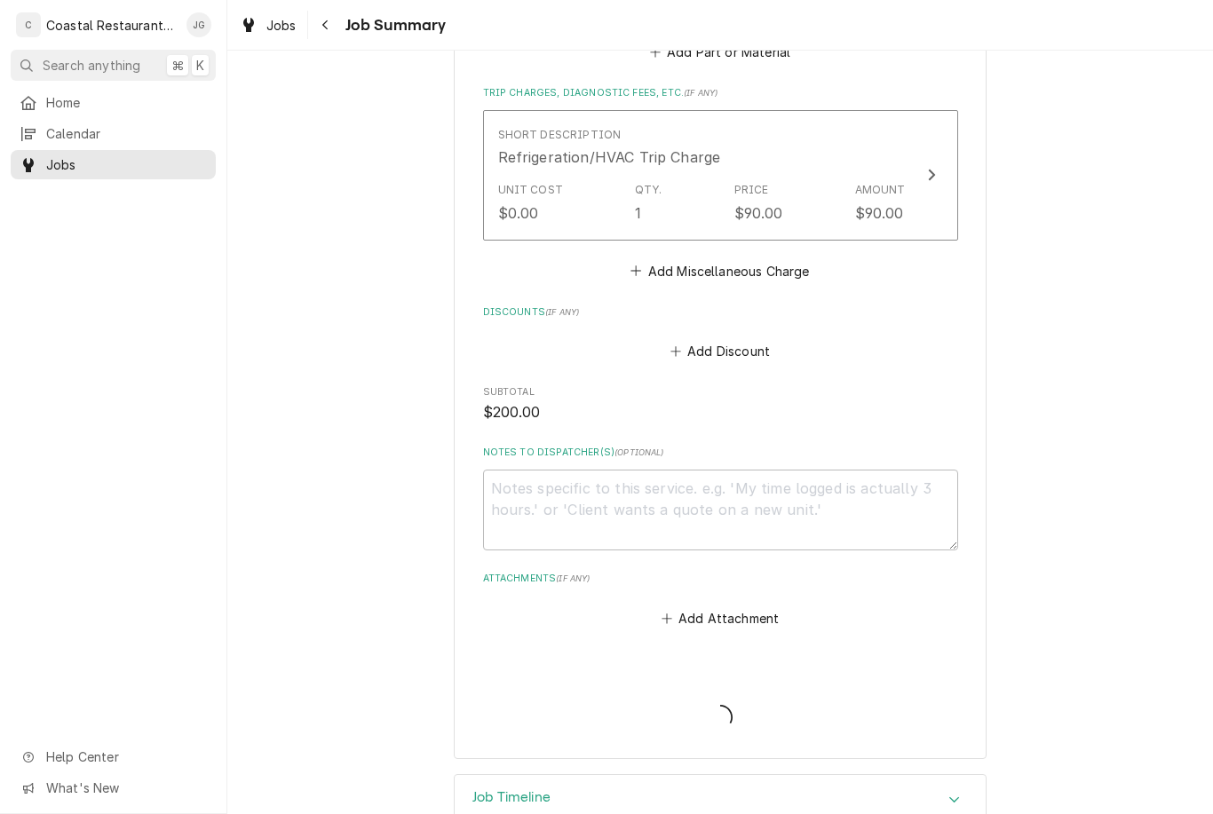
type textarea "x"
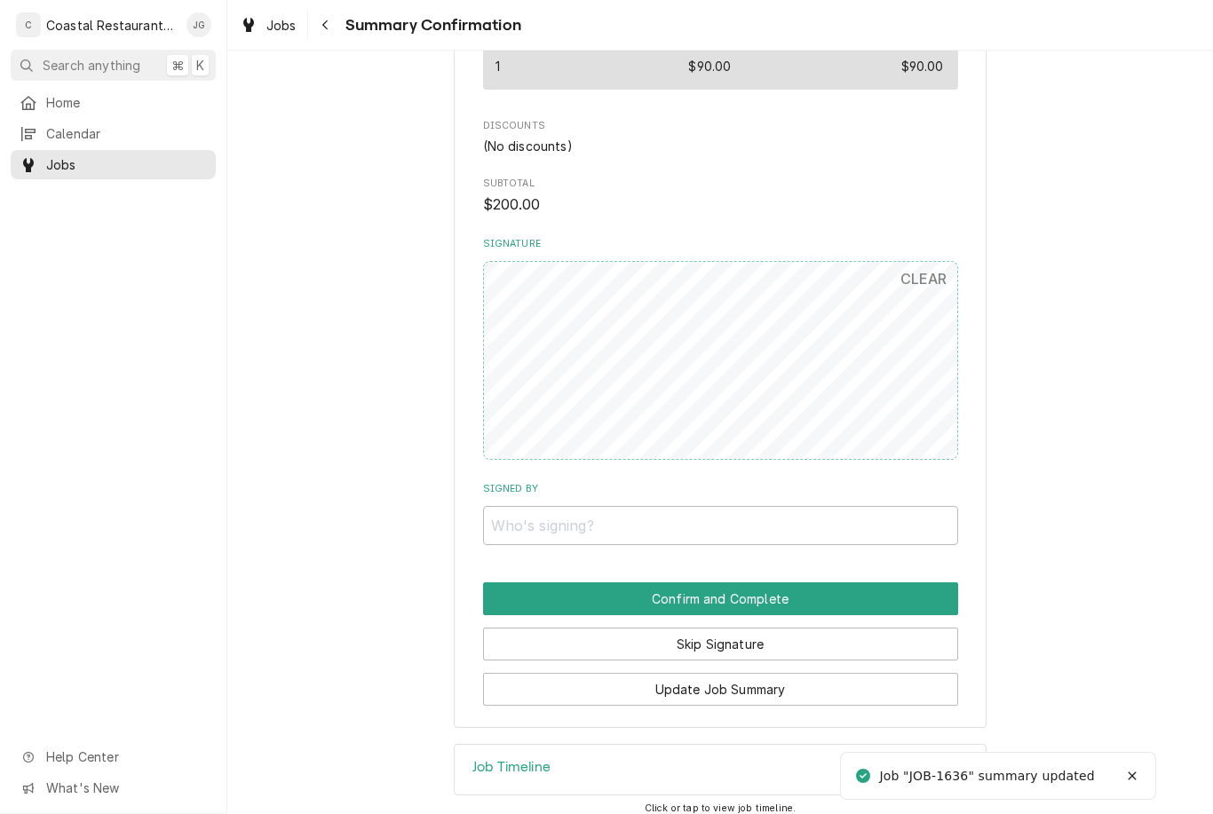
scroll to position [1069, 0]
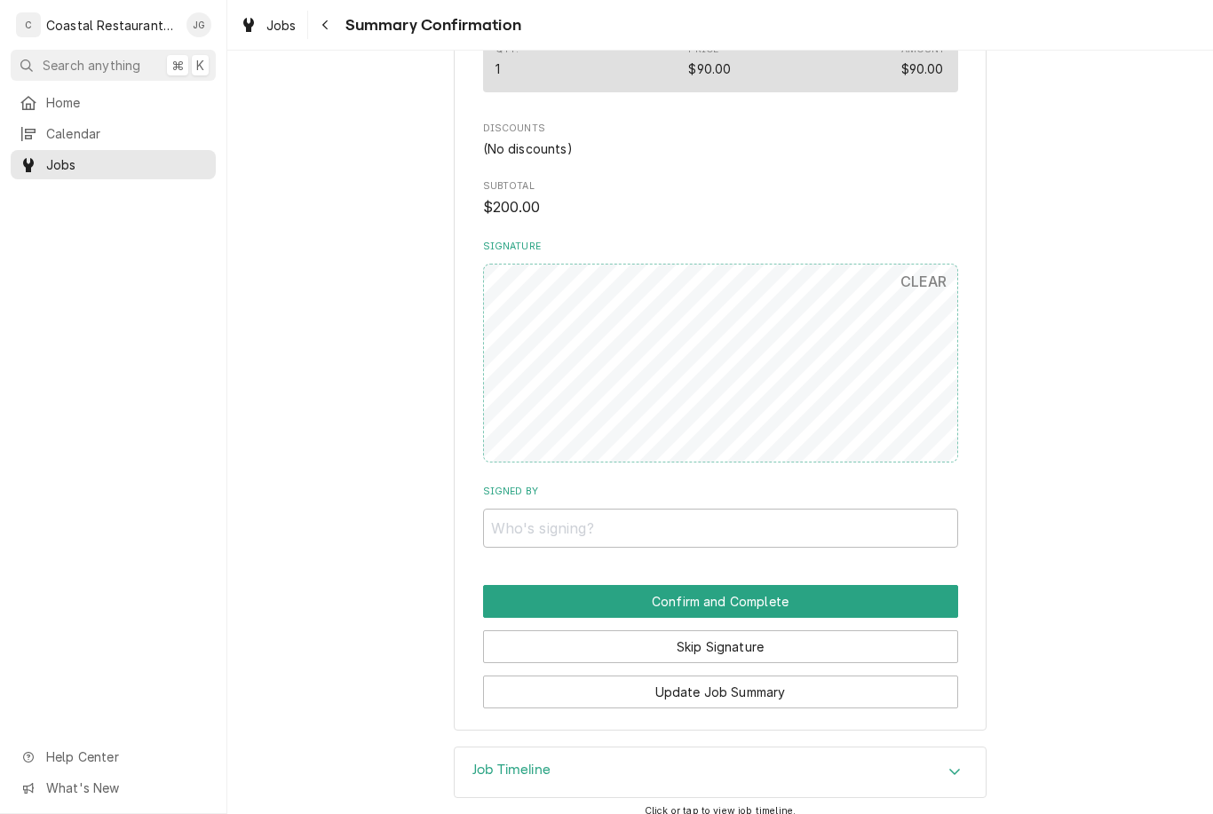
click at [755, 639] on button "Skip Signature" at bounding box center [720, 647] width 475 height 33
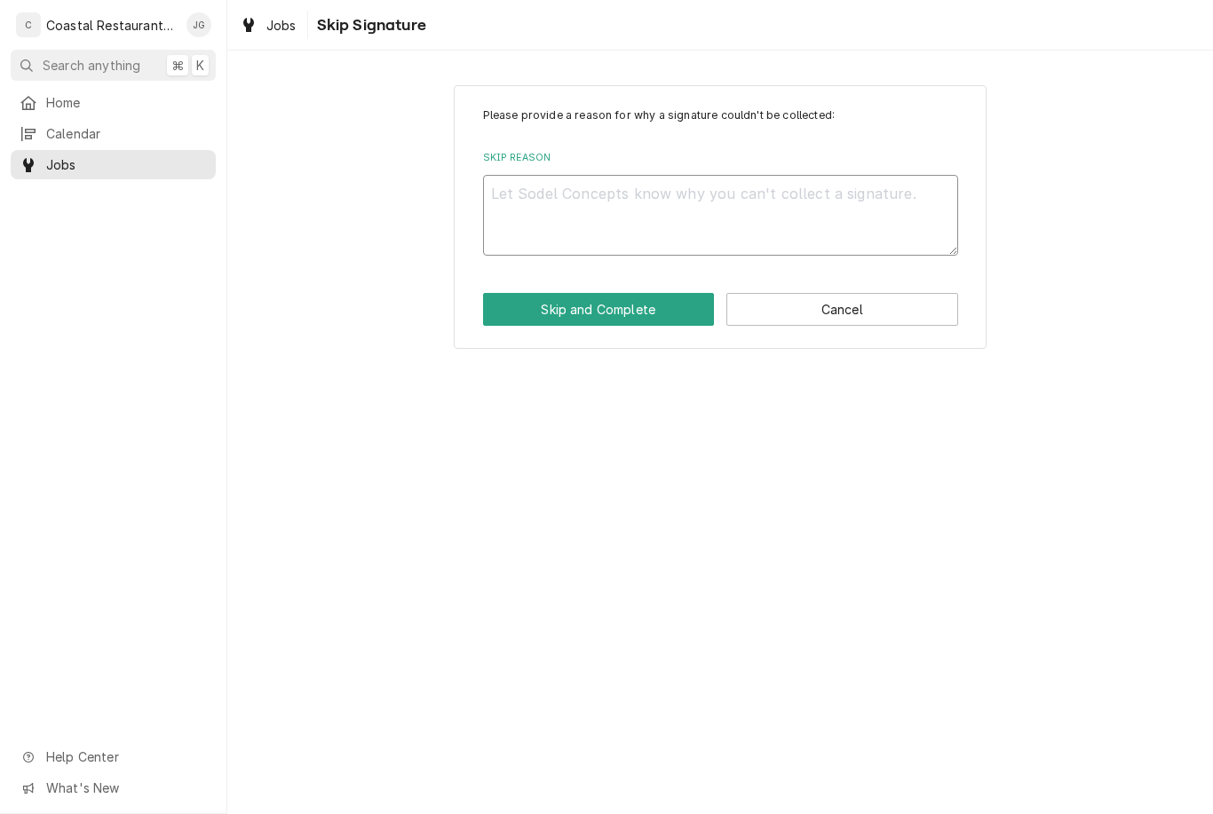
click at [681, 220] on textarea "Skip Reason" at bounding box center [720, 215] width 475 height 81
type textarea "x"
type textarea "Ma"
type textarea "x"
type textarea "Man"
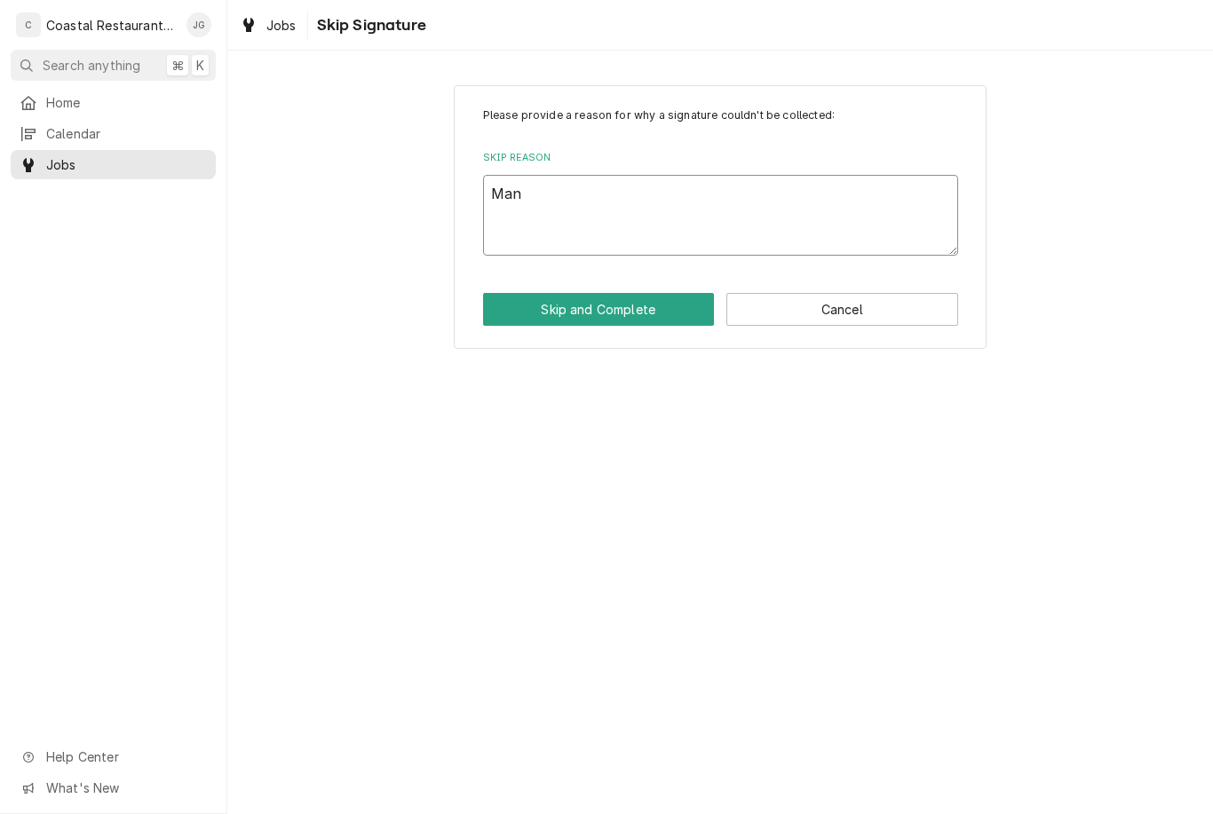
type textarea "x"
type textarea "Mana"
type textarea "x"
type textarea "Manag"
type textarea "x"
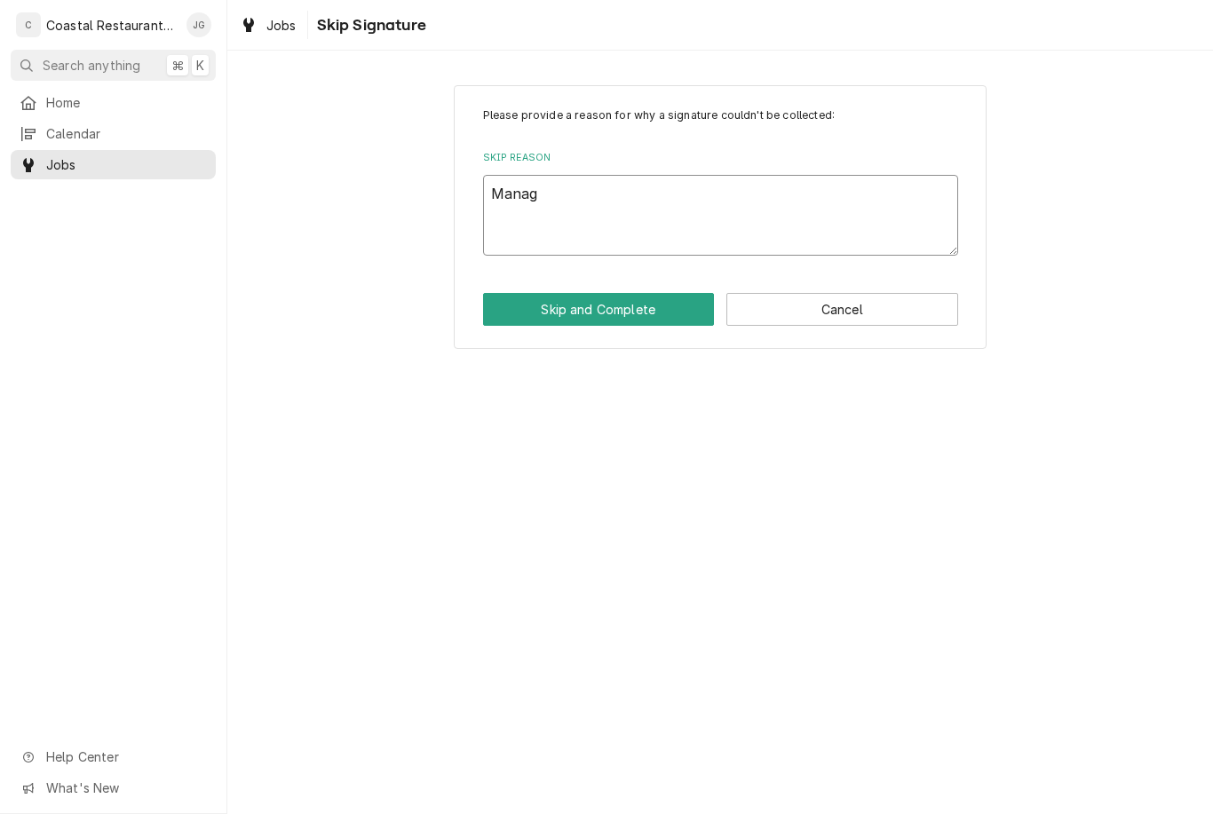
type textarea "Manage"
type textarea "x"
type textarea "Manager"
type textarea "x"
type textarea "Manager"
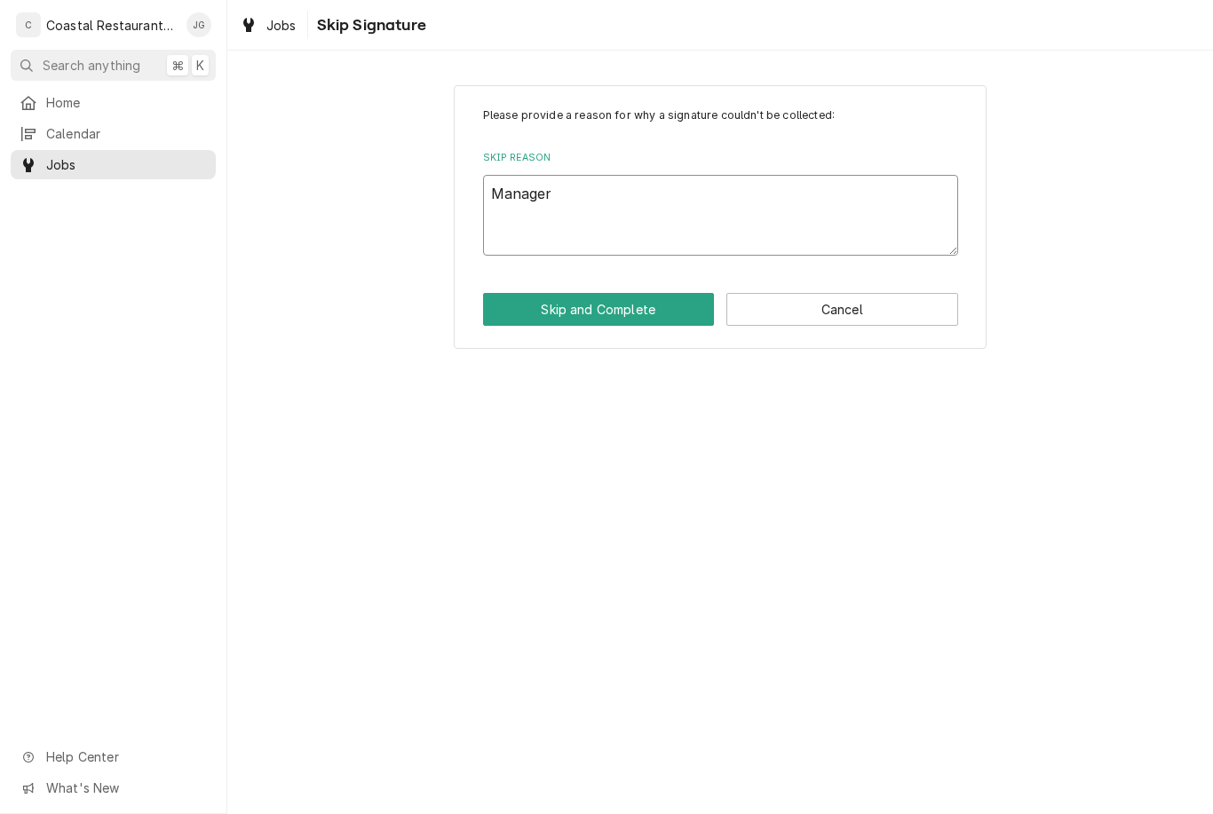
type textarea "x"
type textarea "Manager N"
type textarea "x"
type textarea "Manager Not"
type textarea "x"
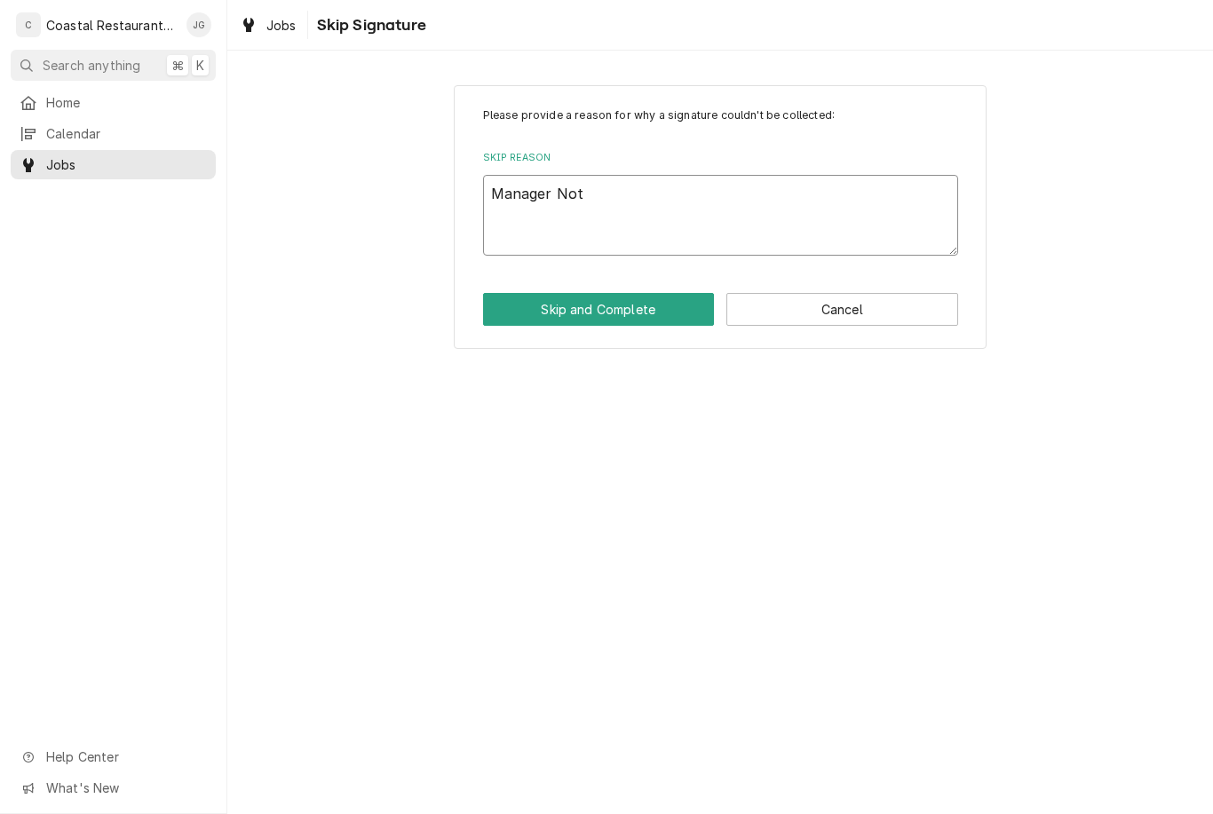
type textarea "Manager Not O"
type textarea "x"
type textarea "Manager Not Ons"
type textarea "x"
type textarea "Manager Not Onsi"
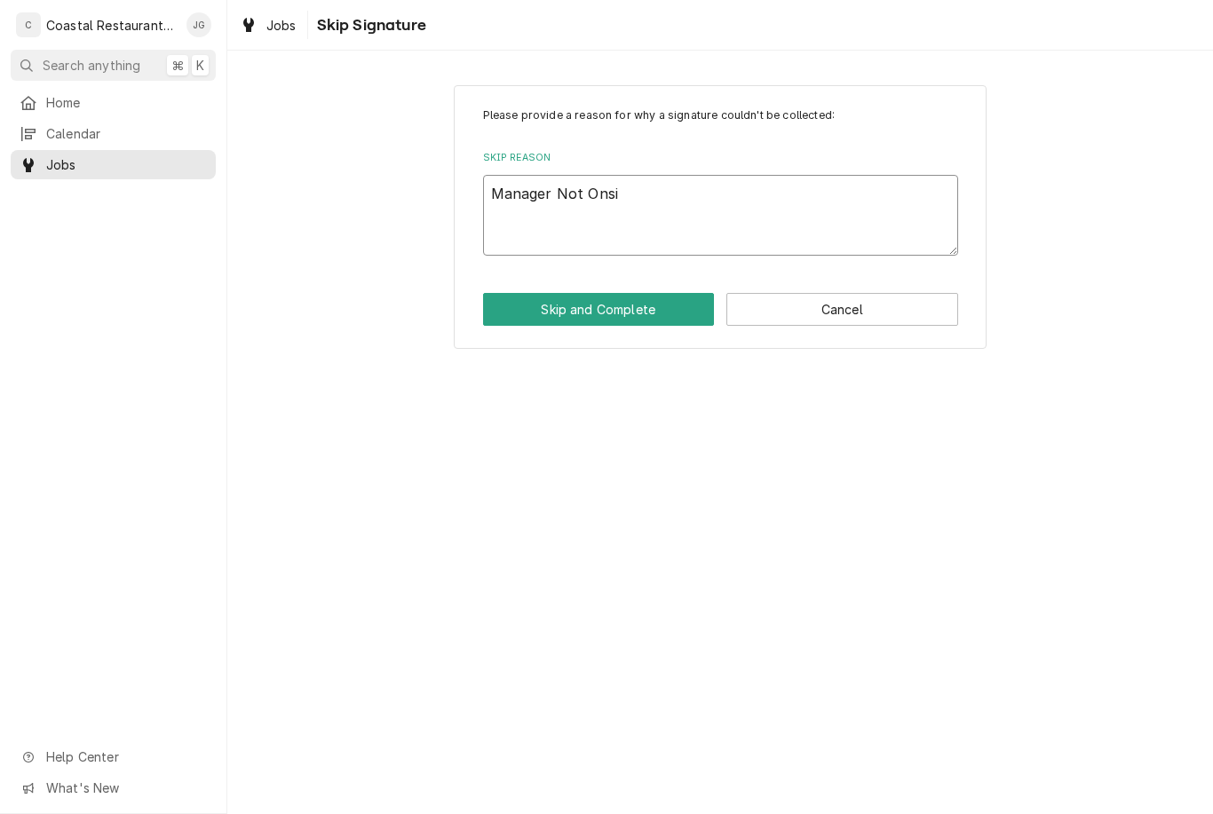
type textarea "x"
type textarea "Manager Not Onsit"
type textarea "x"
type textarea "Manager Not Onsite"
type textarea "x"
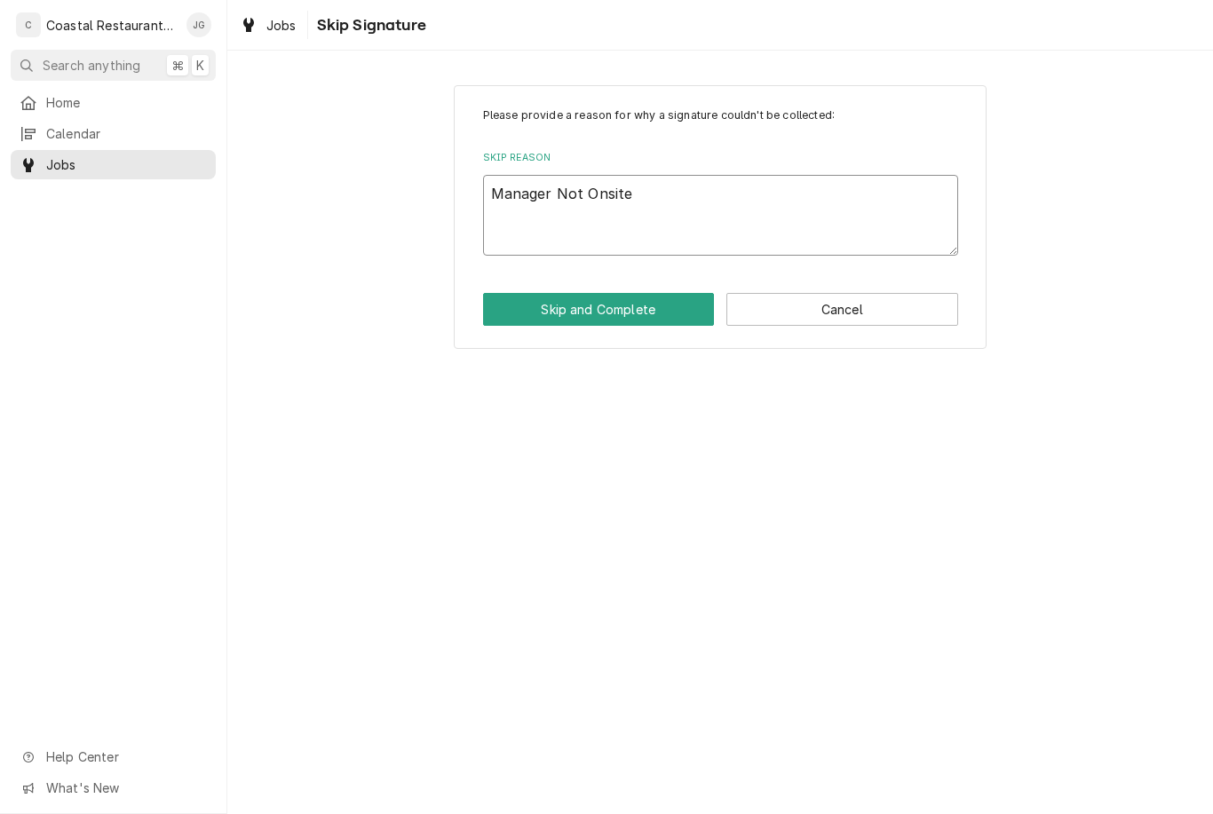
type textarea "Manager Not Onsite"
click at [631, 315] on button "Skip and Complete" at bounding box center [599, 309] width 232 height 33
type textarea "x"
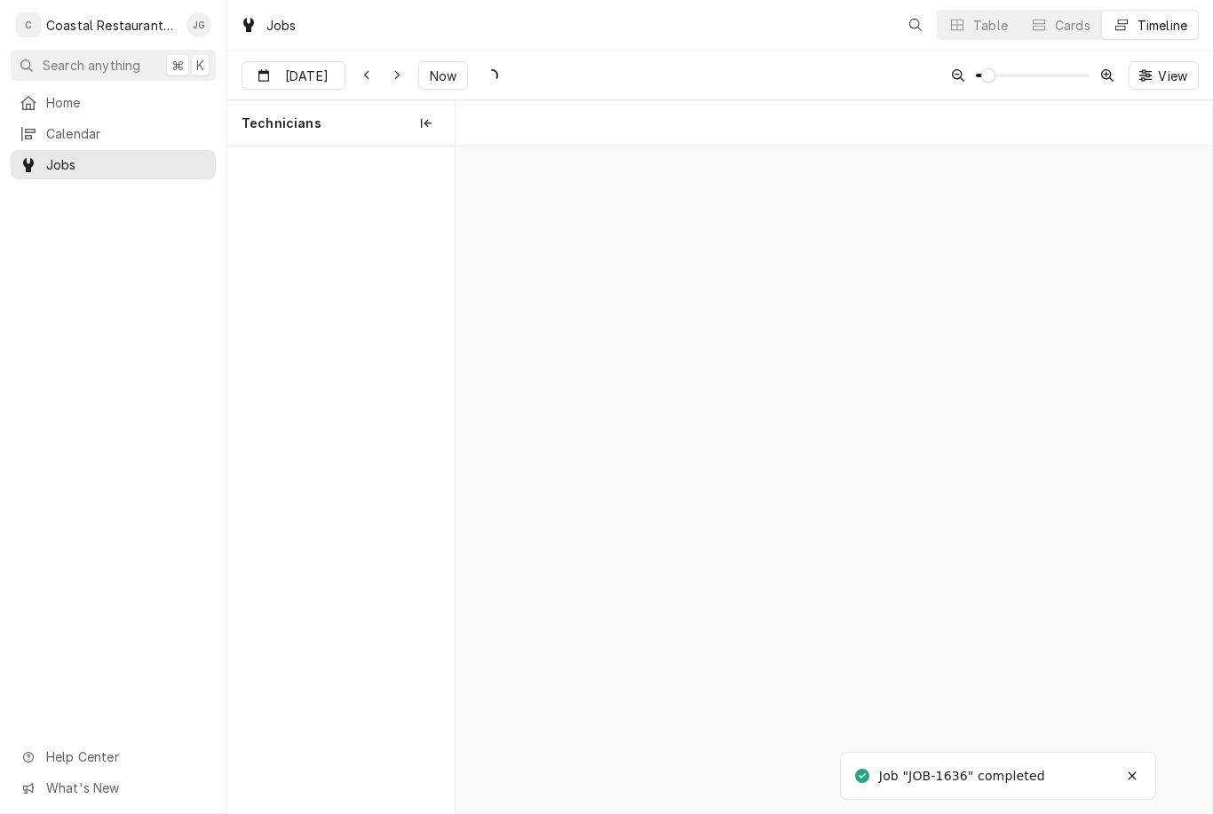
scroll to position [0, 15003]
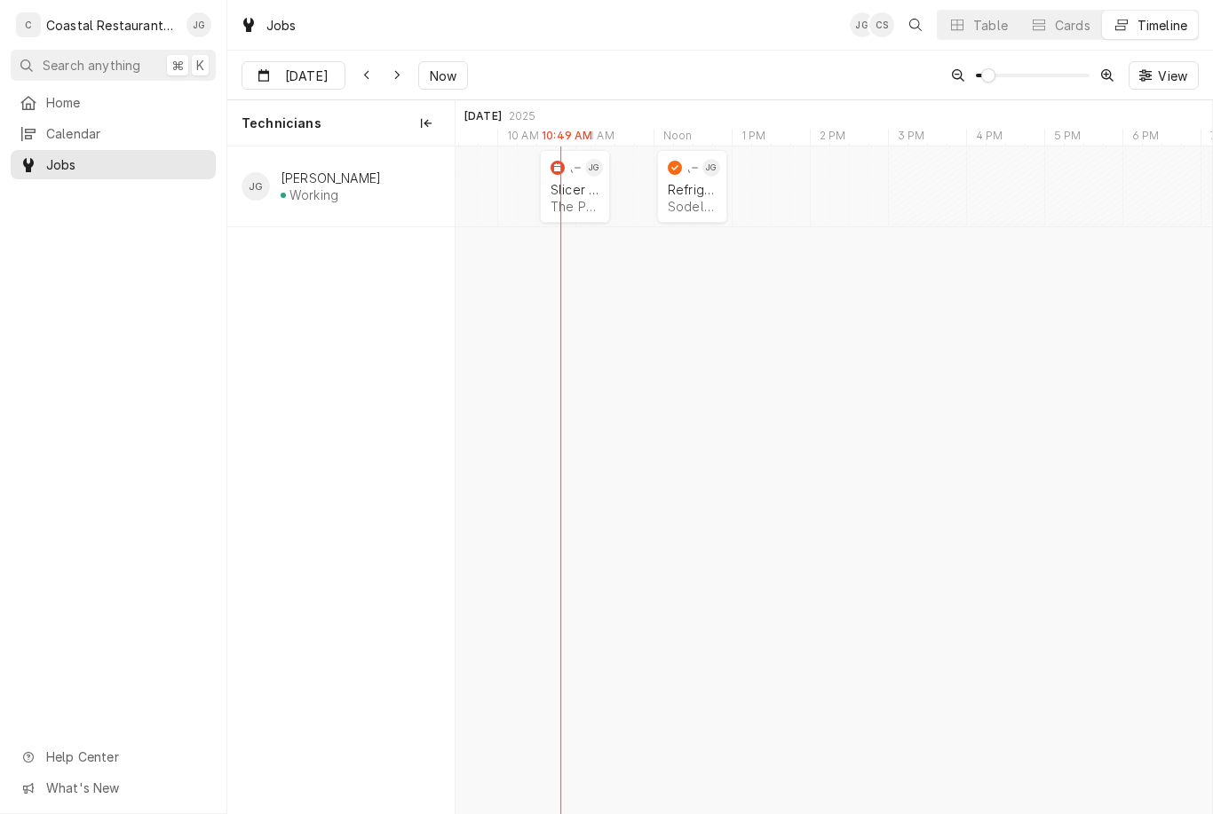
click at [102, 112] on link "Home" at bounding box center [113, 102] width 205 height 29
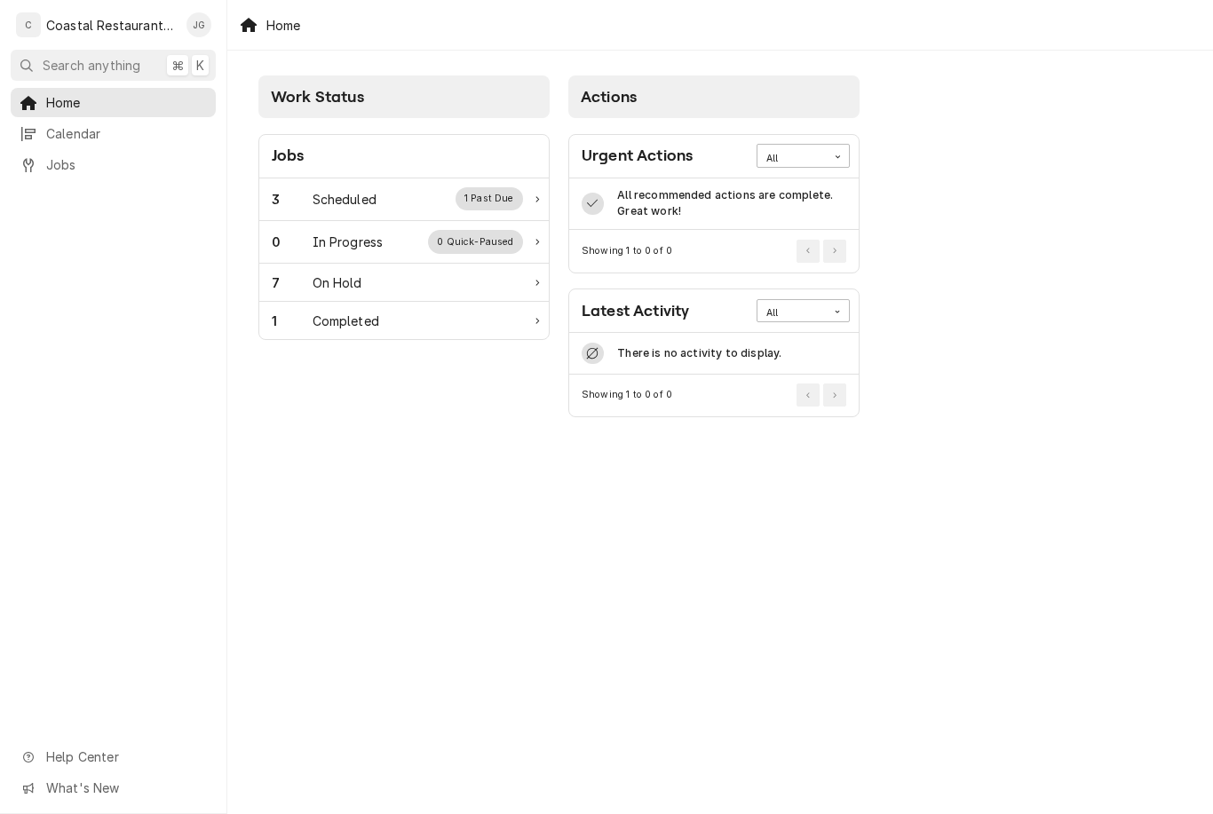
click at [374, 207] on div "Scheduled" at bounding box center [345, 199] width 64 height 19
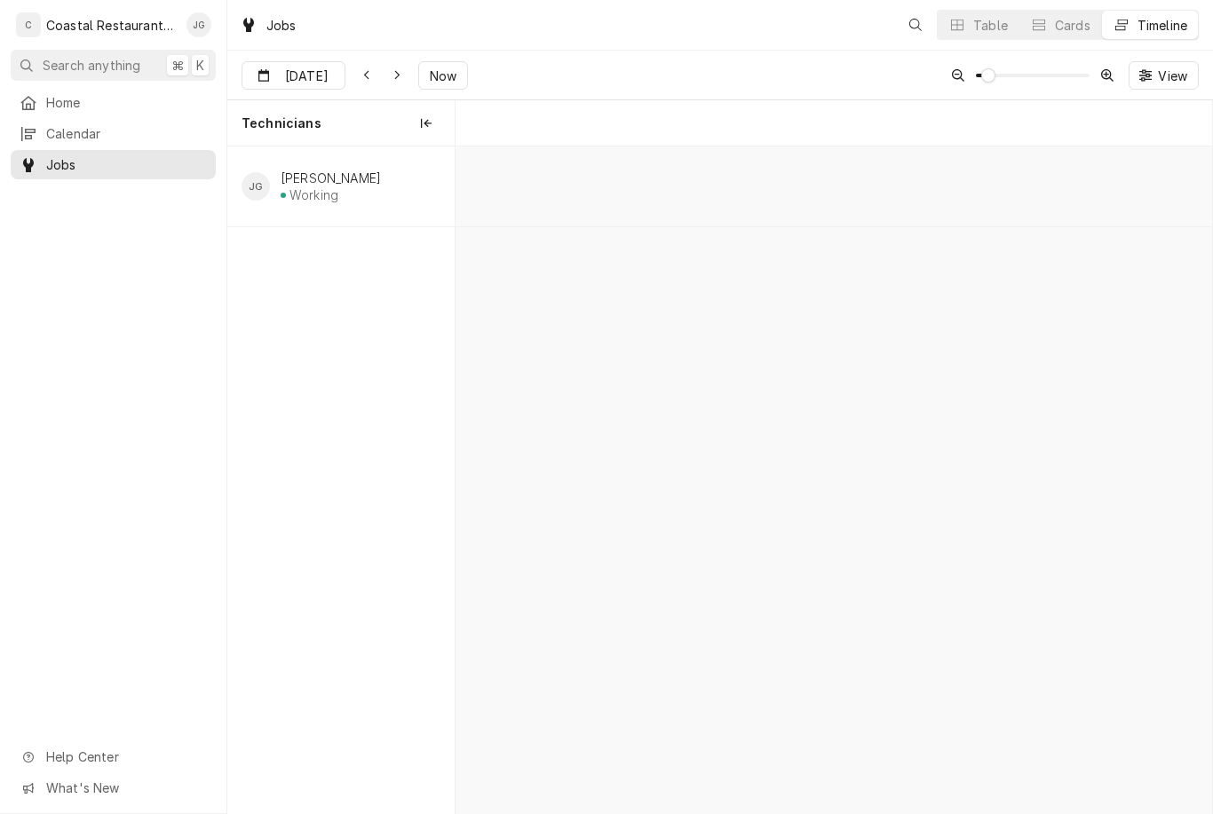
scroll to position [0, 9708]
click at [610, 540] on div "10:30 AM 11:30 AM JOB-1638 JG Slicer Repair The Purple Parot | Rehoboth Beach, …" at bounding box center [834, 481] width 757 height 668
click at [118, 99] on span "Home" at bounding box center [126, 102] width 161 height 19
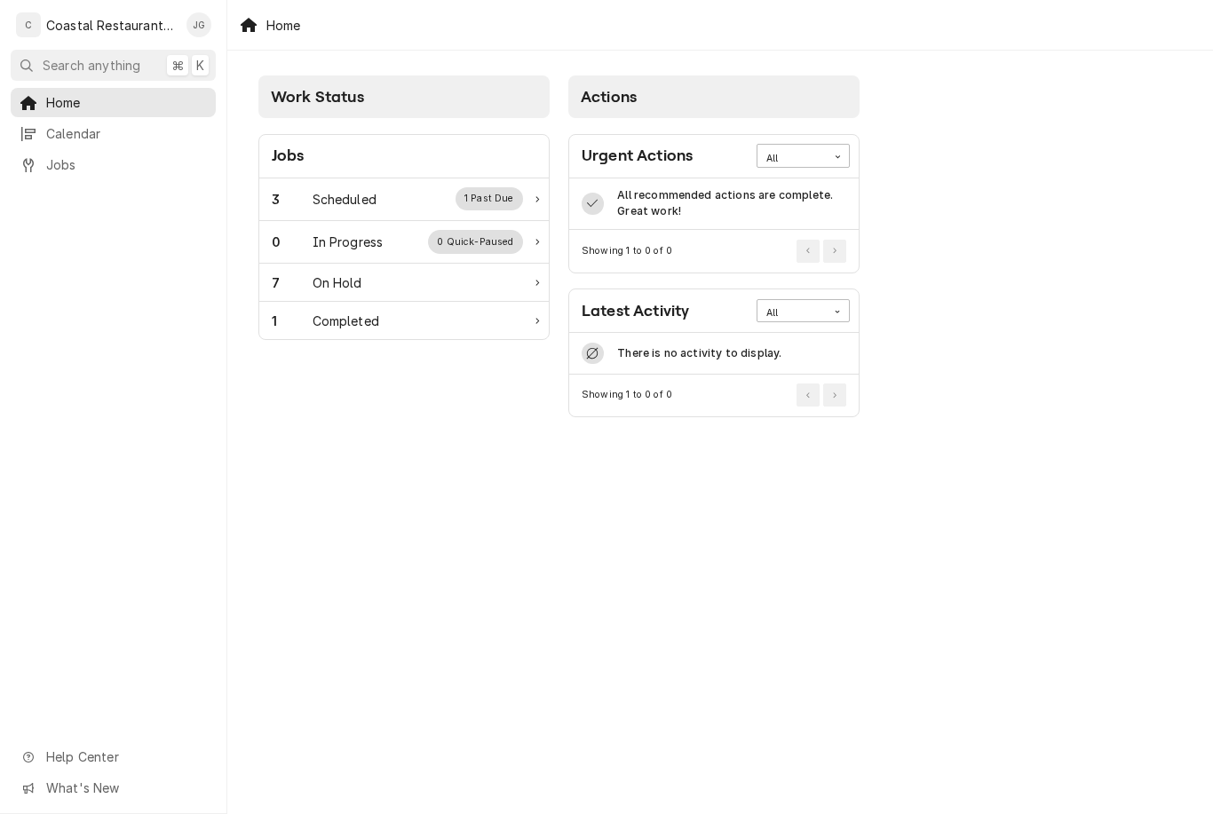
click at [374, 207] on div "Scheduled" at bounding box center [345, 199] width 64 height 19
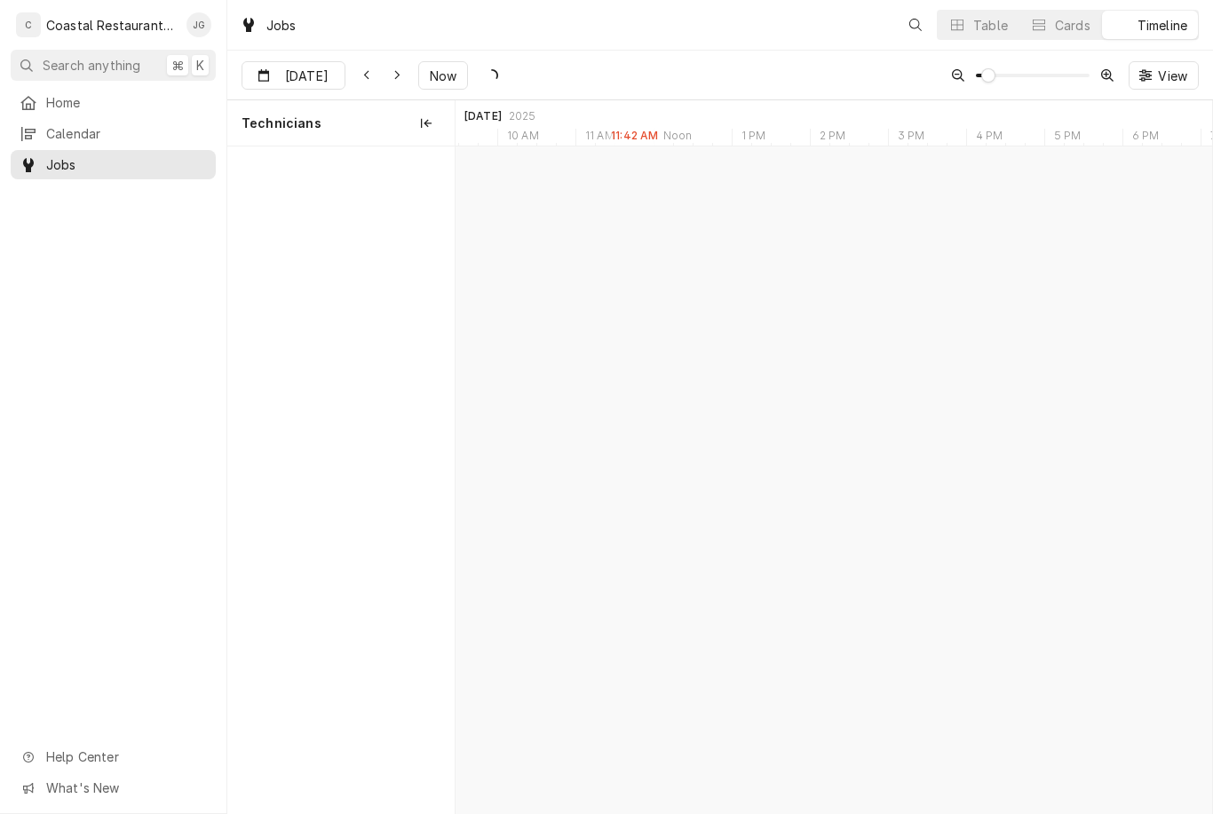
scroll to position [0, 15003]
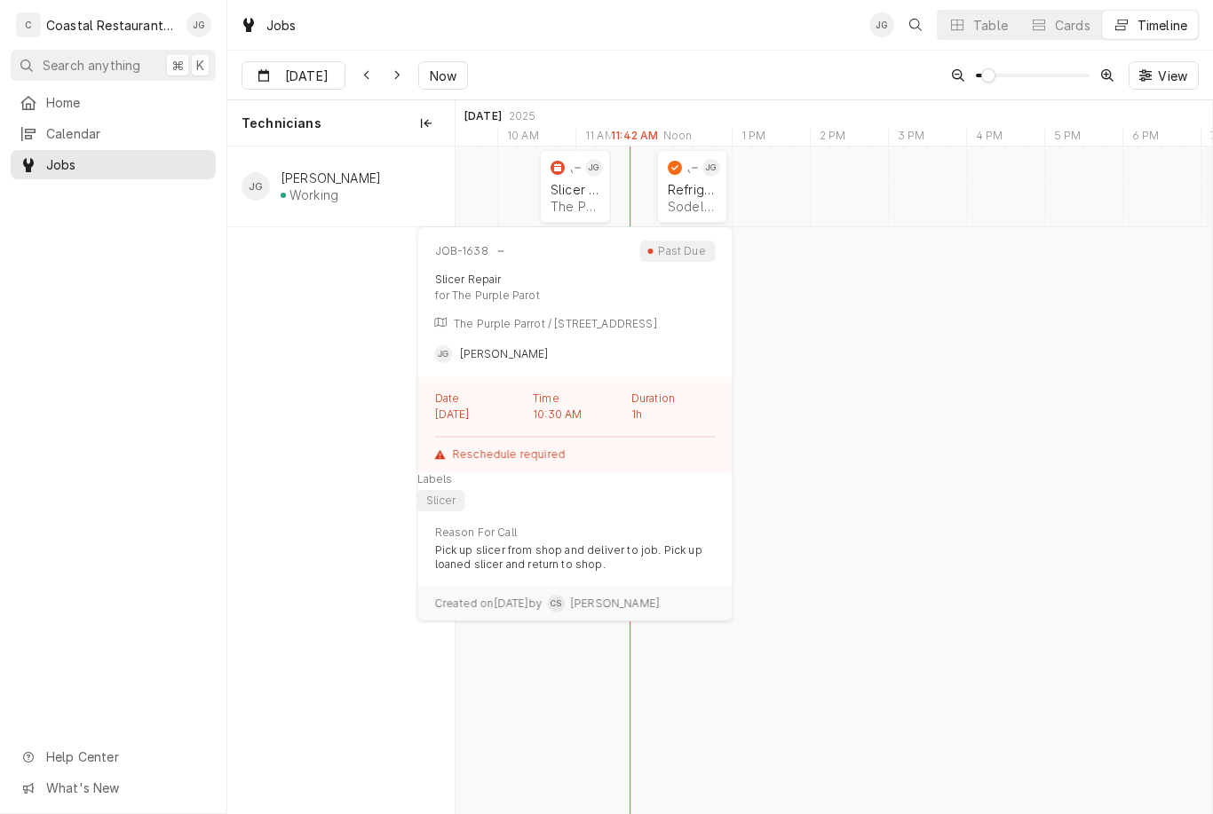
click at [580, 196] on div "Slicer Repair The Purple Parot | Rehoboth Beach, 19971" at bounding box center [575, 198] width 56 height 39
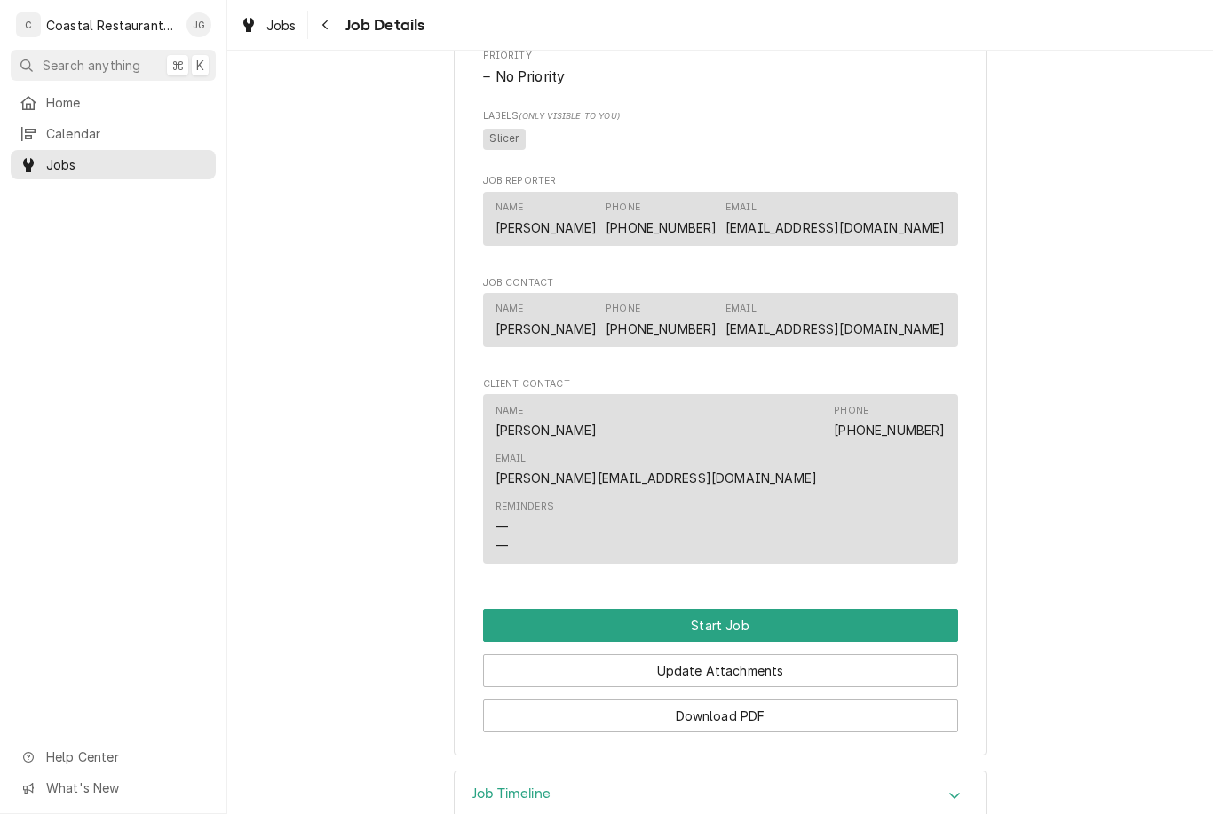
scroll to position [890, 0]
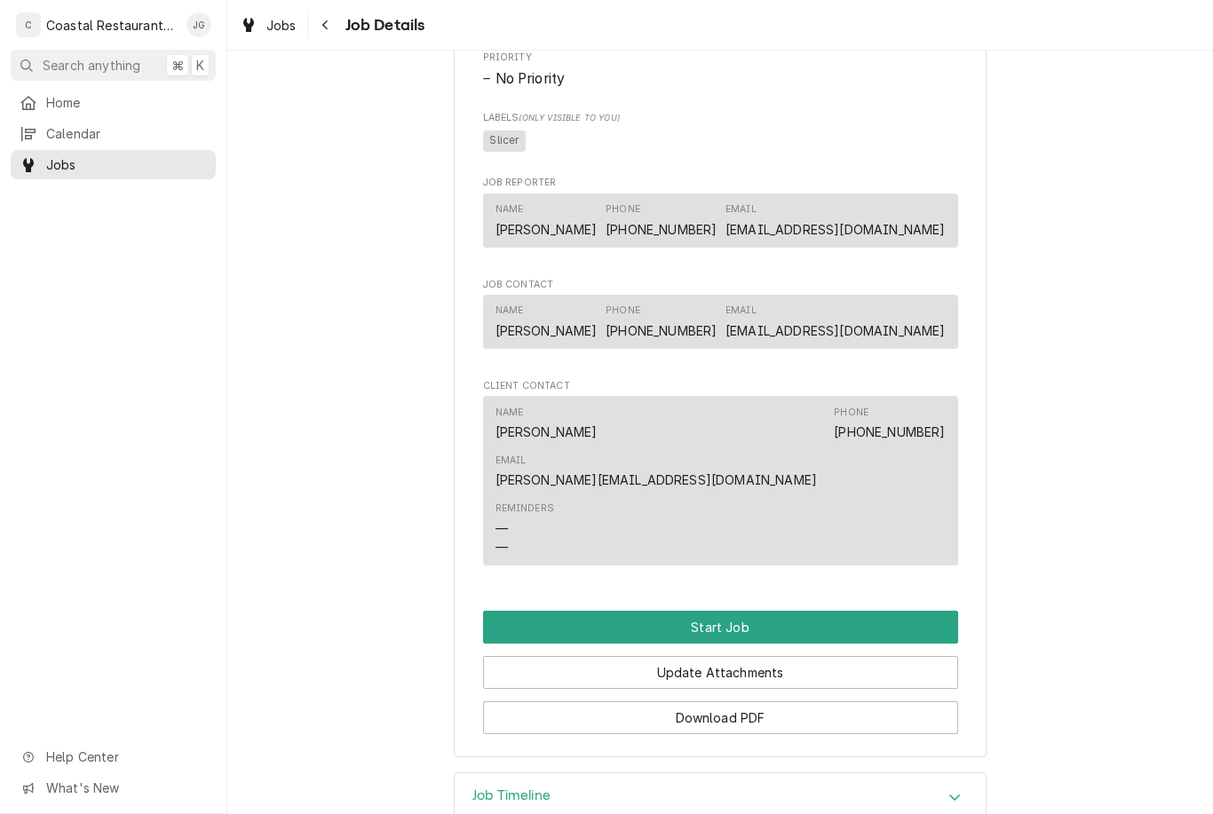
click at [757, 611] on button "Start Job" at bounding box center [720, 627] width 475 height 33
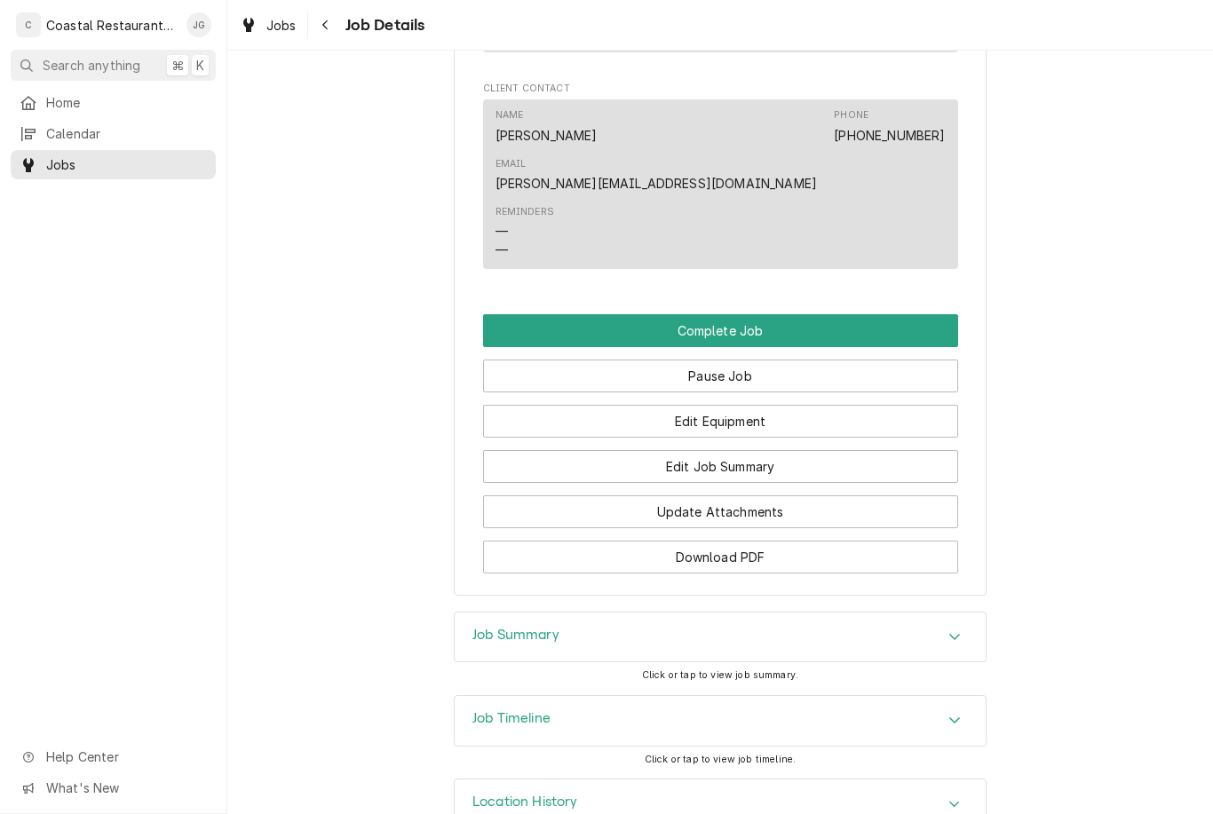
scroll to position [1246, 0]
click at [739, 451] on button "Edit Job Summary" at bounding box center [720, 467] width 475 height 33
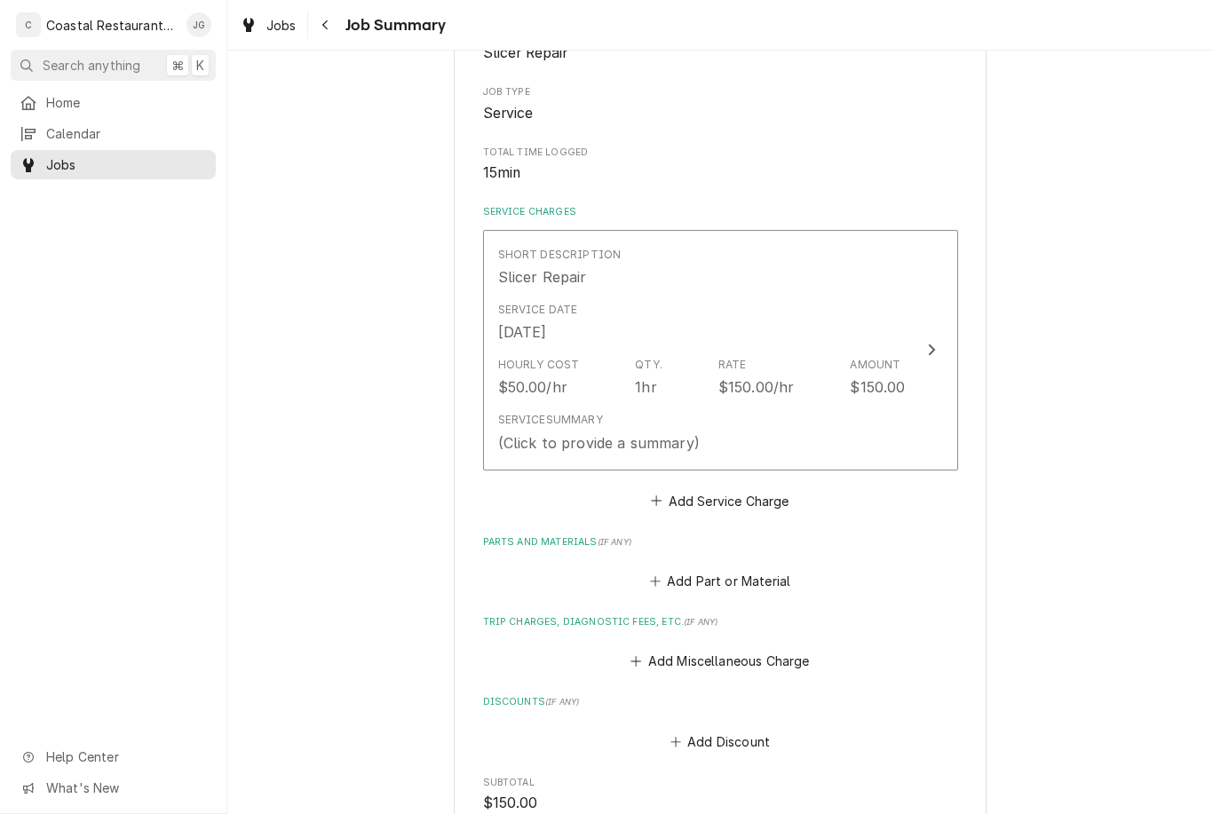
scroll to position [282, 0]
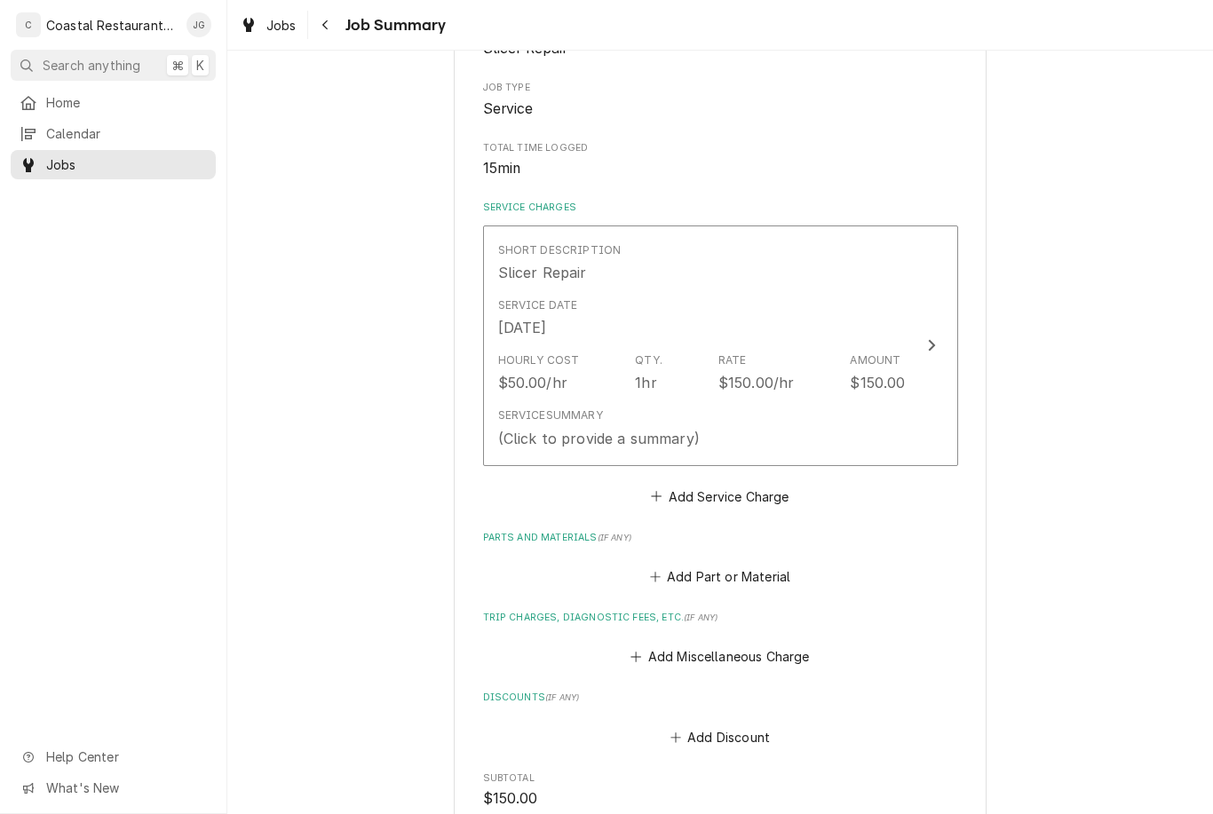
click at [707, 426] on div "Service Summary (Click to provide a summary)" at bounding box center [702, 428] width 408 height 55
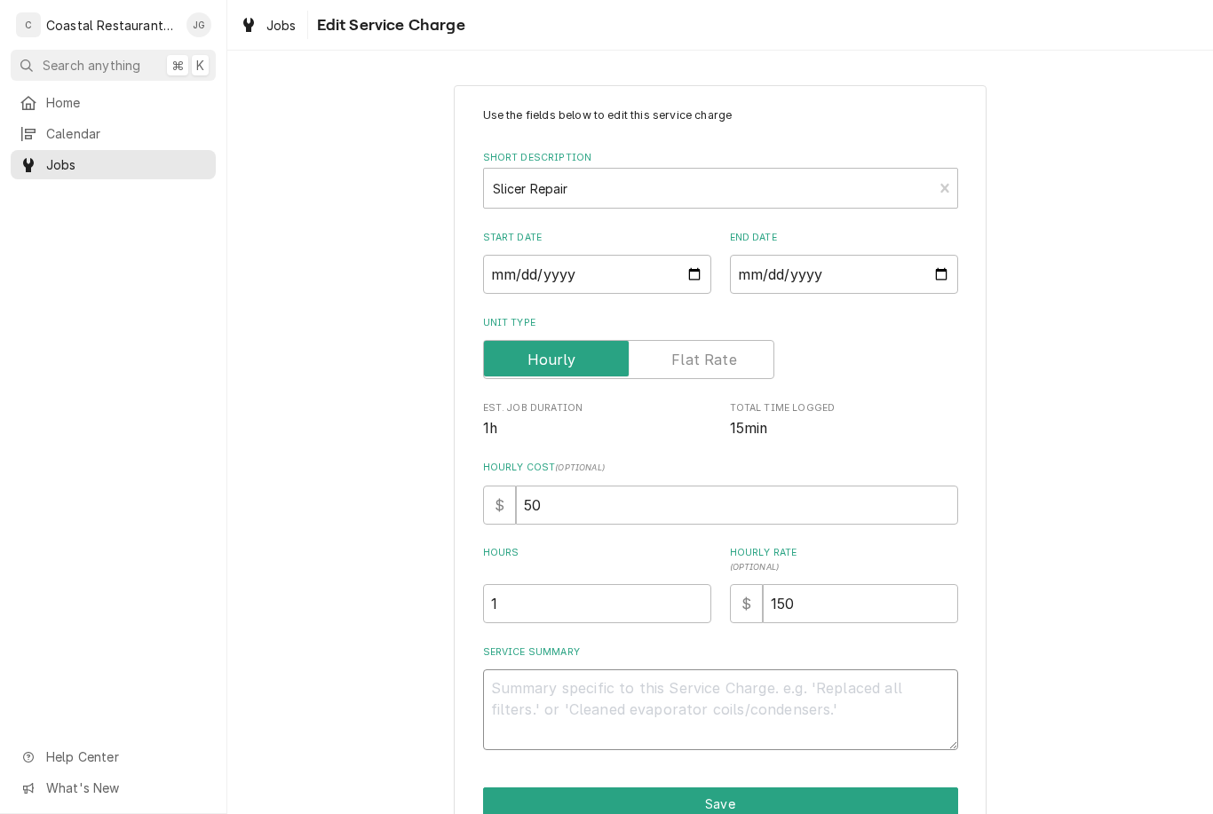
click at [589, 691] on textarea "Service Summary" at bounding box center [720, 710] width 475 height 81
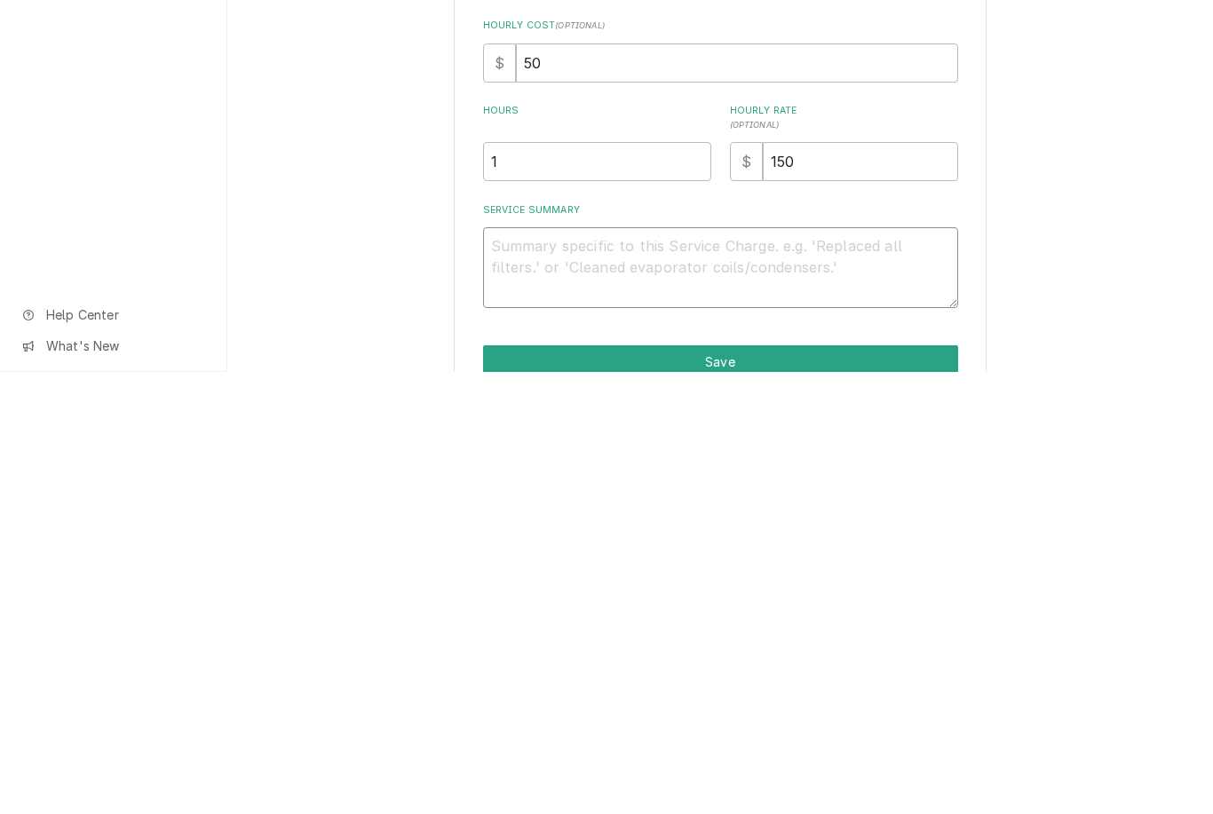
type textarea "x"
type textarea "Dr"
type textarea "x"
type textarea "Drop"
type textarea "x"
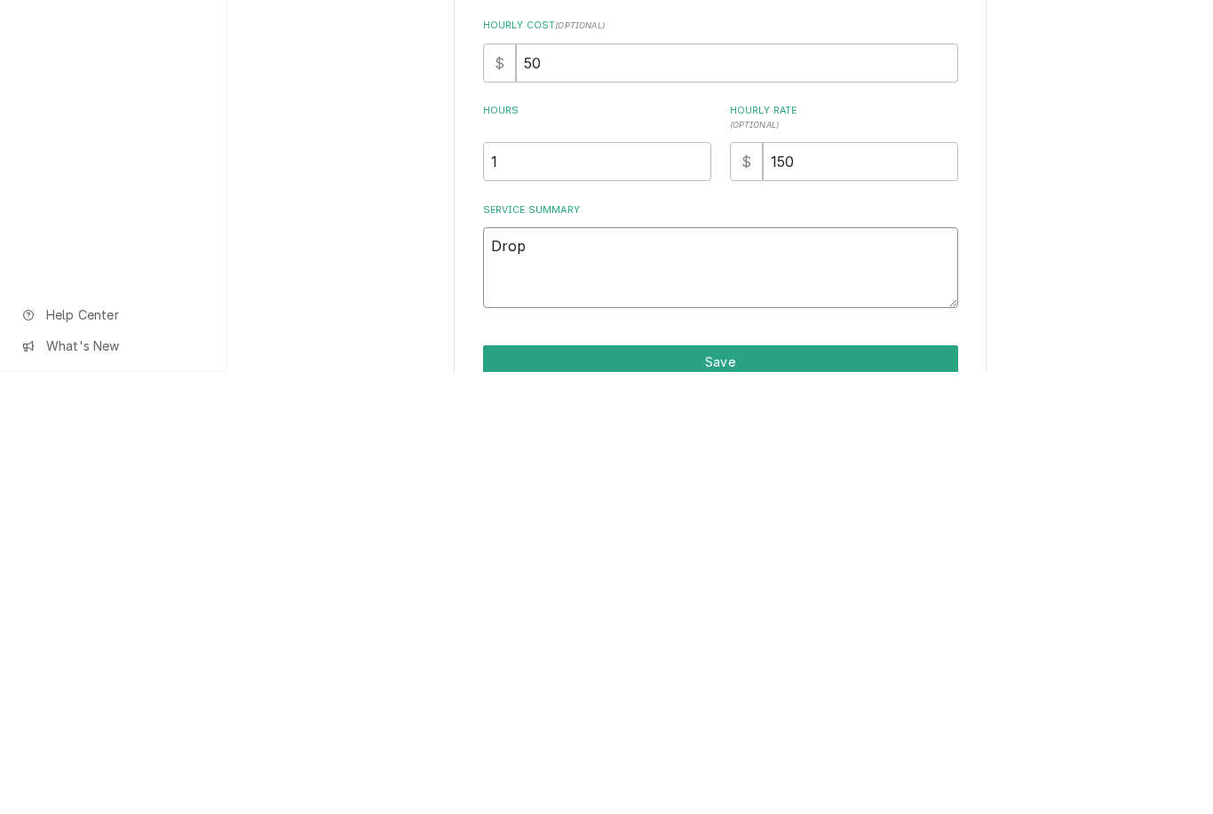
type textarea "[PERSON_NAME]"
type textarea "x"
type textarea "Droppe"
type textarea "x"
type textarea "Dropped"
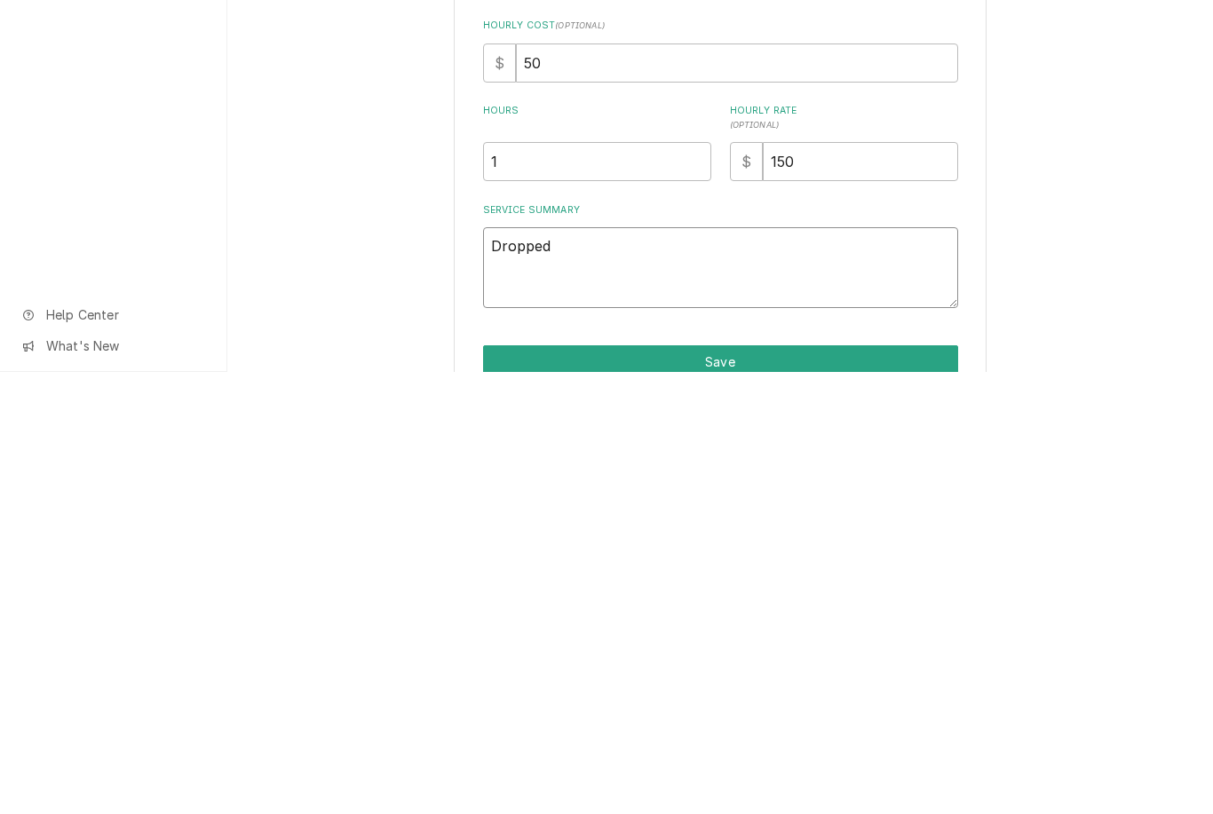
type textarea "x"
type textarea "Dropped"
type textarea "x"
type textarea "Dropped o"
type textarea "x"
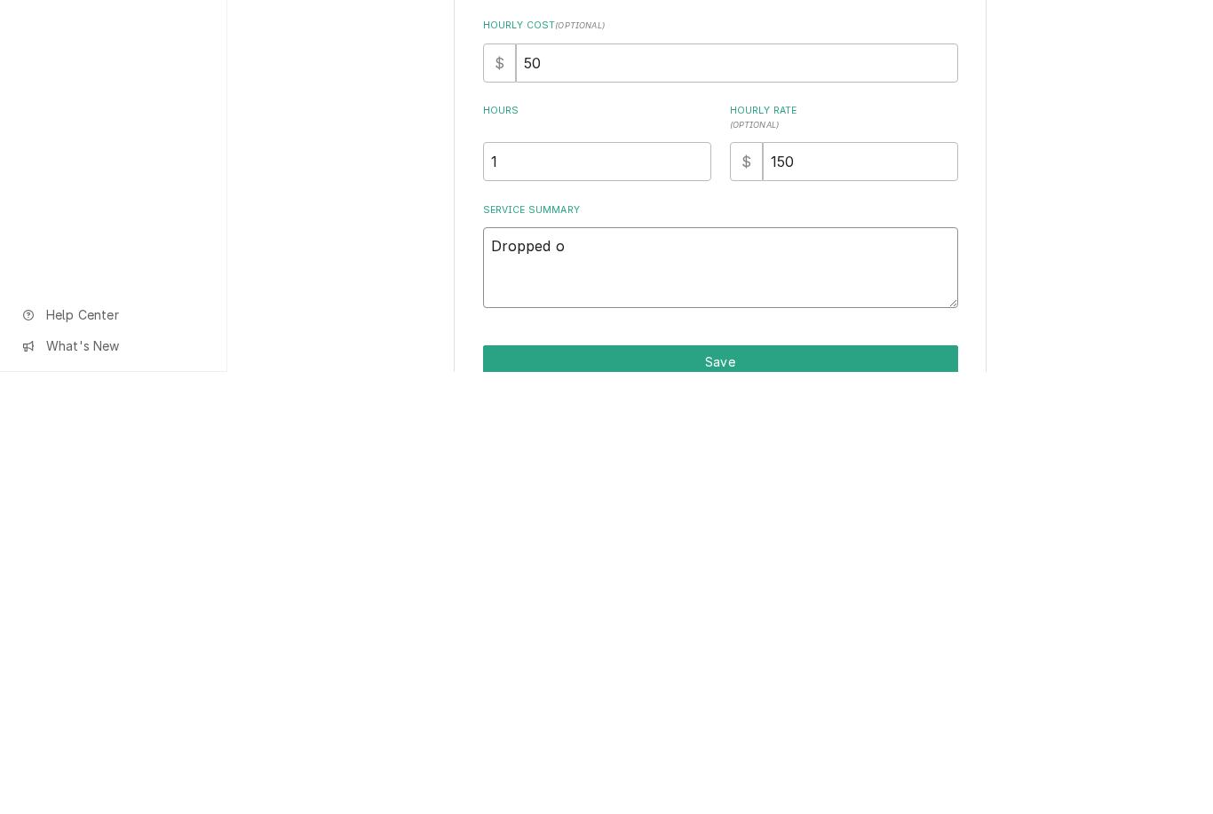
type textarea "Dropped of"
type textarea "x"
type textarea "Dropped off"
type textarea "x"
type textarea "Dropped off"
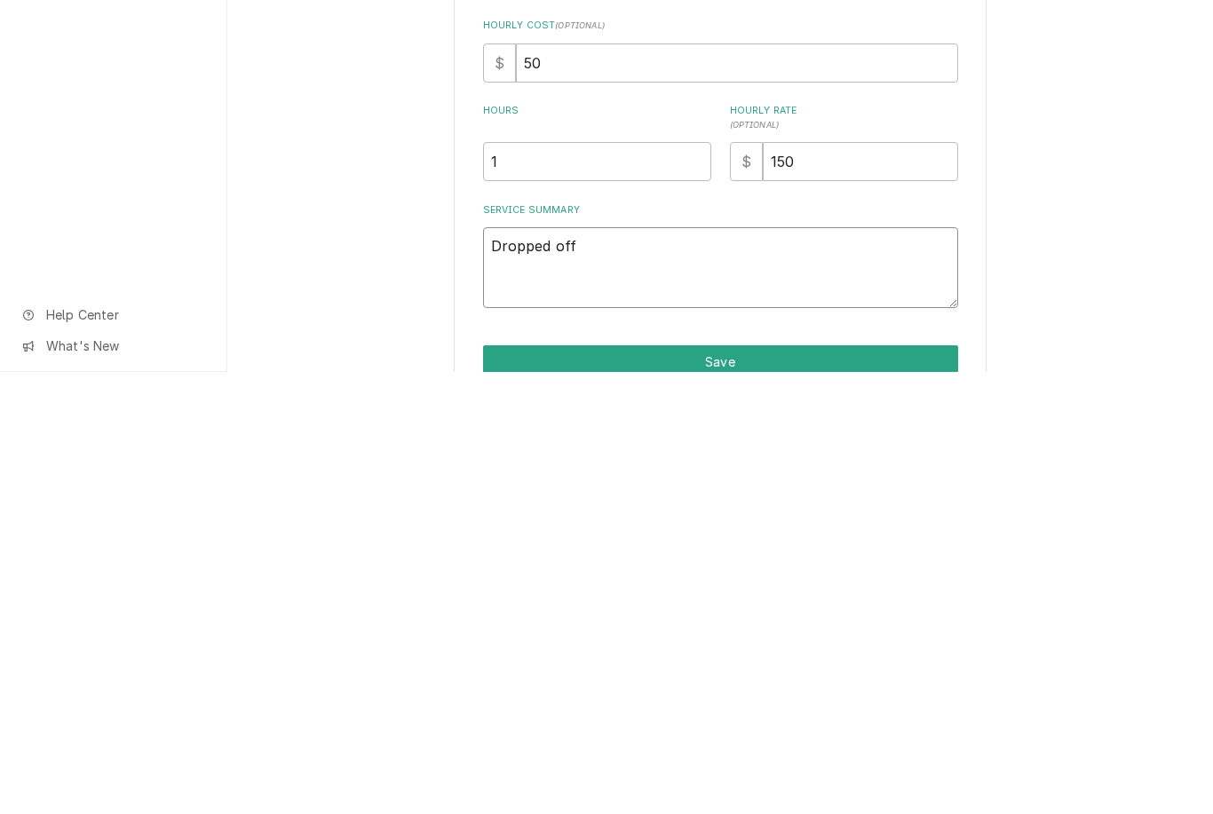
type textarea "x"
type textarea "Dropped off s"
type textarea "x"
type textarea "Dropped off sl"
type textarea "x"
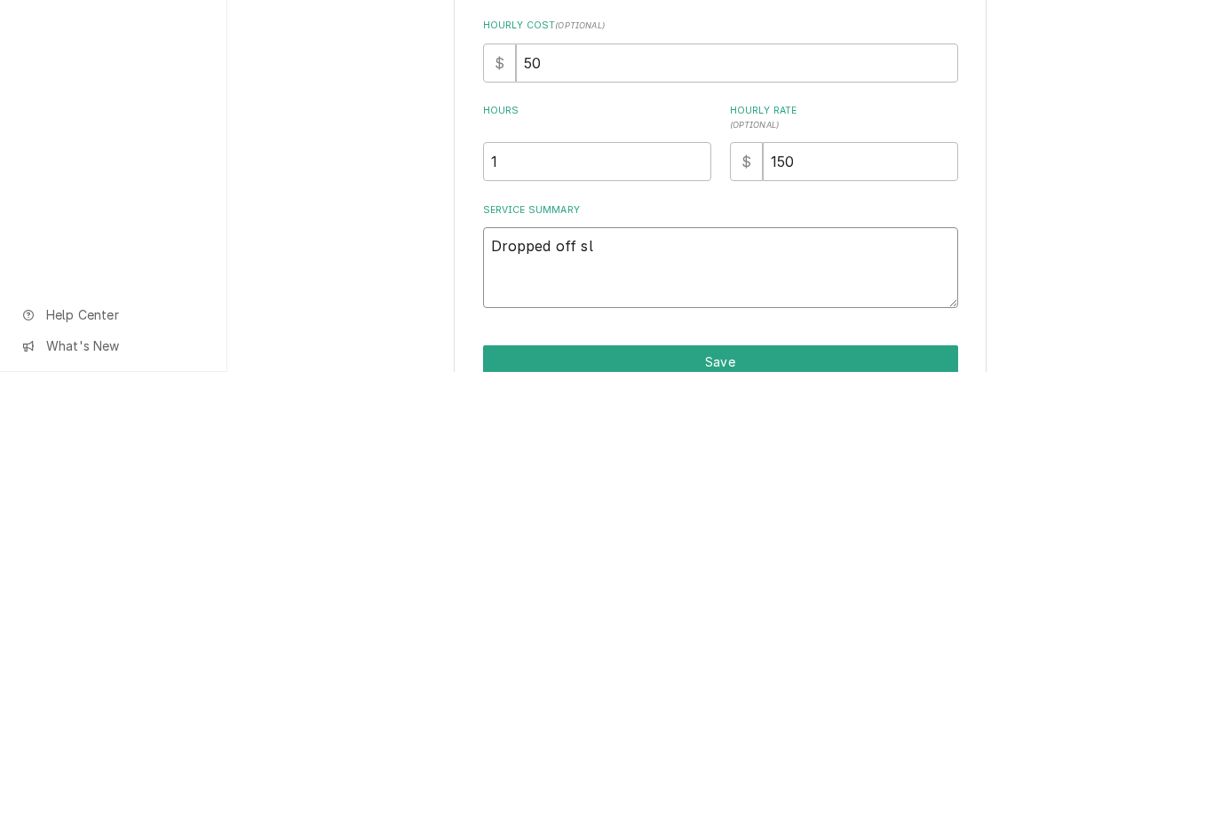
type textarea "Dropped off sli"
type textarea "x"
type textarea "Dropped off slic"
type textarea "x"
type textarea "Dropped off sli"
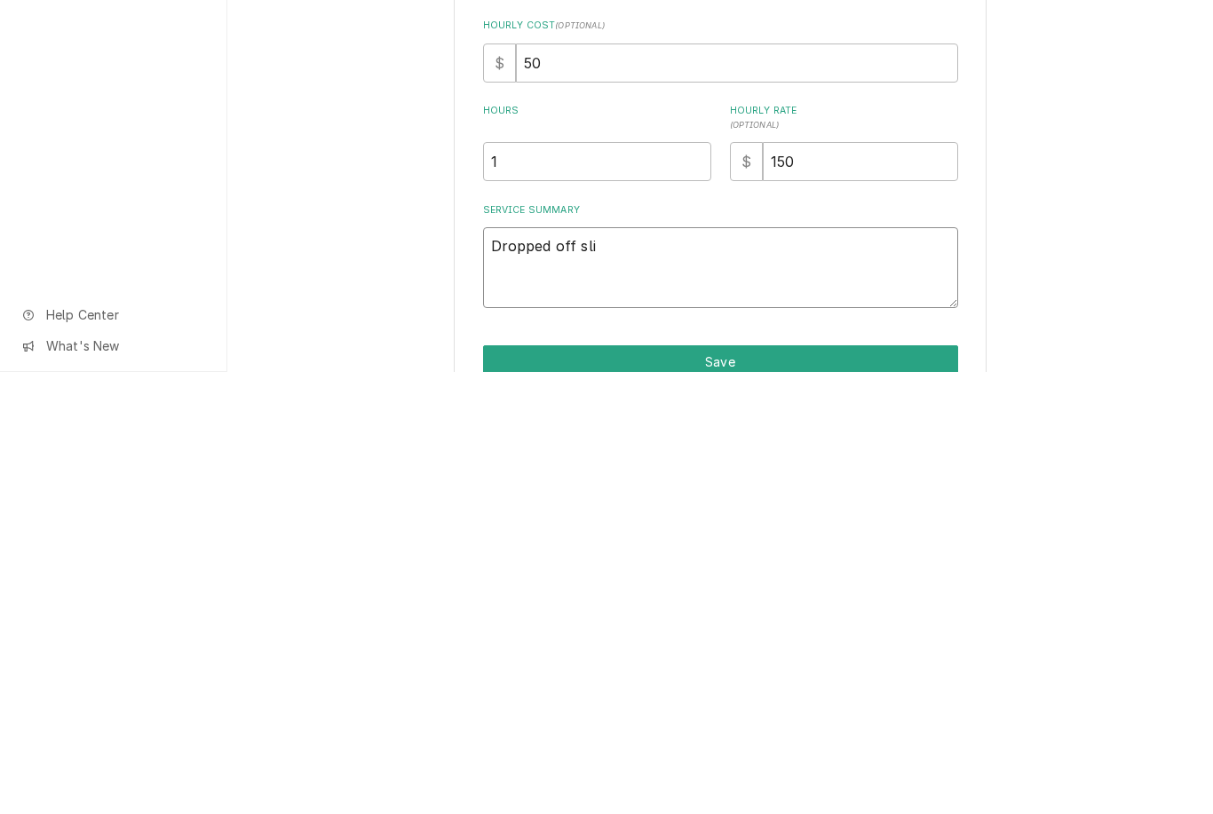
type textarea "x"
type textarea "Dropped off s"
type textarea "x"
type textarea "Dropped off"
type textarea "x"
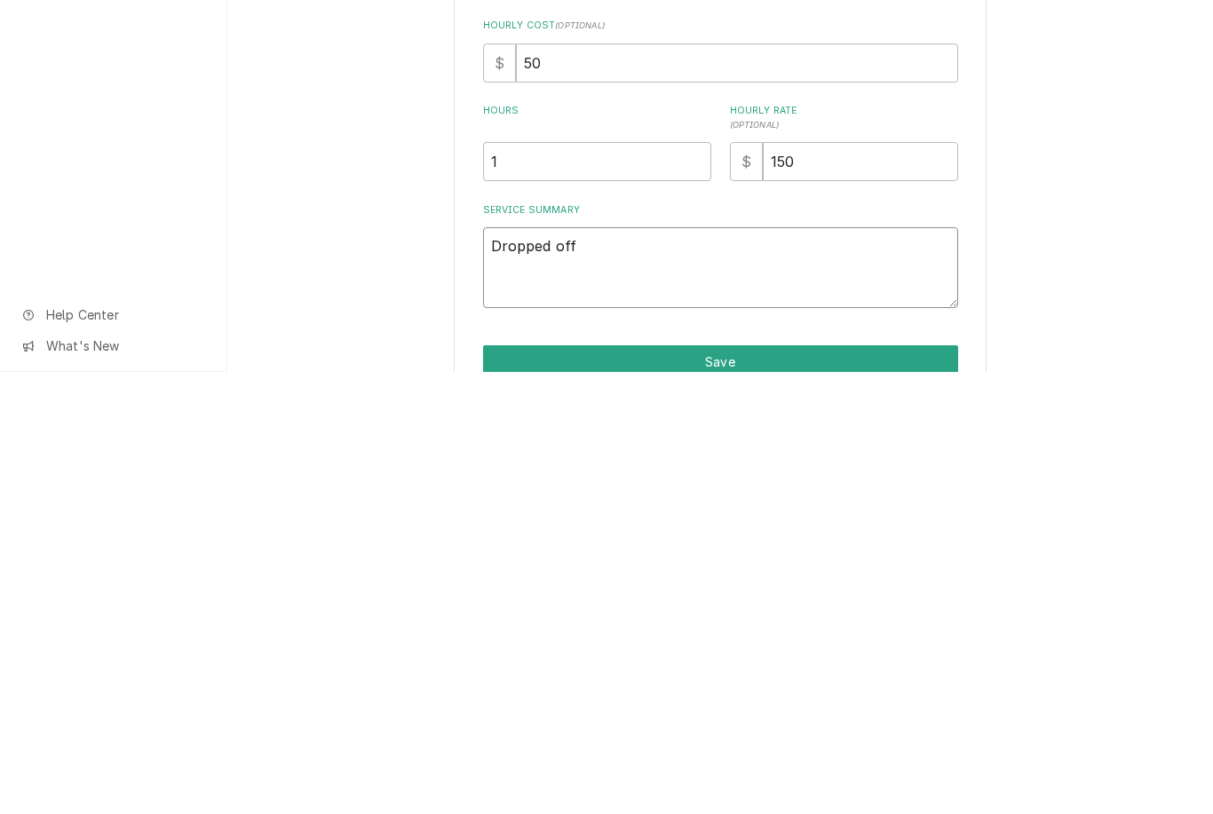
type textarea "Dropped off r"
type textarea "x"
type textarea "Dropped off re"
type textarea "x"
type textarea "Dropped off rep"
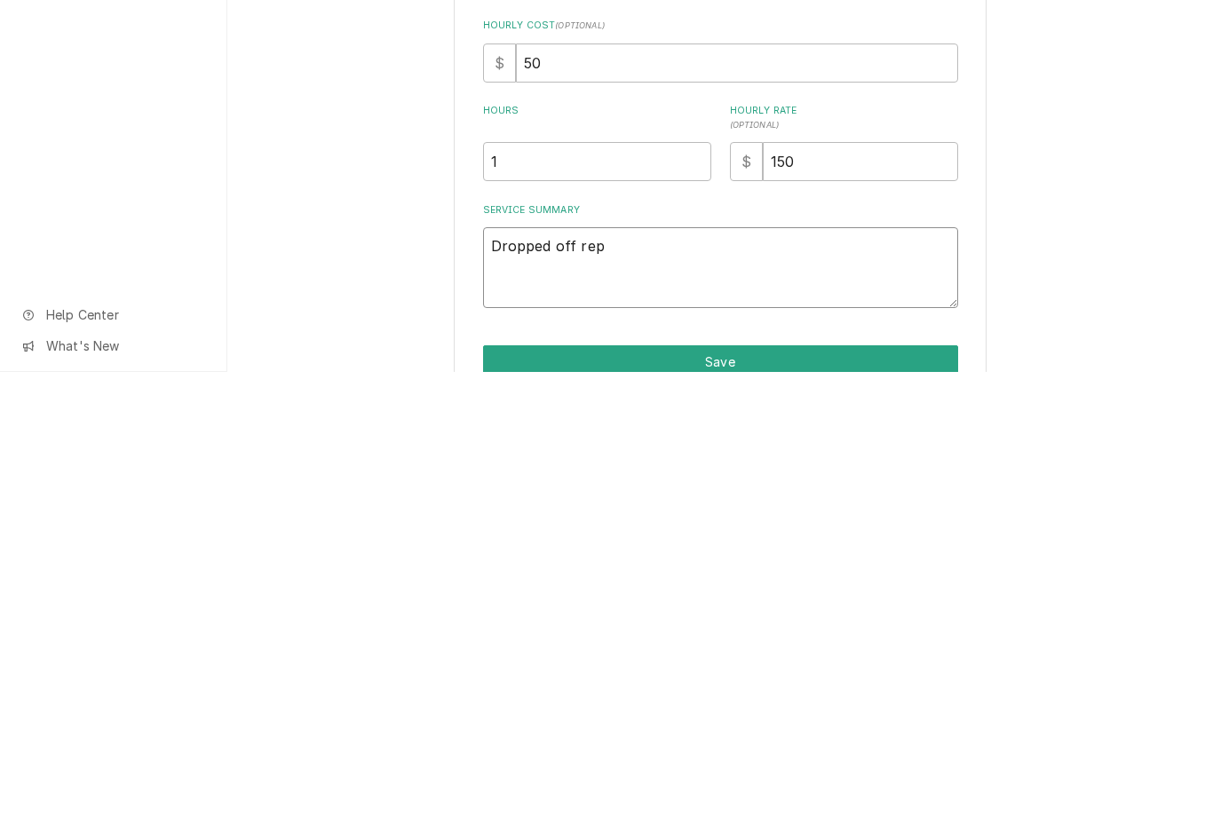
type textarea "x"
type textarea "Dropped off repa"
type textarea "x"
type textarea "Dropped off repai"
type textarea "x"
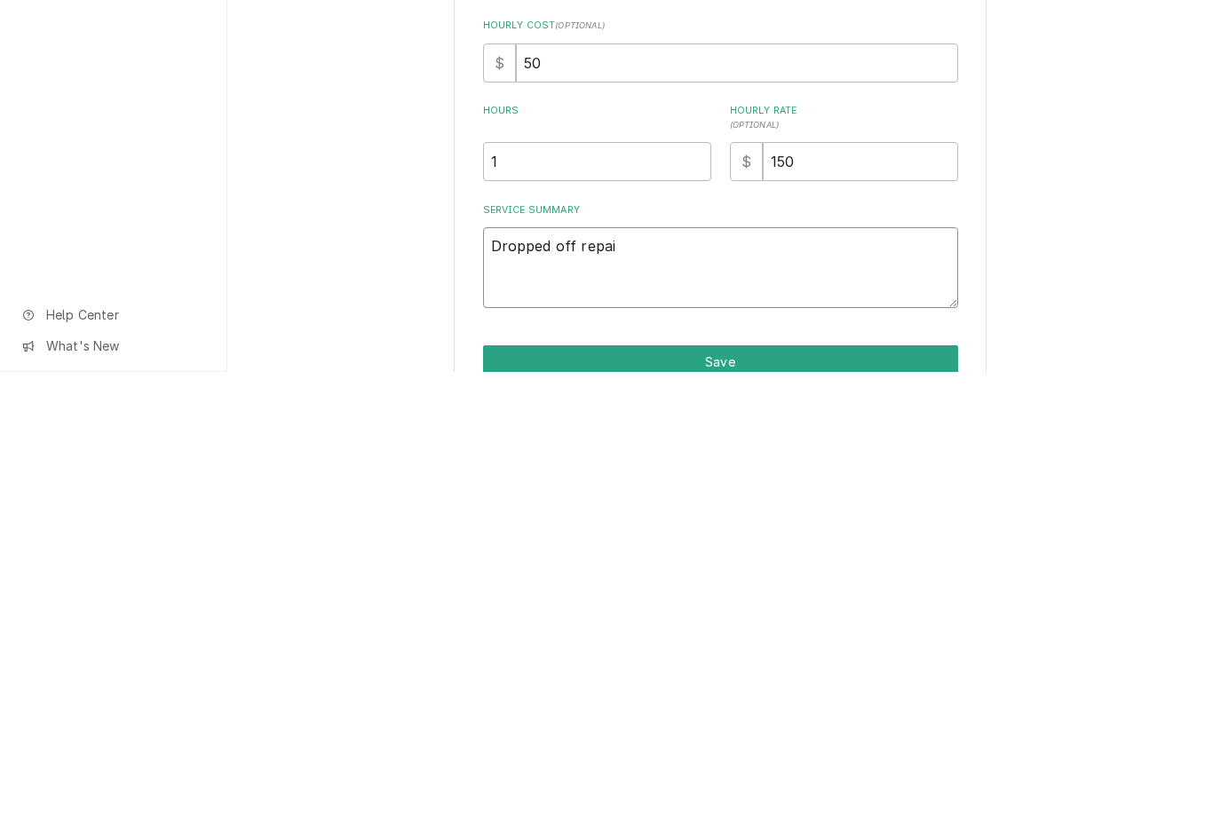
type textarea "Dropped off repair"
type textarea "x"
type textarea "Dropped off repaire"
type textarea "x"
type textarea "Dropped off repaired"
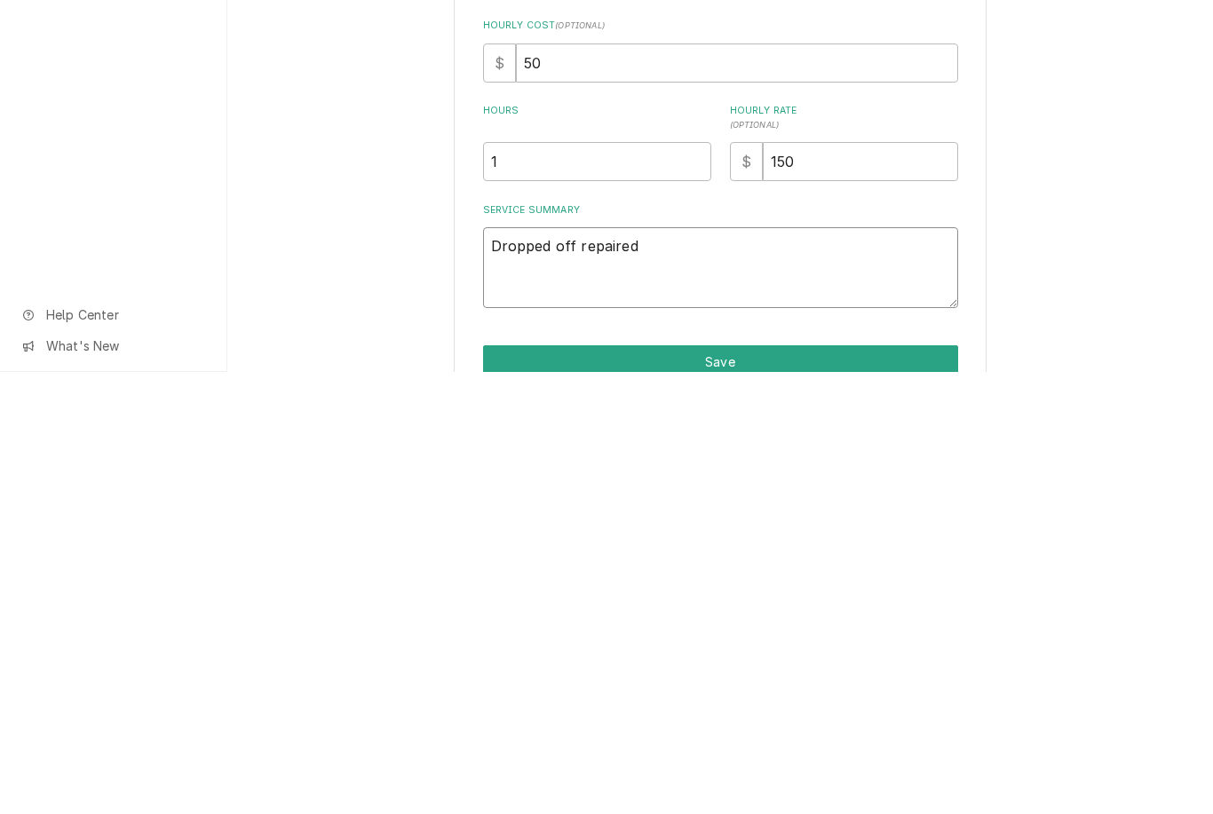
type textarea "x"
type textarea "Dropped off repaired sl"
type textarea "x"
type textarea "Dropped off repaired sli"
type textarea "x"
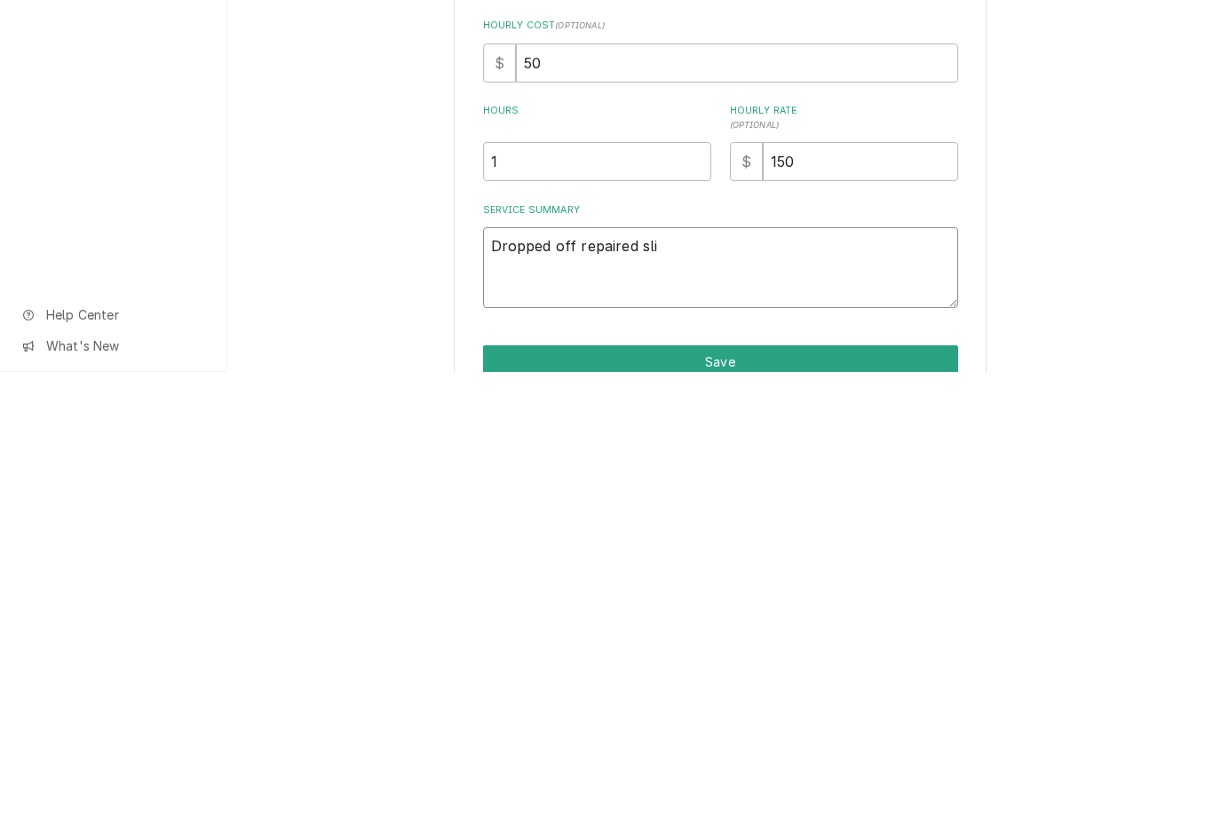
type textarea "Dropped off repaired slic"
type textarea "x"
type textarea "Dropped off repaired slice"
type textarea "x"
type textarea "Dropped off repaired slicer"
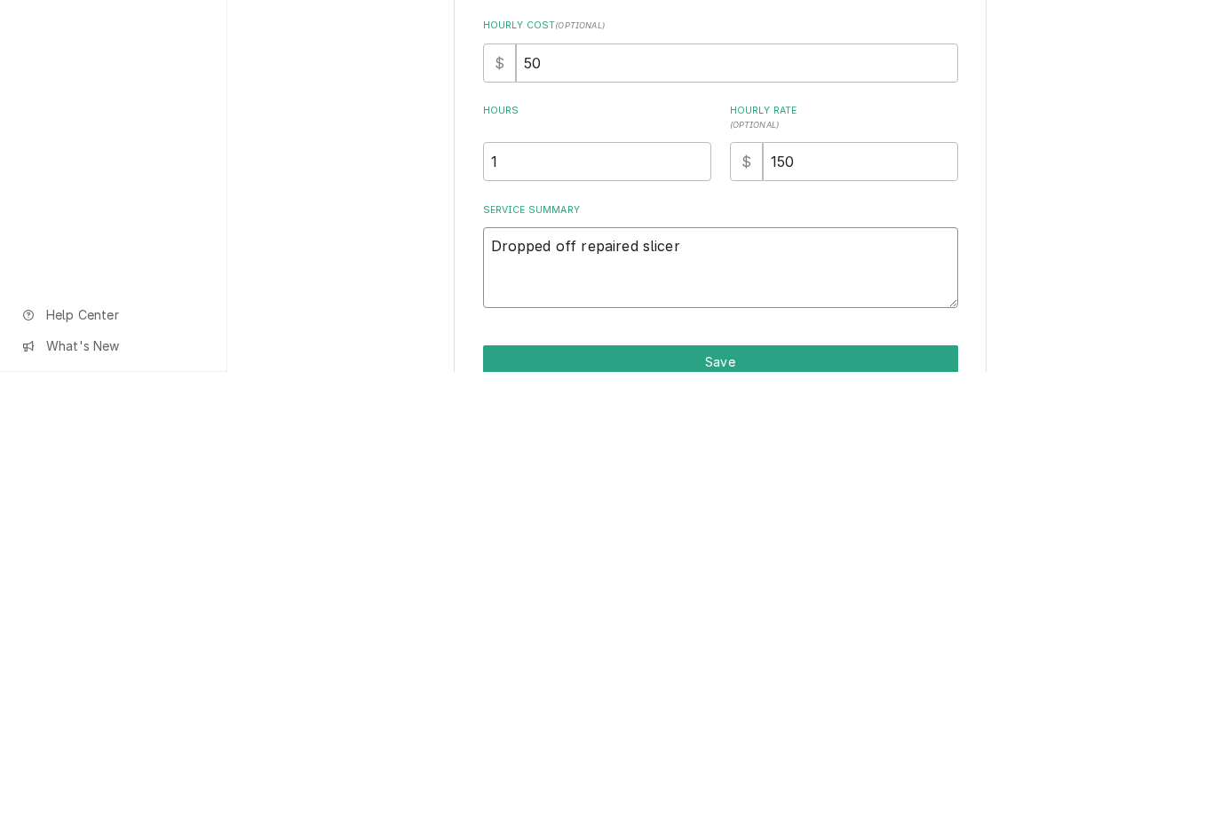
type textarea "x"
type textarea "Dropped off repaired slicer"
type textarea "x"
type textarea "Dropped off repaired slicer p"
type textarea "x"
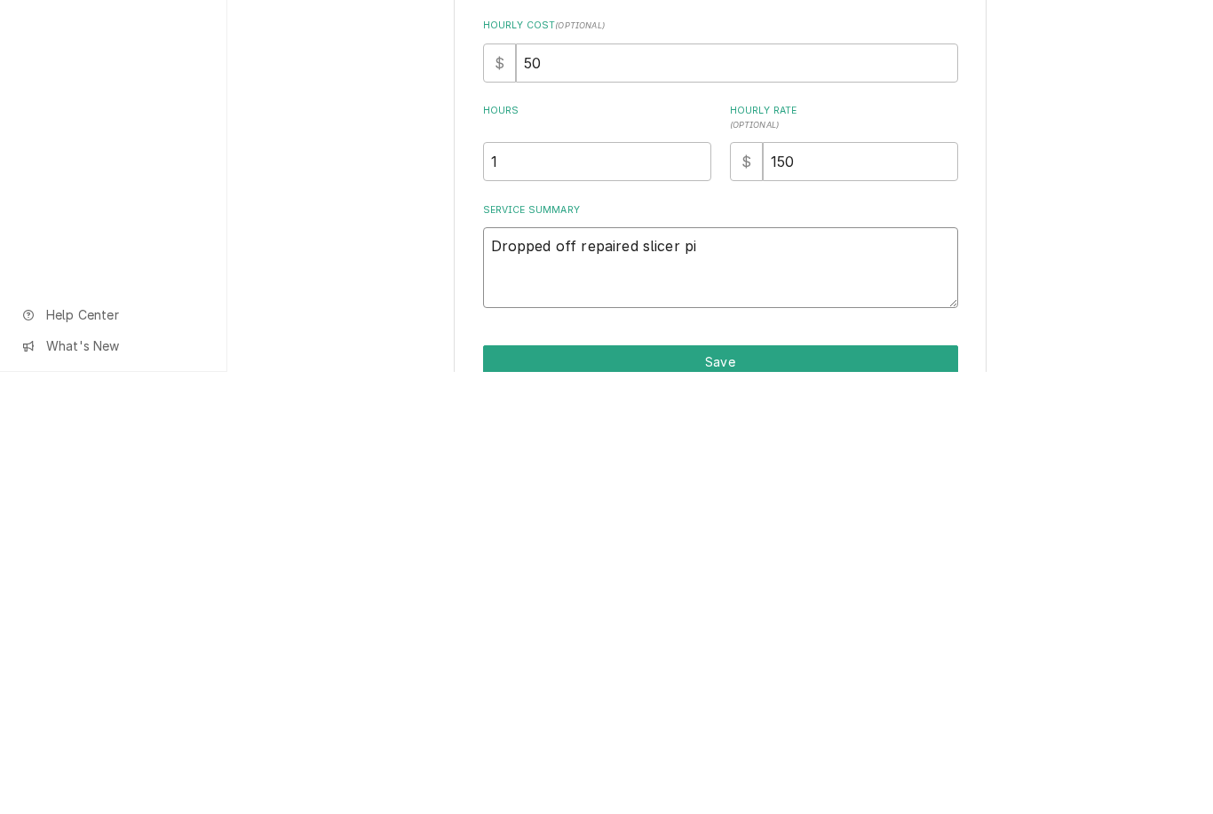
type textarea "Dropped off repaired slicer pic"
type textarea "x"
type textarea "Dropped off repaired slicer pick"
type textarea "x"
type textarea "Dropped off repaired slicer picke"
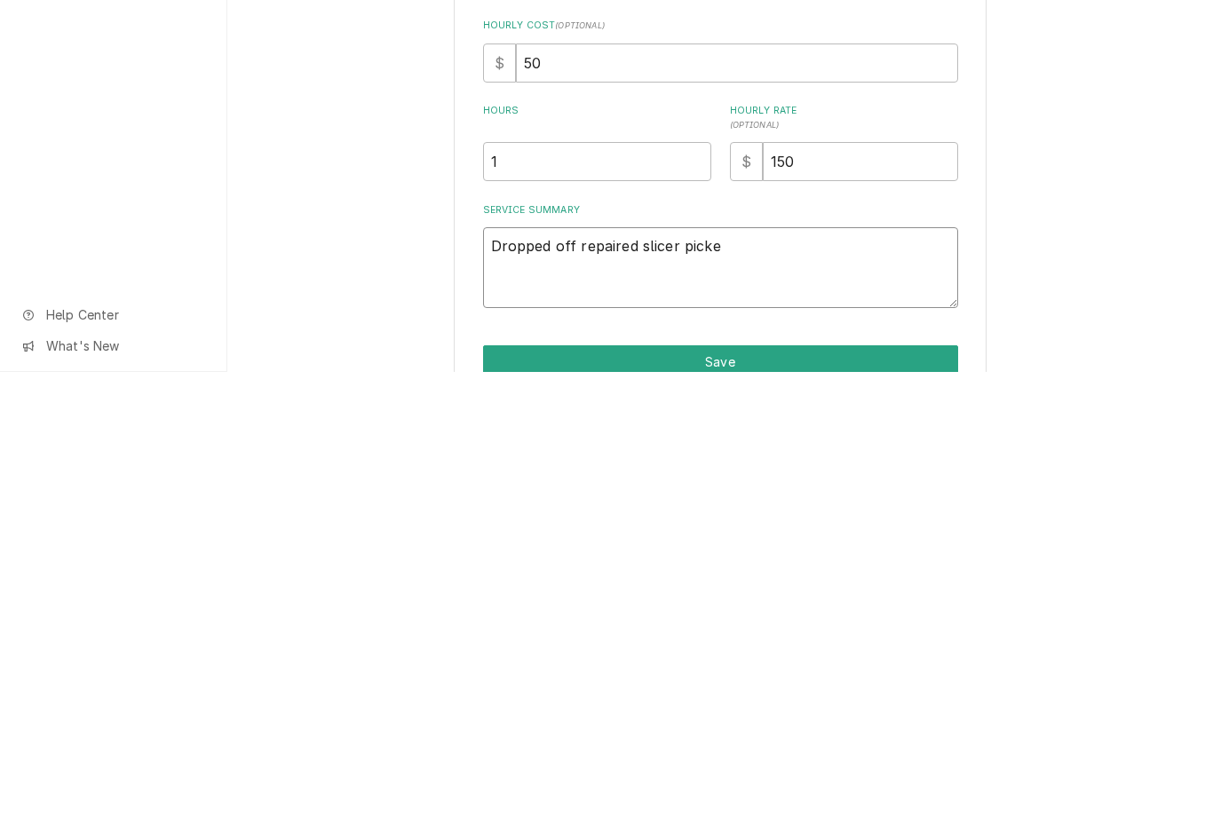
type textarea "x"
type textarea "Dropped off repaired slicer picked"
type textarea "x"
type textarea "Dropped off repaired slicer picked u"
type textarea "x"
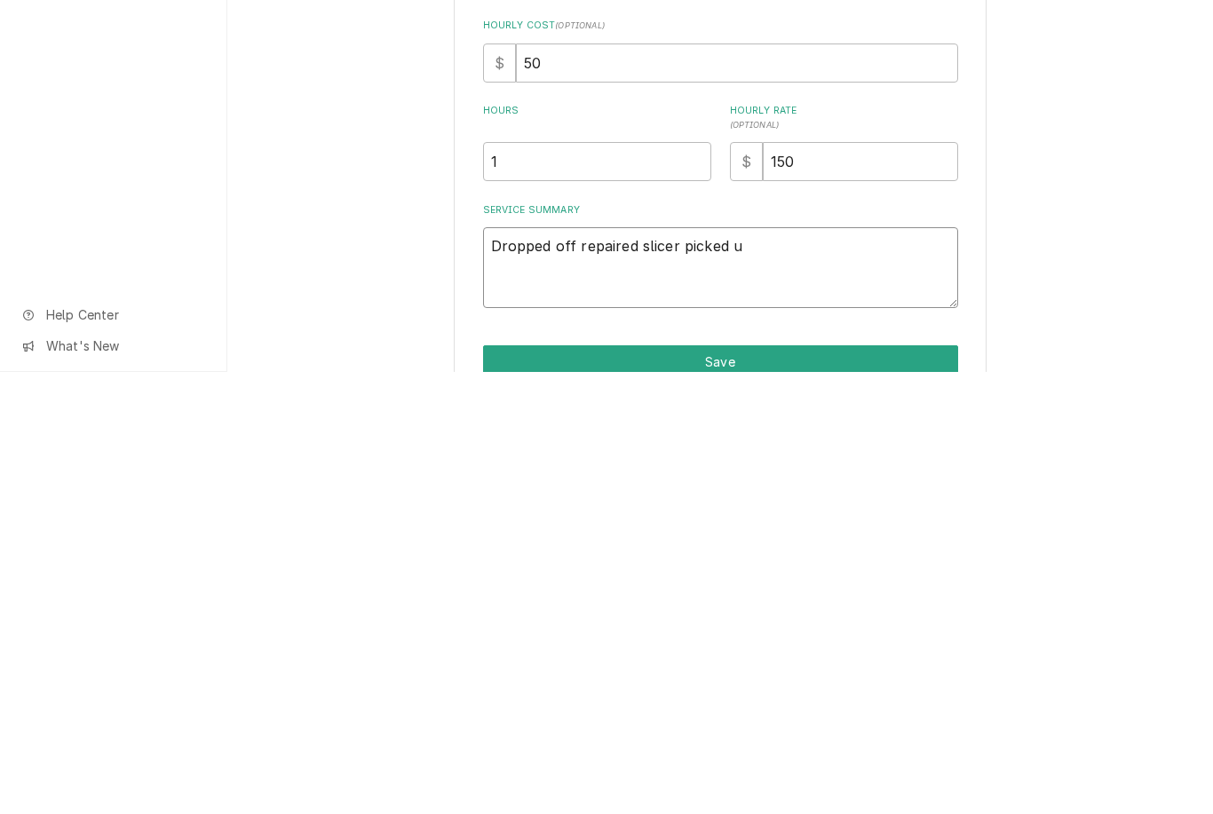
type textarea "Dropped off repaired slicer picked up"
type textarea "x"
type textarea "Dropped off repaired slicer picked up"
type textarea "x"
type textarea "Dropped off repaired slicer picked up l"
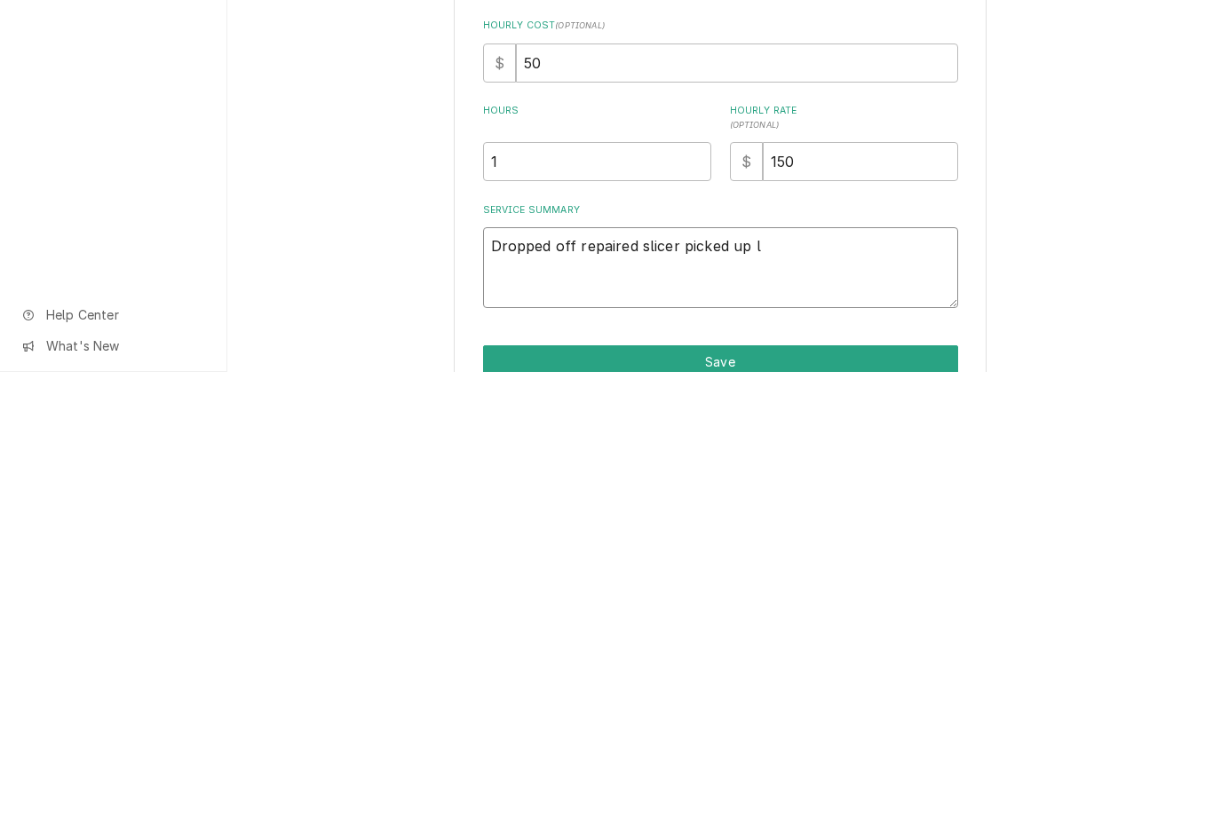
type textarea "x"
type textarea "Dropped off repaired slicer picked up lo"
type textarea "x"
type textarea "Dropped off repaired slicer picked up loa"
type textarea "x"
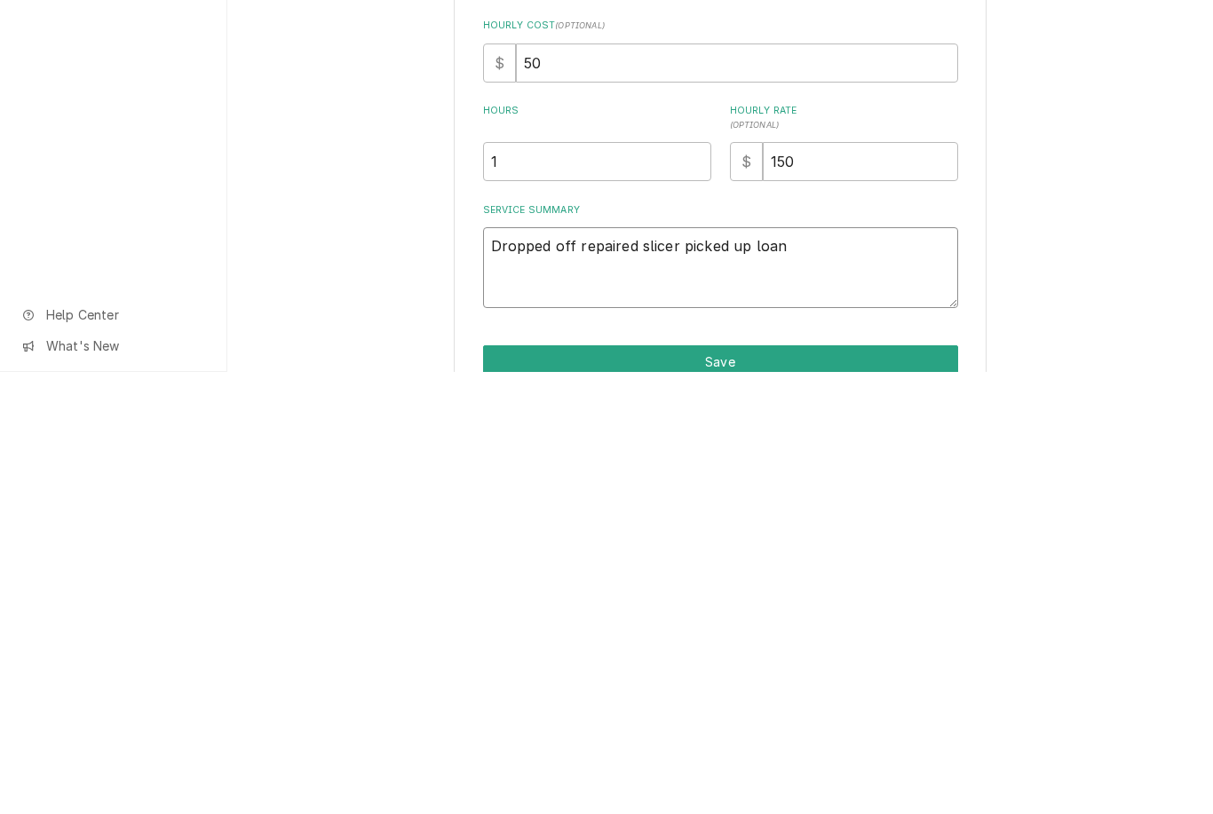
type textarea "Dropped off repaired slicer picked up loane"
type textarea "x"
type textarea "Dropped off repaired slicer picked up loaner"
type textarea "x"
type textarea "Dropped off repaired slicer picked up loaner"
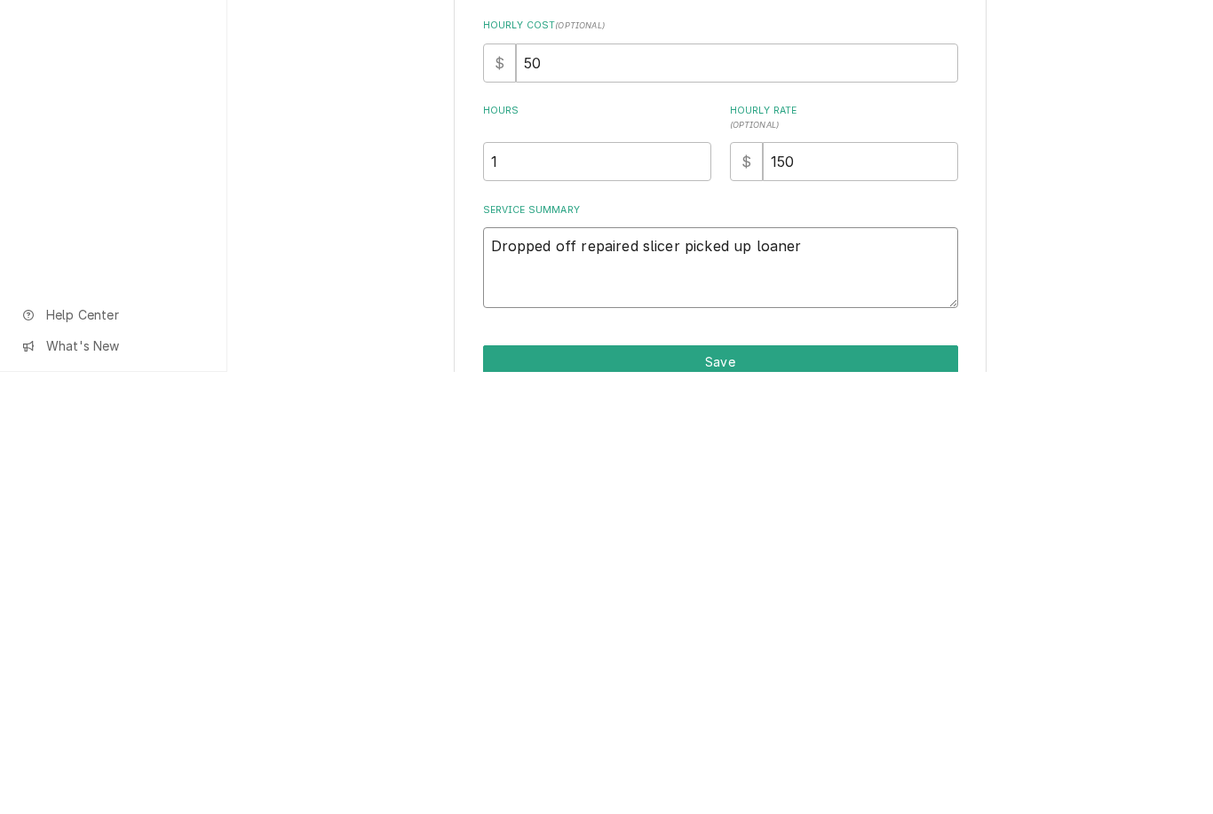
type textarea "x"
type textarea "Dropped off repaired slicer picked up loaner s"
type textarea "x"
type textarea "Dropped off repaired slicer picked up loaner sl"
type textarea "x"
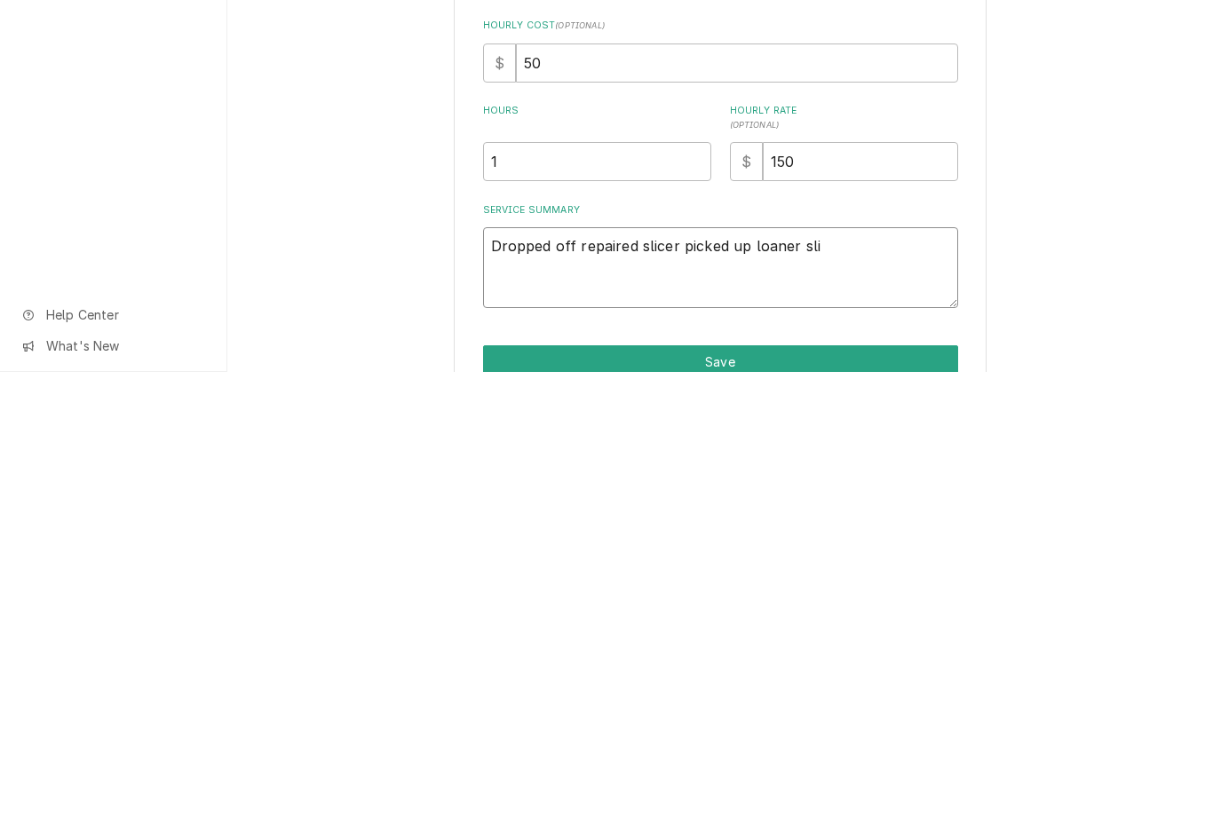
type textarea "Dropped off repaired slicer picked up loaner slic"
type textarea "x"
type textarea "Dropped off repaired slicer picked up loaner slice"
type textarea "x"
type textarea "Dropped off repaired slicer picked up loaner slicer"
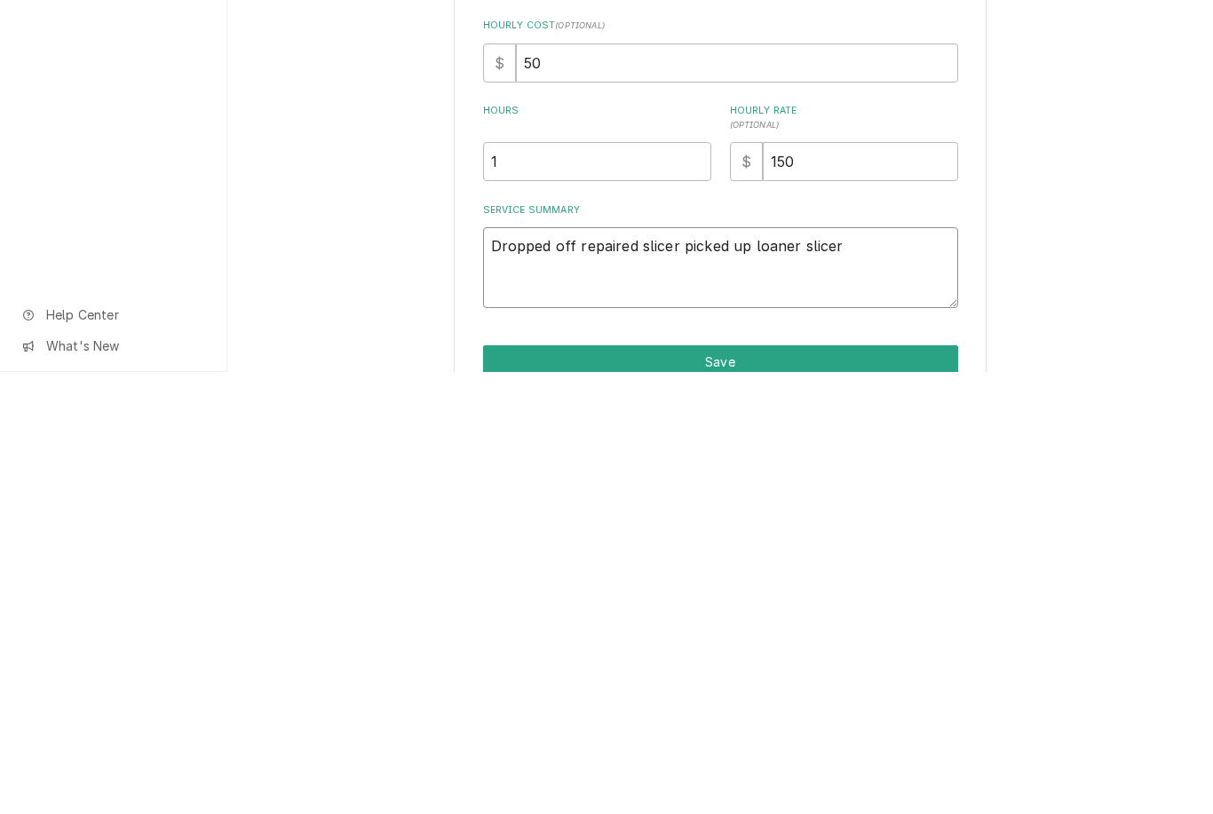
type textarea "x"
type textarea "Dropped off repaired slicer picked up loaner slicer."
click at [817, 788] on button "Save" at bounding box center [720, 804] width 475 height 33
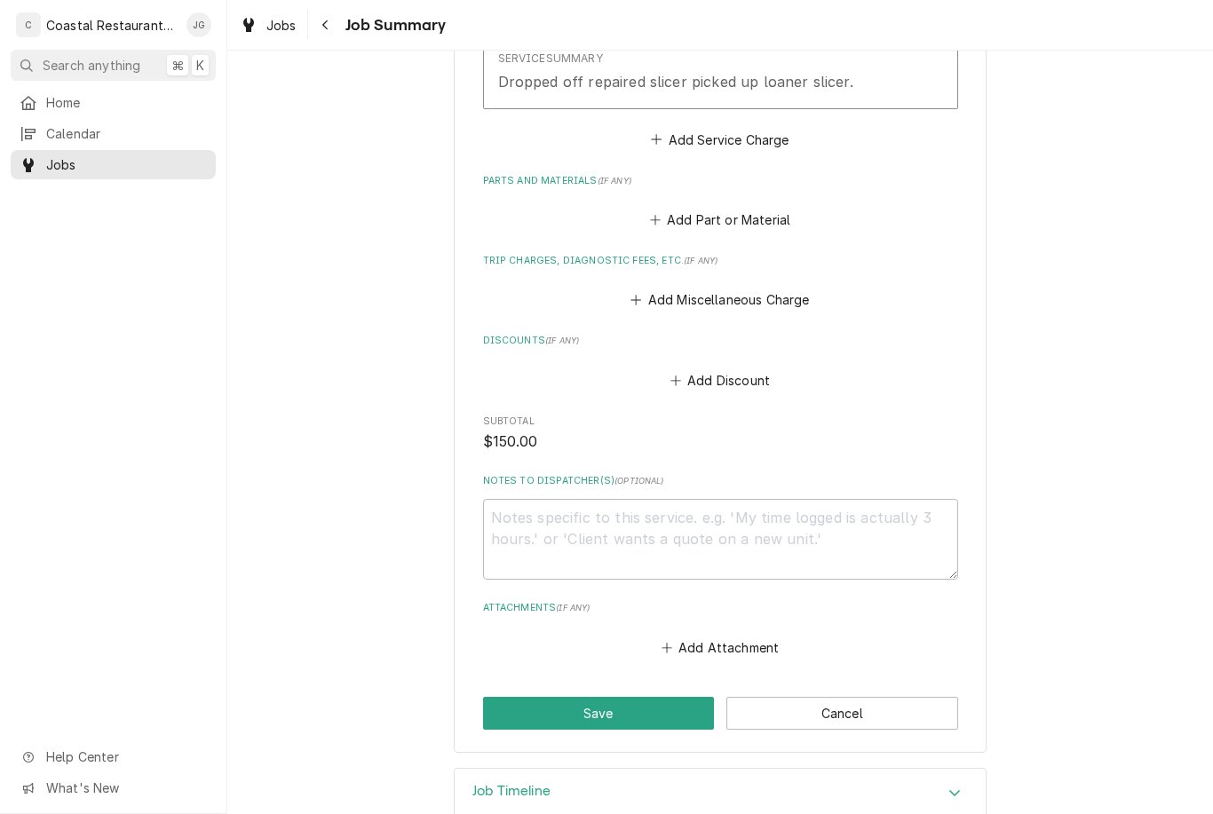
scroll to position [641, 0]
click at [615, 711] on button "Save" at bounding box center [599, 711] width 232 height 33
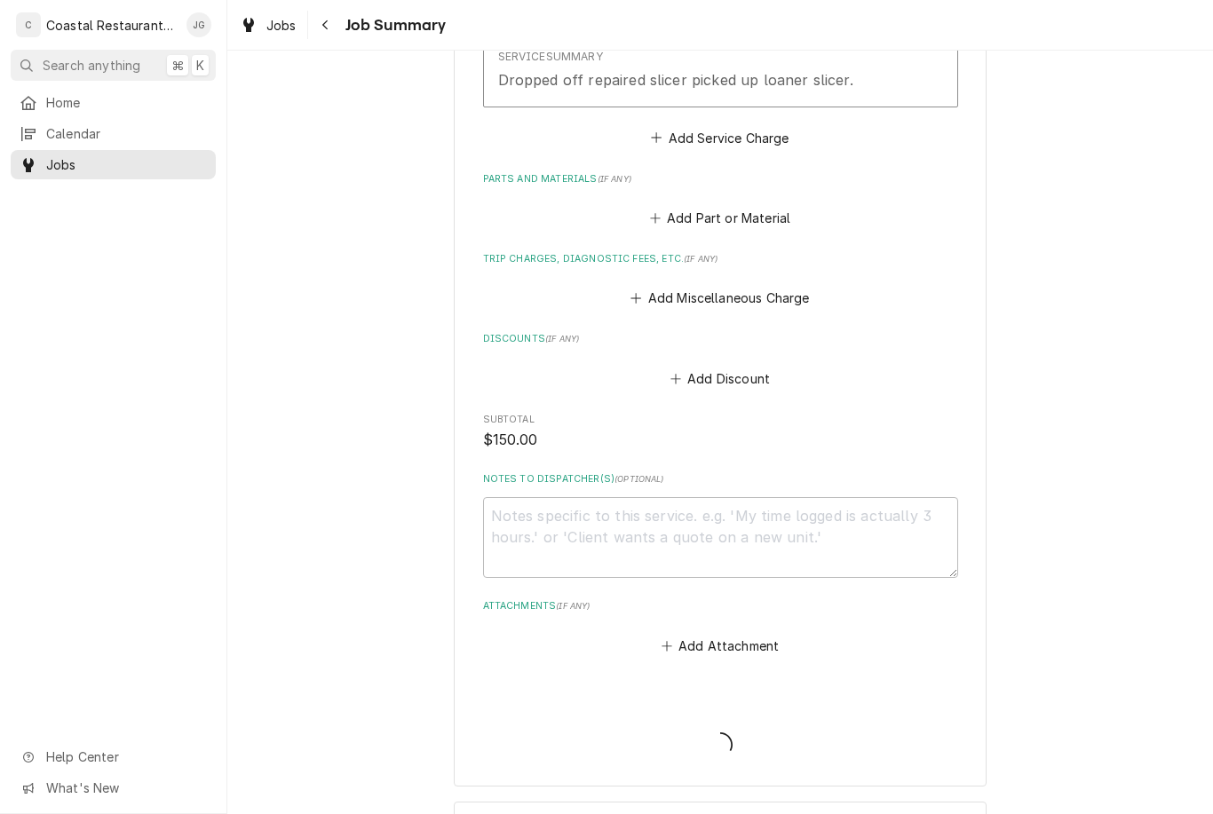
type textarea "x"
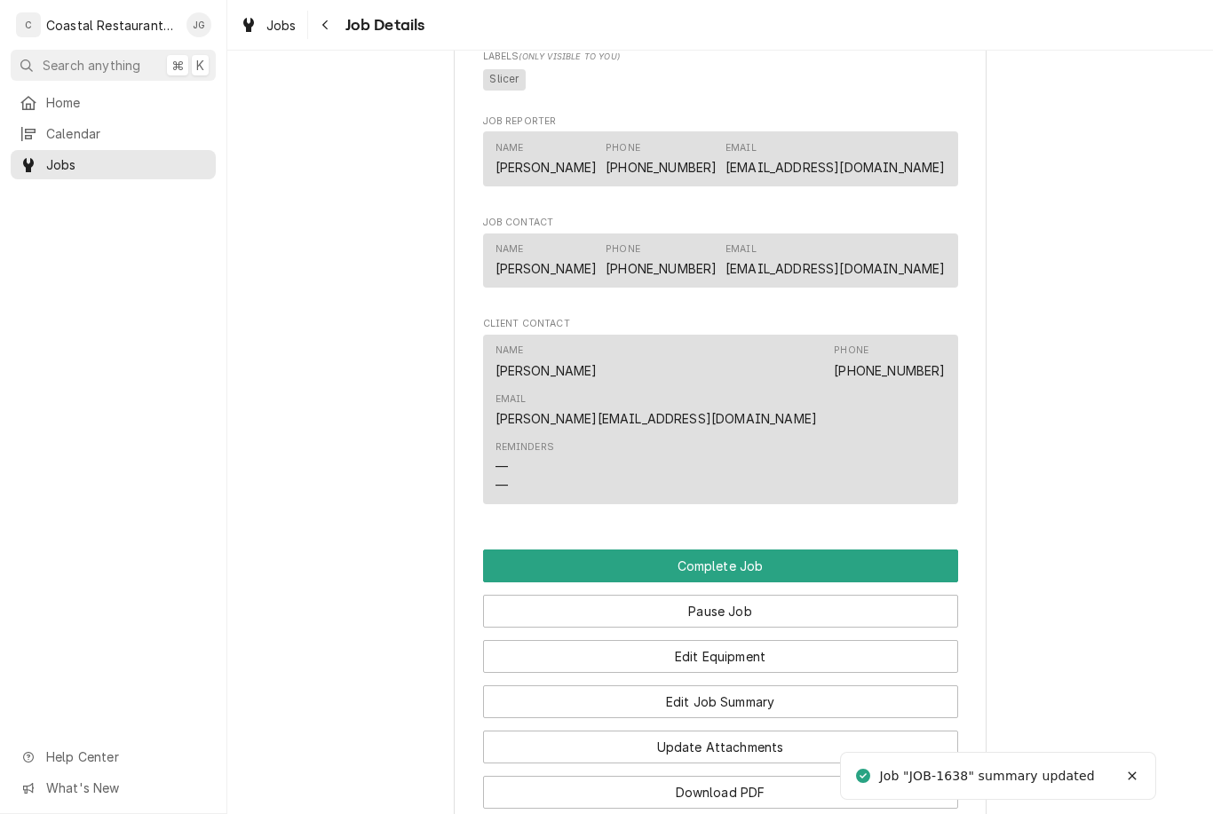
scroll to position [1266, 0]
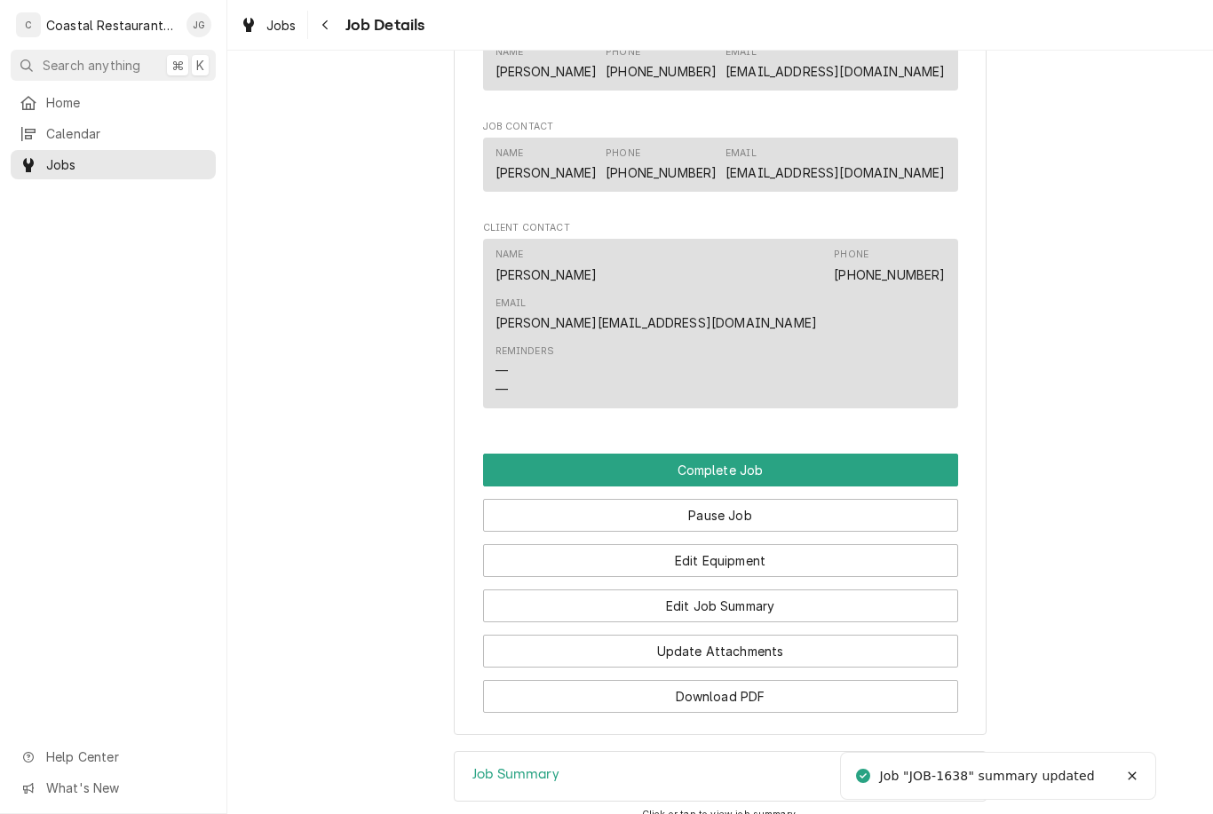
click at [754, 454] on button "Complete Job" at bounding box center [720, 470] width 475 height 33
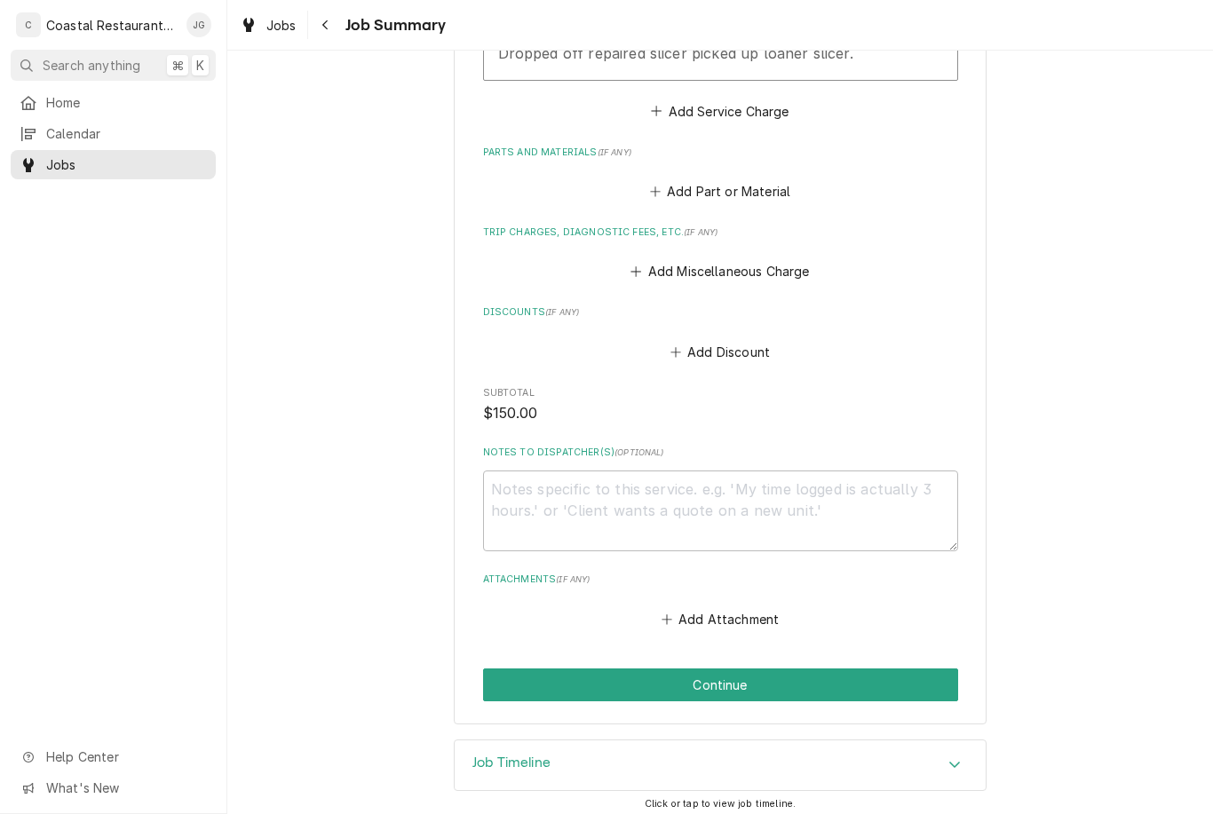
scroll to position [667, 0]
click at [745, 683] on button "Continue" at bounding box center [720, 686] width 475 height 33
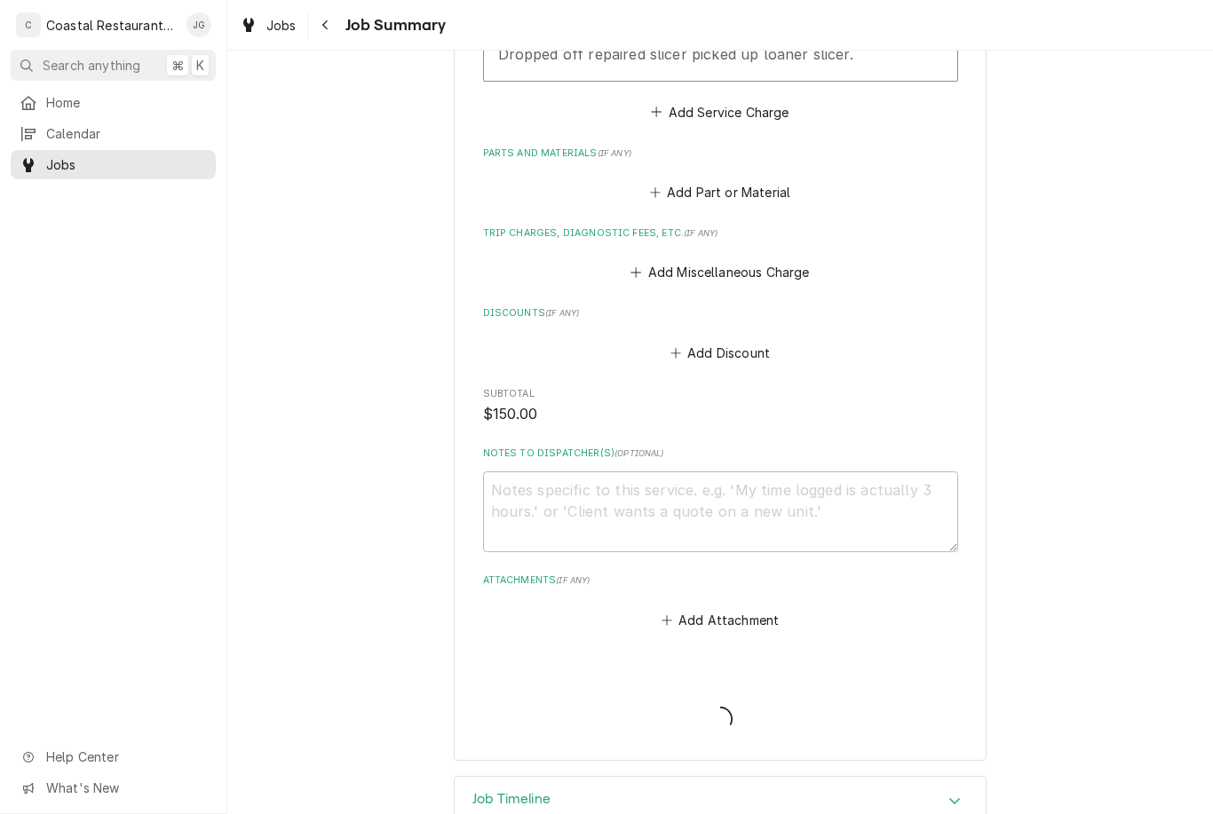
type textarea "x"
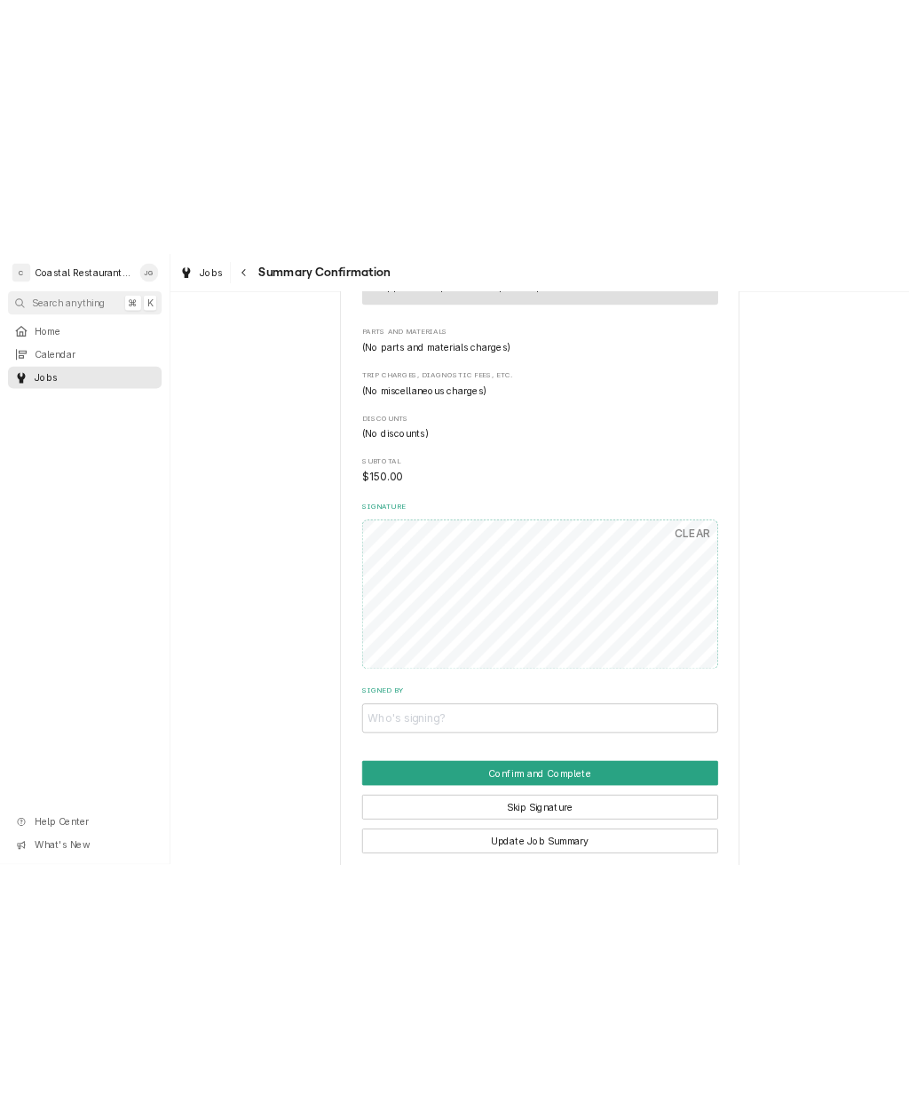
scroll to position [433, 0]
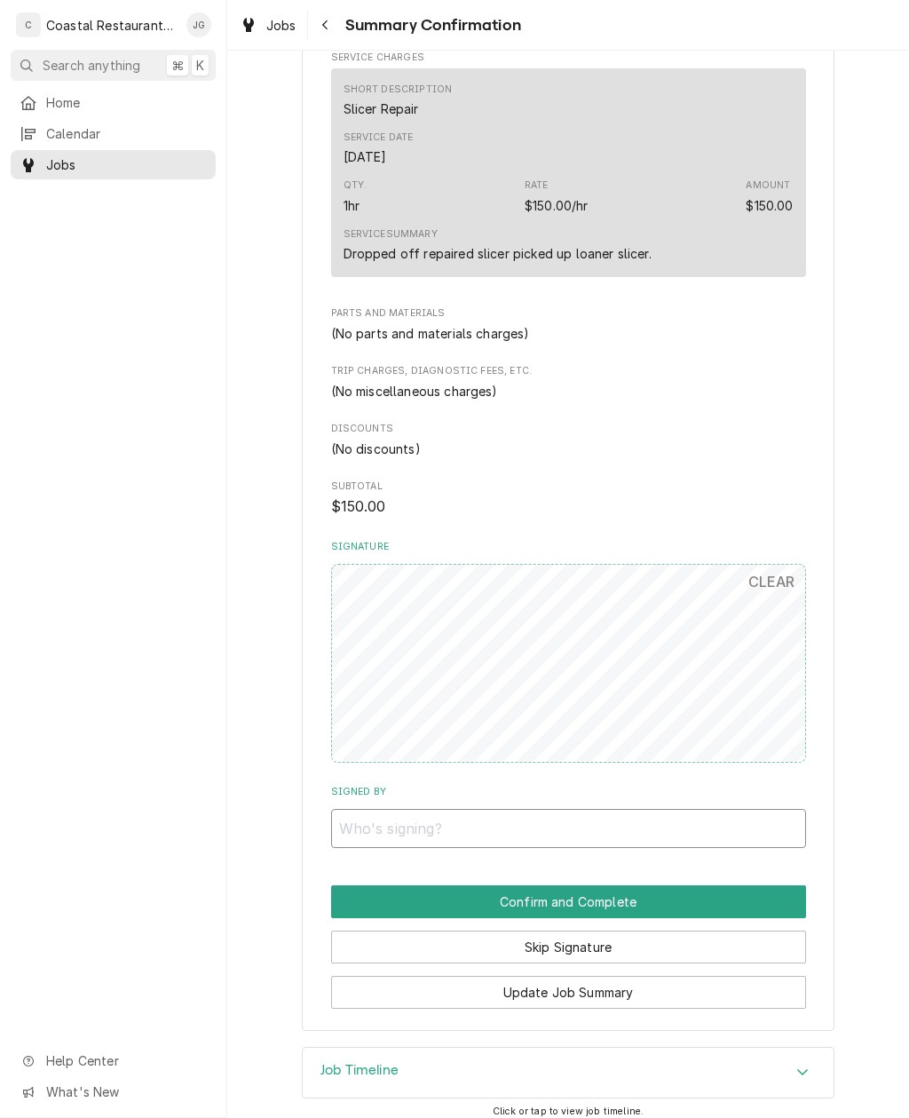
click at [489, 809] on input "Signed By" at bounding box center [568, 828] width 475 height 39
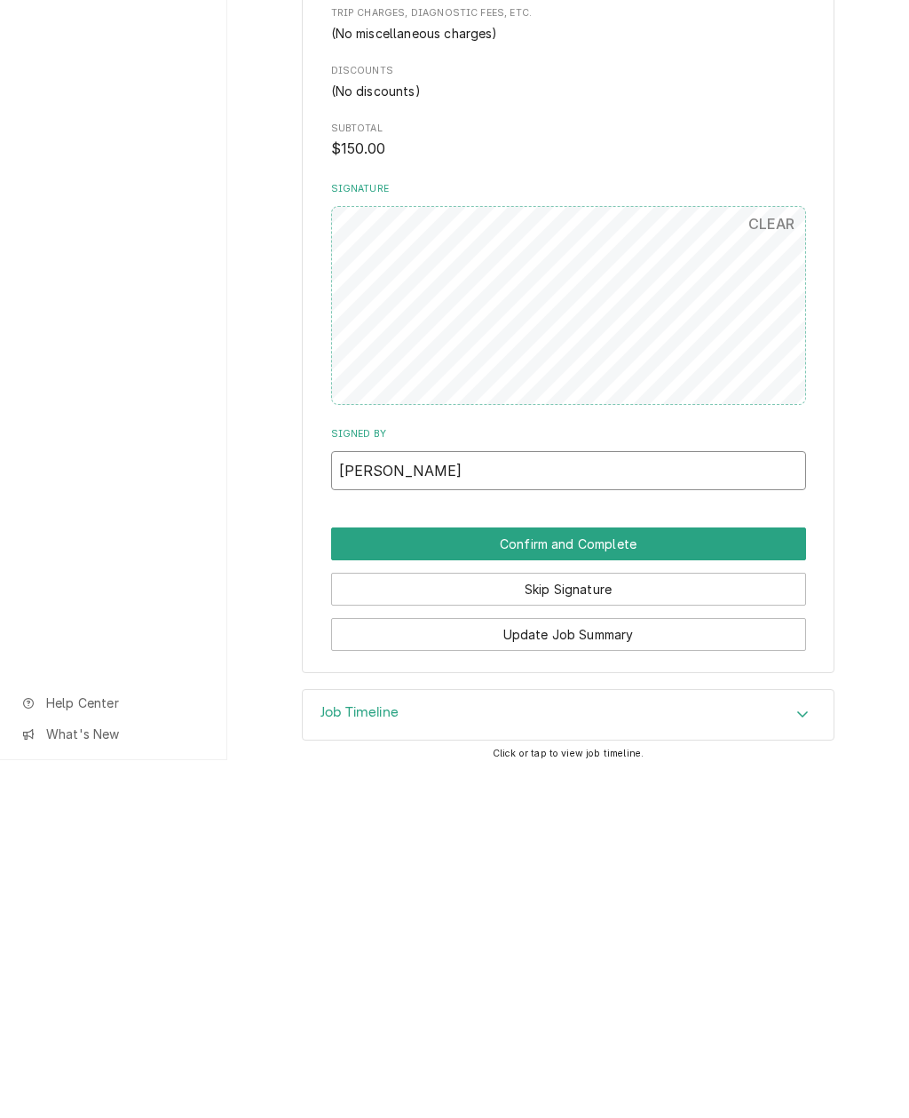
type input "Brent"
click at [630, 814] on button "Confirm and Complete" at bounding box center [568, 901] width 475 height 33
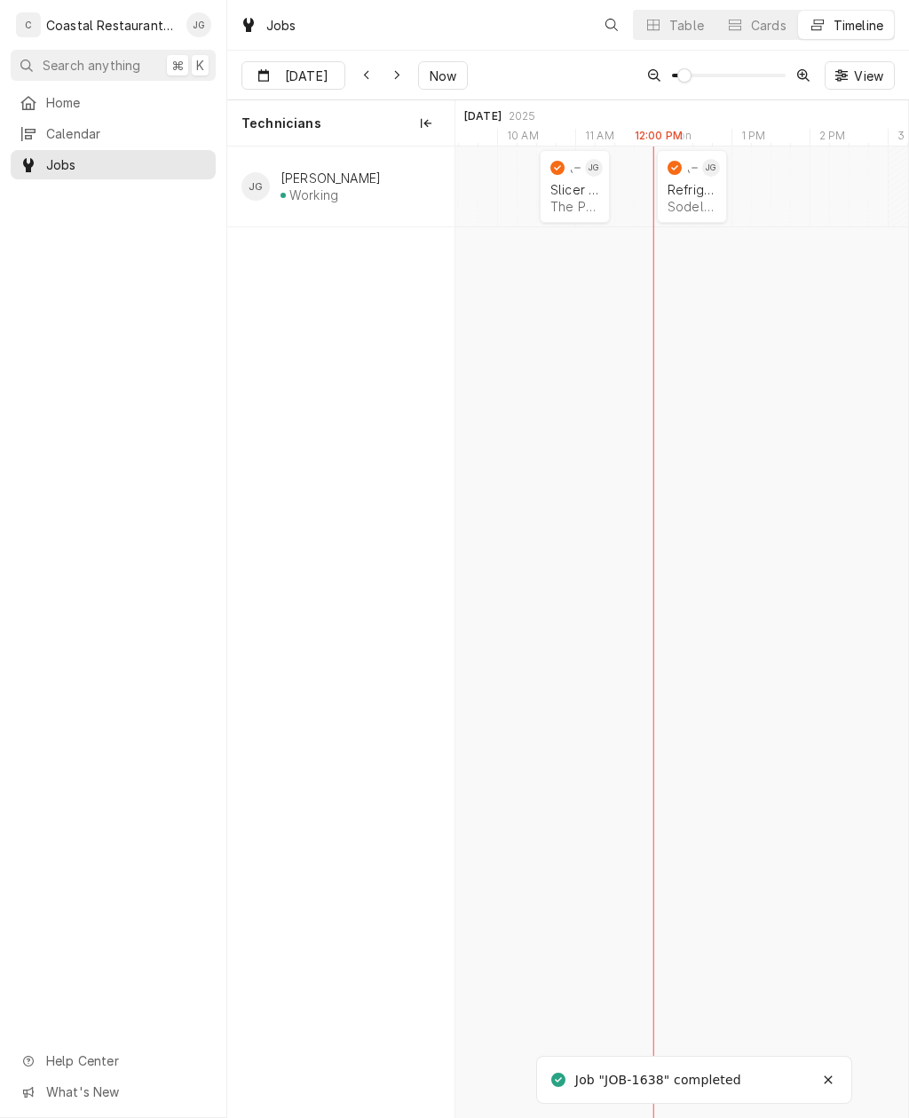
scroll to position [0, 8985]
click at [64, 104] on span "Home" at bounding box center [126, 102] width 161 height 19
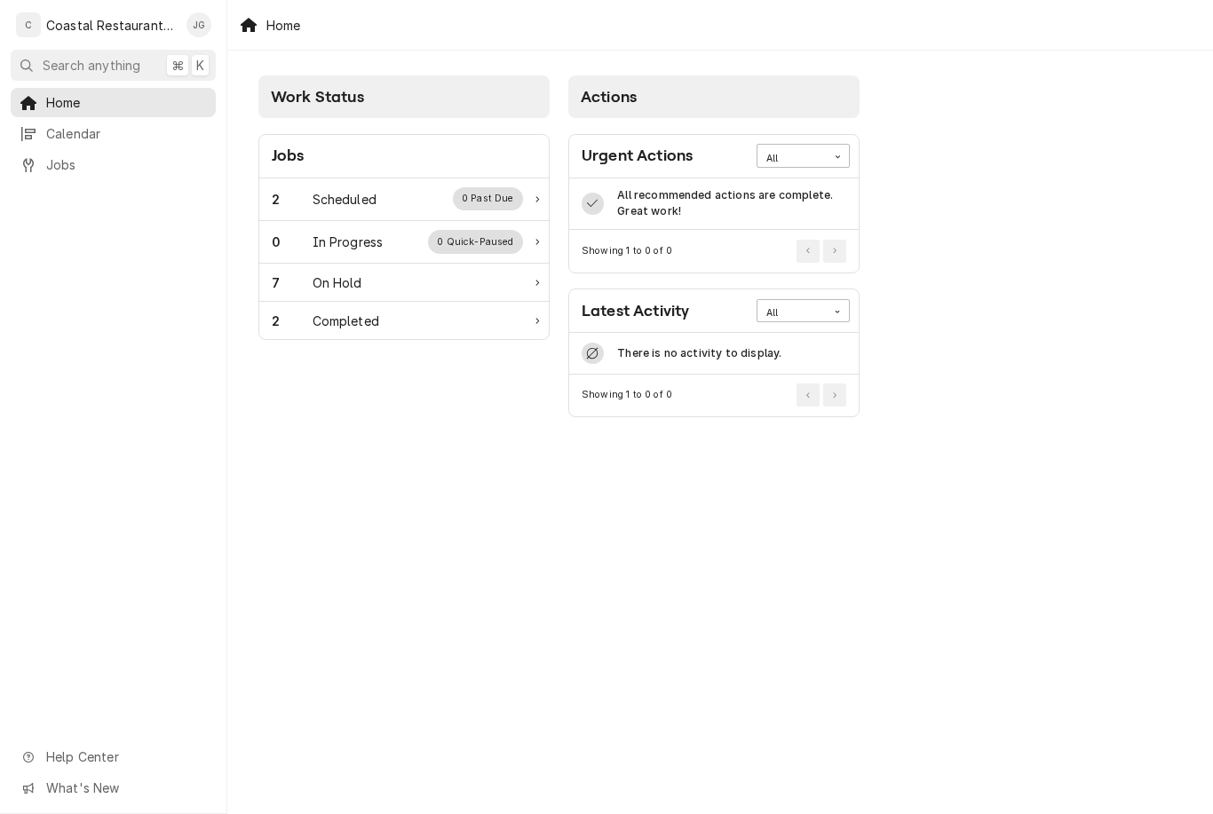
click at [369, 213] on div "2 Scheduled 0 Past Due" at bounding box center [404, 200] width 290 height 43
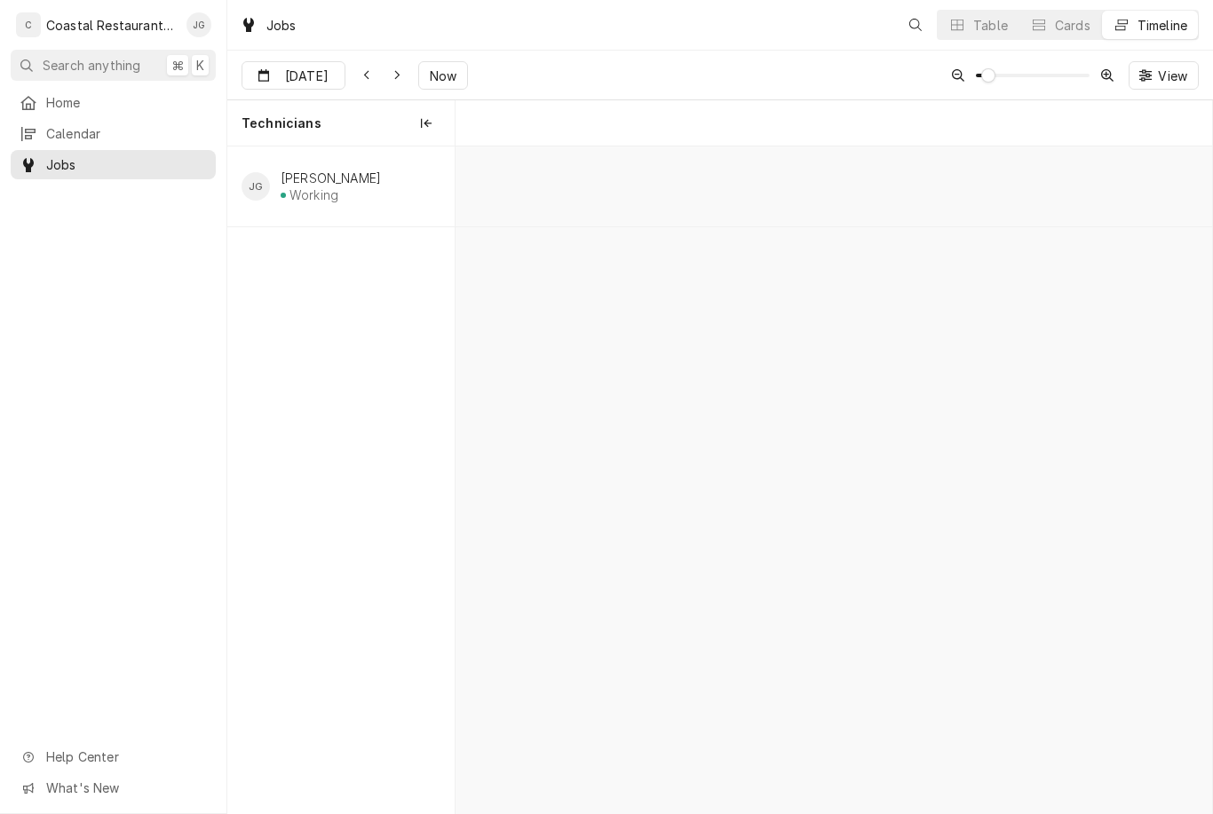
scroll to position [0, 15003]
